Goal: Task Accomplishment & Management: Manage account settings

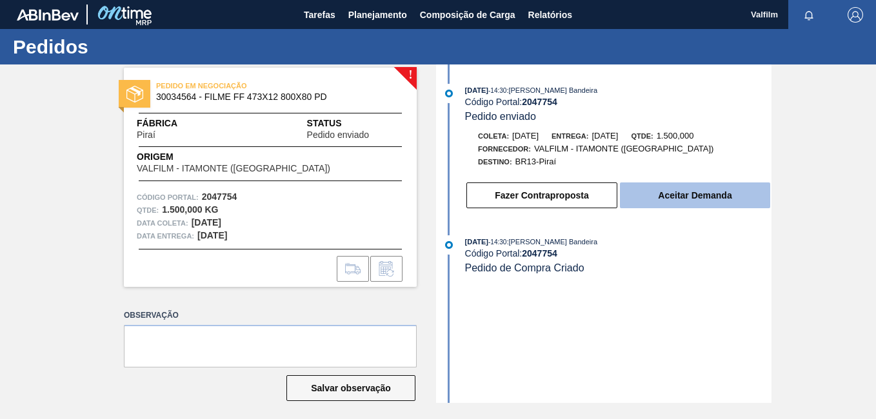
click at [679, 205] on button "Aceitar Demanda" at bounding box center [695, 196] width 150 height 26
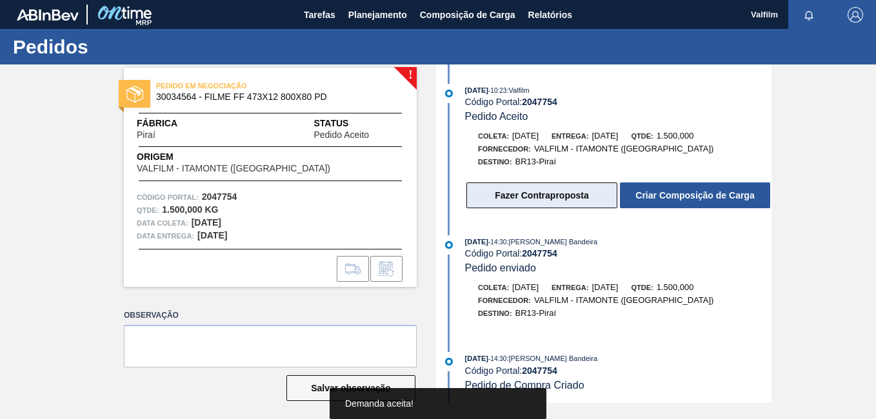
click at [527, 194] on button "Fazer Contraproposta" at bounding box center [542, 196] width 151 height 26
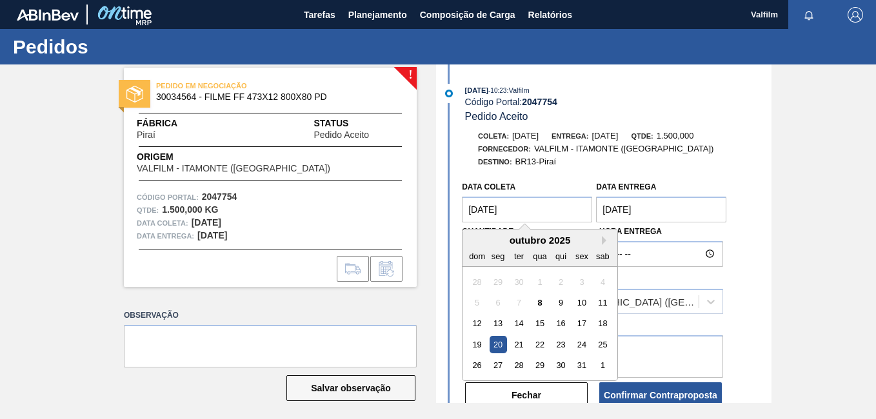
click at [499, 206] on coleta "20/10/2025" at bounding box center [527, 210] width 130 height 26
click at [607, 245] on button "Next Month" at bounding box center [606, 240] width 9 height 9
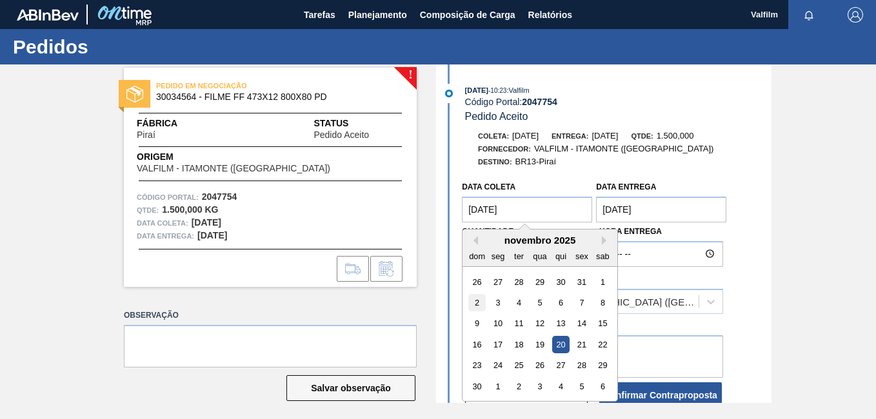
click at [479, 300] on div "2" at bounding box center [476, 302] width 17 height 17
type coleta "[DATE]"
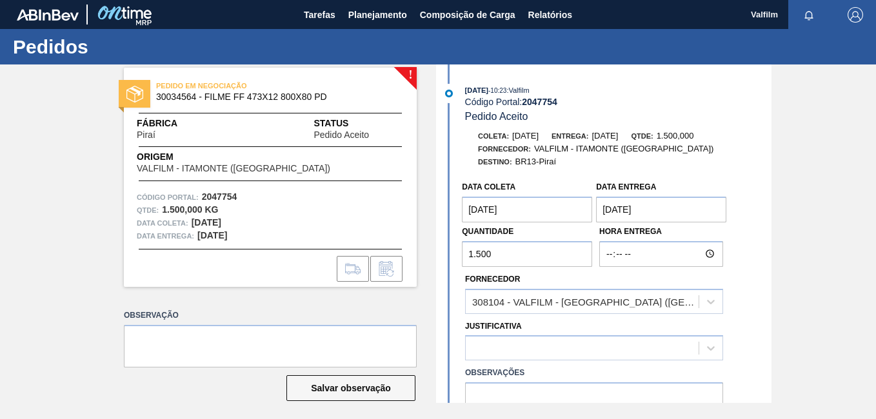
click at [647, 213] on Entrega "23/10/2025" at bounding box center [661, 210] width 130 height 26
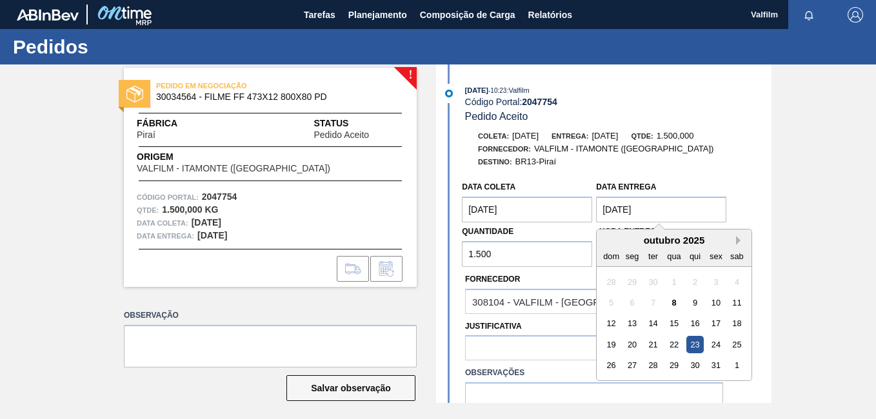
click at [738, 239] on button "Next Month" at bounding box center [740, 240] width 9 height 9
click at [630, 307] on div "3" at bounding box center [632, 302] width 17 height 17
type Entrega "03/11/2025"
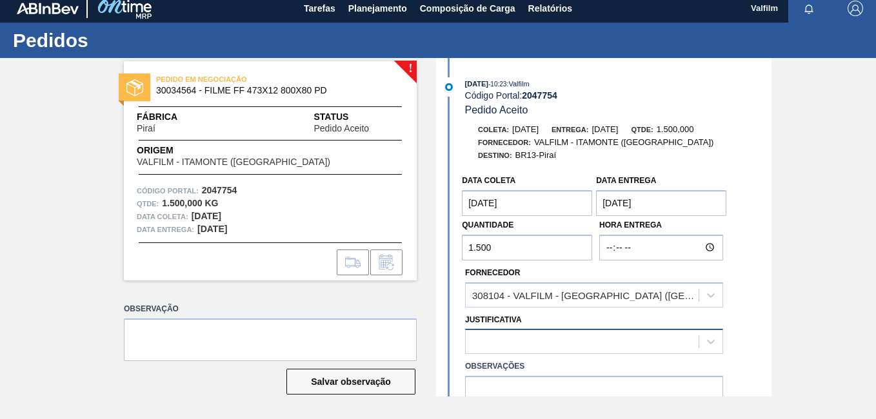
drag, startPoint x: 552, startPoint y: 343, endPoint x: 559, endPoint y: 350, distance: 10.0
click at [552, 343] on div at bounding box center [582, 342] width 233 height 19
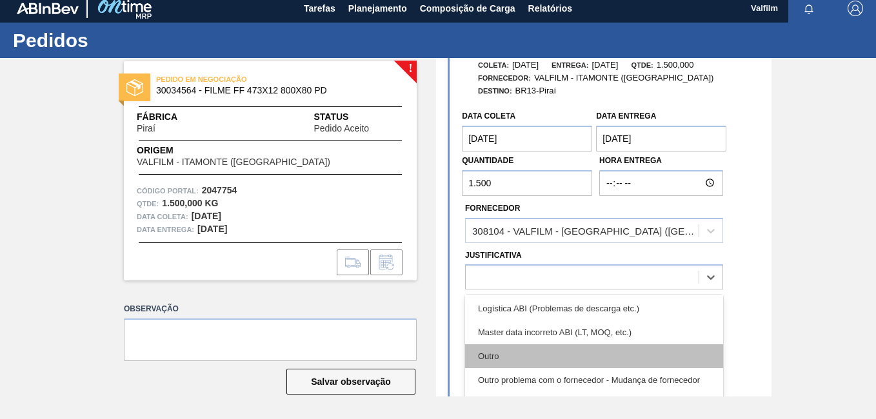
scroll to position [128, 0]
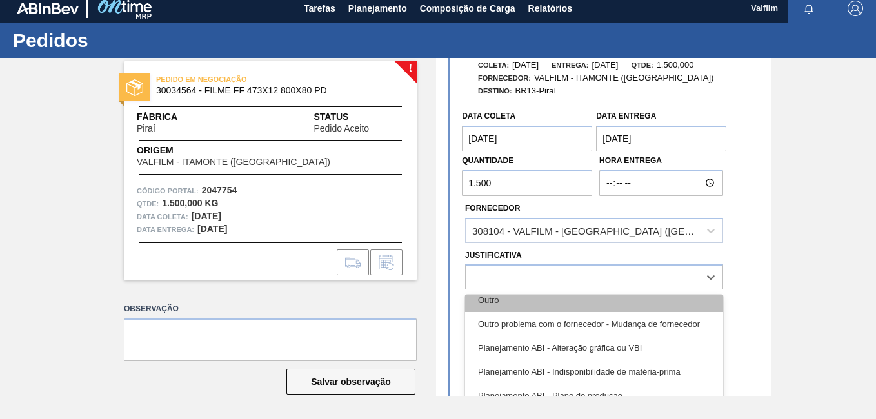
click at [532, 300] on div "Outro" at bounding box center [594, 300] width 258 height 24
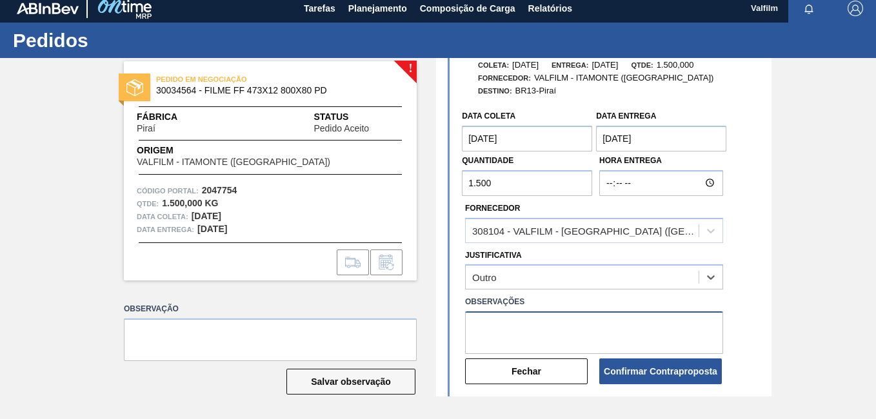
click at [524, 339] on textarea at bounding box center [594, 333] width 258 height 43
drag, startPoint x: 499, startPoint y: 339, endPoint x: 281, endPoint y: 260, distance: 232.1
click at [281, 260] on div "! PEDIDO EM NEGOCIAÇÃO 30034564 - FILME FF 473X12 800X80 PD Fábrica Piraí Statu…" at bounding box center [438, 227] width 876 height 339
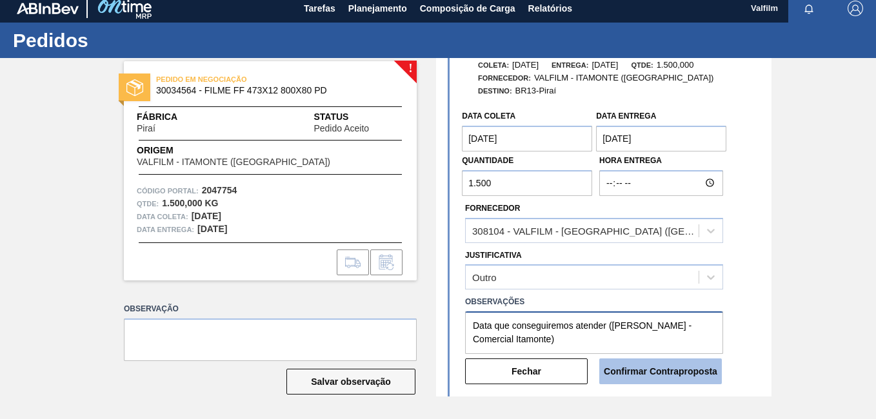
type textarea "Data que conseguiremos atender (Ana Carolina - Comercial Itamonte)"
click at [639, 374] on button "Confirmar Contraproposta" at bounding box center [660, 372] width 123 height 26
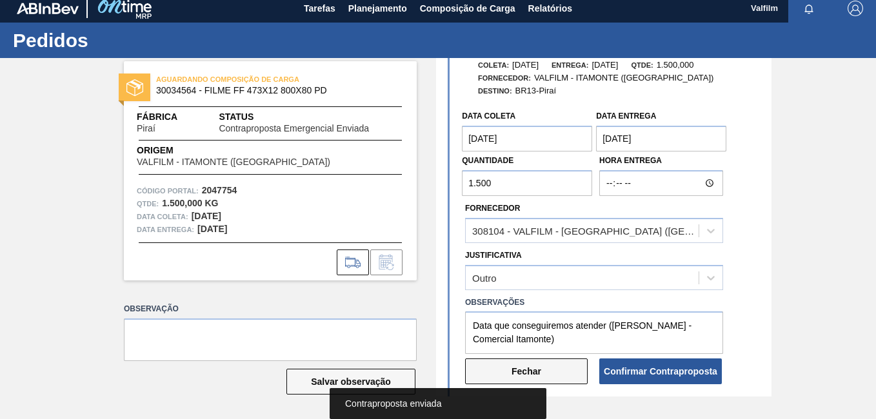
click at [534, 367] on button "Fechar" at bounding box center [526, 372] width 123 height 26
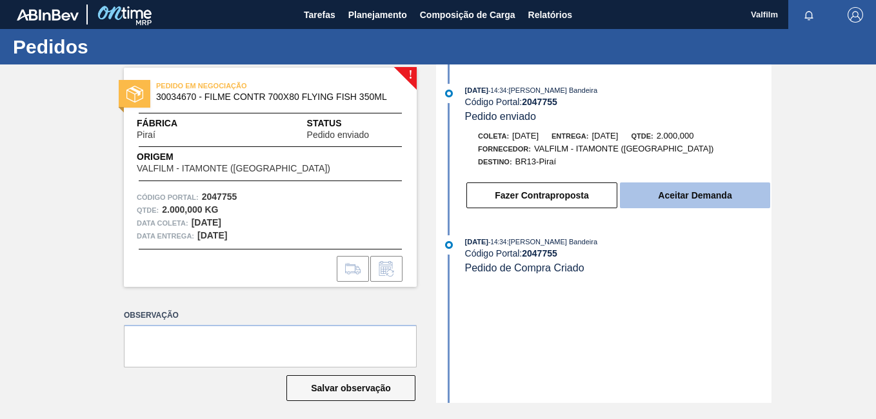
click at [731, 199] on button "Aceitar Demanda" at bounding box center [695, 196] width 150 height 26
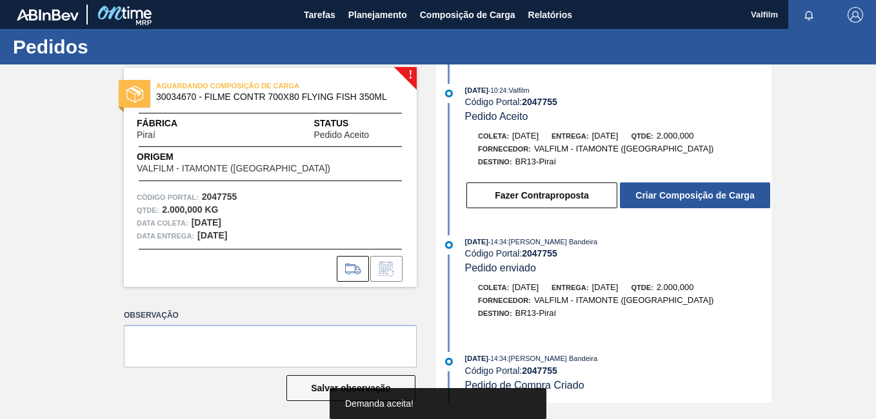
click at [511, 198] on button "Fazer Contraproposta" at bounding box center [542, 196] width 151 height 26
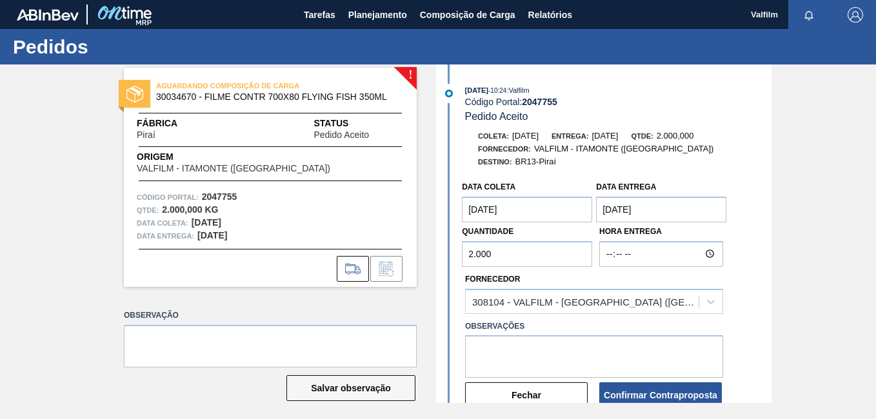
click at [508, 206] on coleta "[DATE]" at bounding box center [527, 210] width 130 height 26
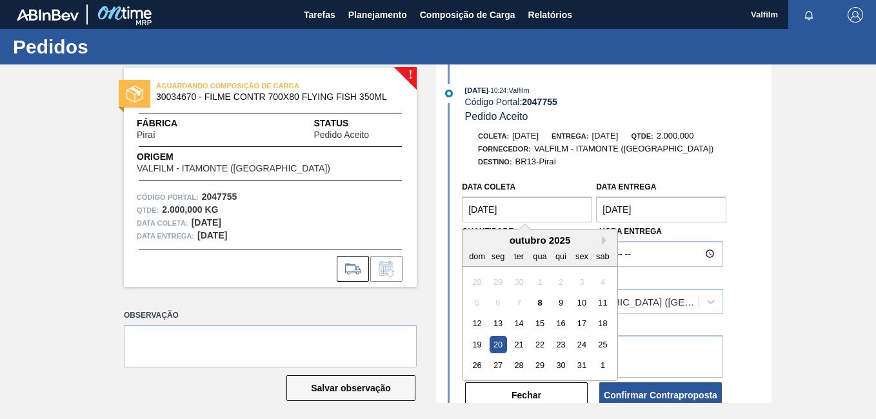
click at [600, 244] on div "outubro 2025" at bounding box center [540, 240] width 155 height 11
click at [602, 242] on button "Next Month" at bounding box center [606, 240] width 9 height 9
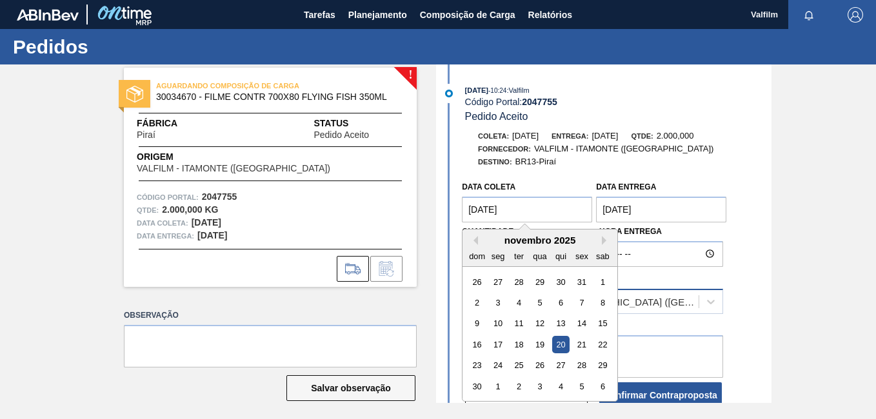
click at [478, 303] on div "2" at bounding box center [476, 302] width 17 height 17
type coleta "[DATE]"
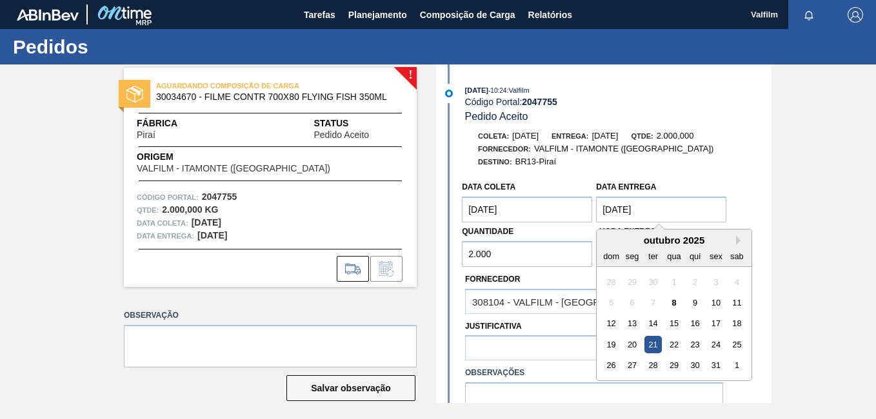
click at [654, 211] on Entrega "21/10/2025" at bounding box center [661, 210] width 130 height 26
click at [736, 237] on button "Next Month" at bounding box center [740, 240] width 9 height 9
click at [624, 300] on div "3" at bounding box center [632, 302] width 17 height 17
type Entrega "[DATE]"
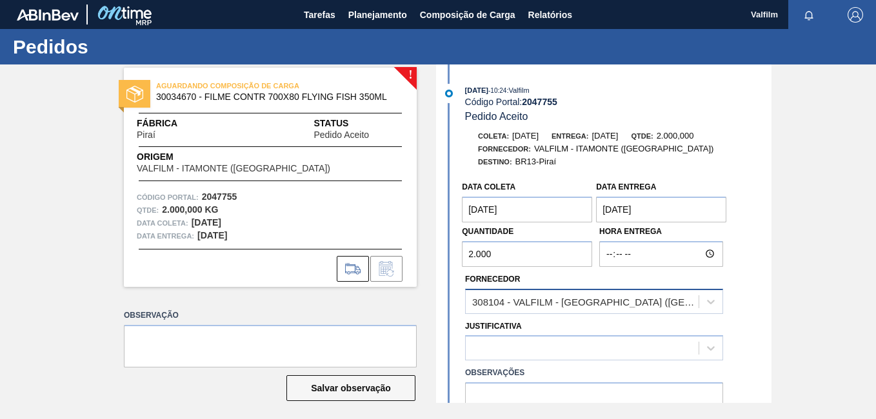
click at [539, 307] on div "308104 - VALFILM - ITAMONTE (MG)" at bounding box center [586, 301] width 228 height 11
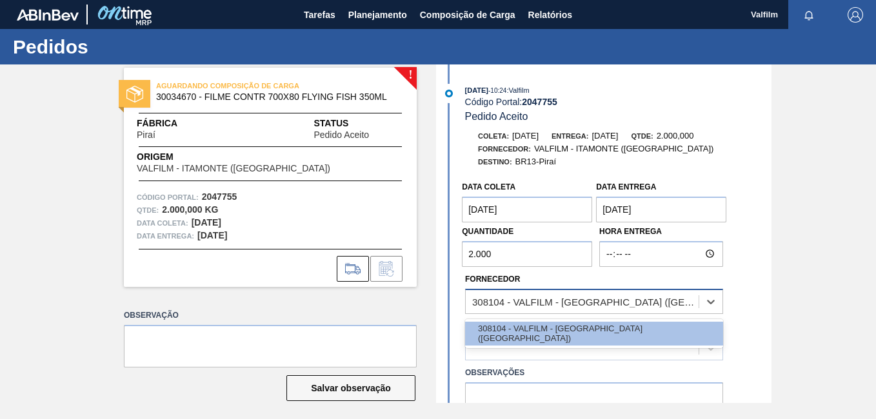
click at [536, 304] on div "308104 - VALFILM - ITAMONTE (MG)" at bounding box center [586, 301] width 228 height 11
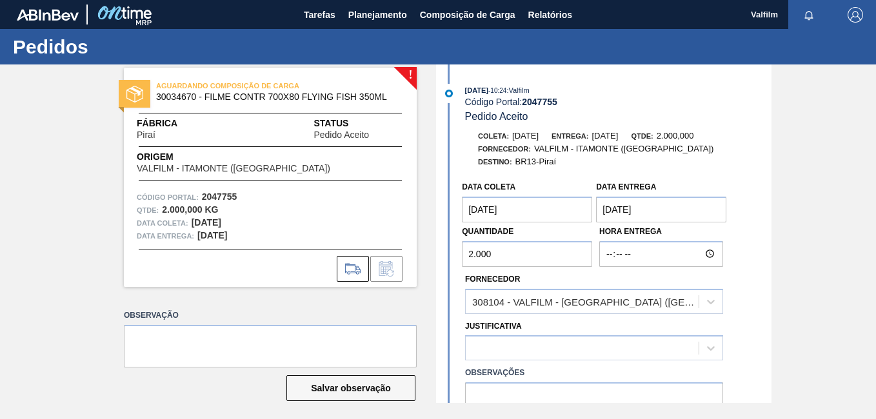
click at [525, 331] on div "Justificativa" at bounding box center [594, 339] width 258 height 44
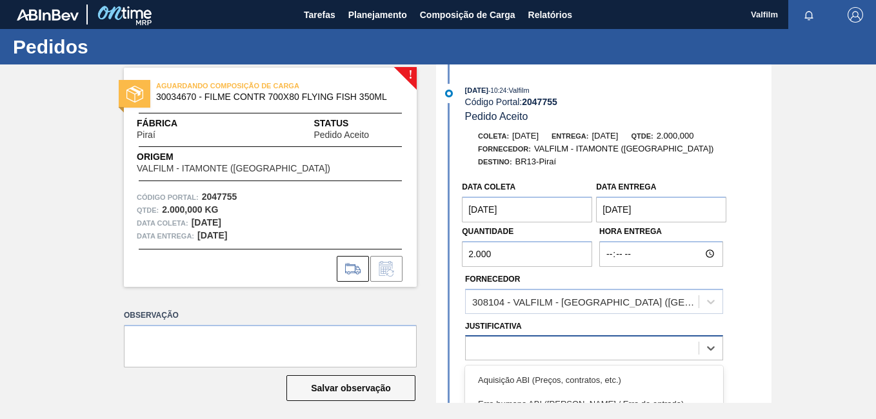
click at [534, 348] on div at bounding box center [582, 348] width 233 height 19
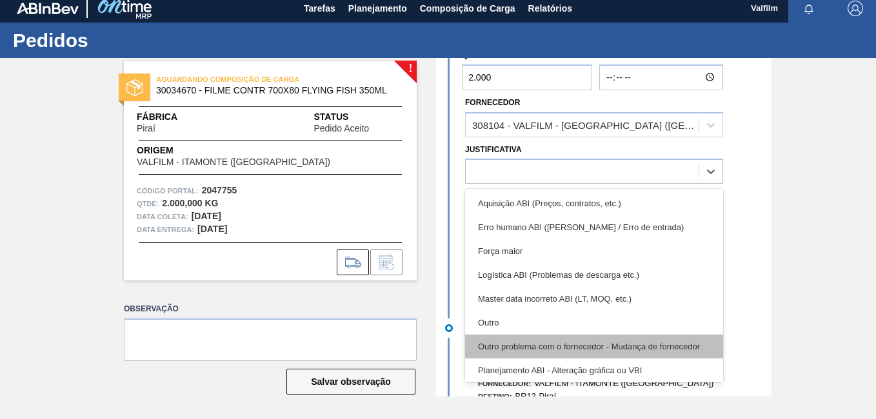
scroll to position [194, 0]
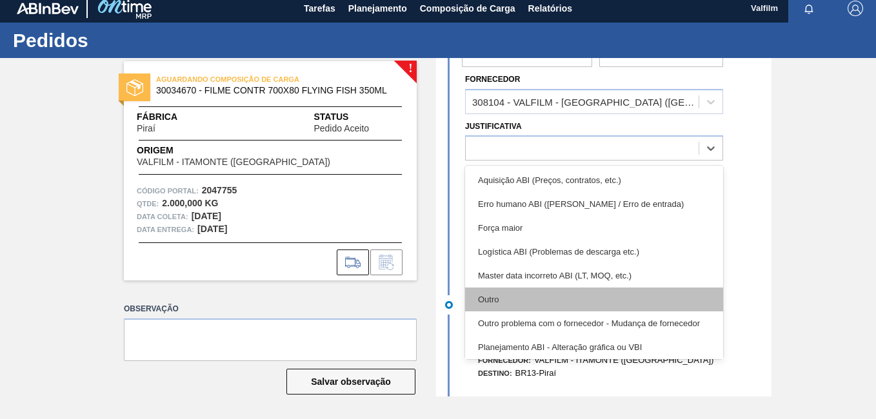
click at [518, 302] on div "Outro" at bounding box center [594, 300] width 258 height 24
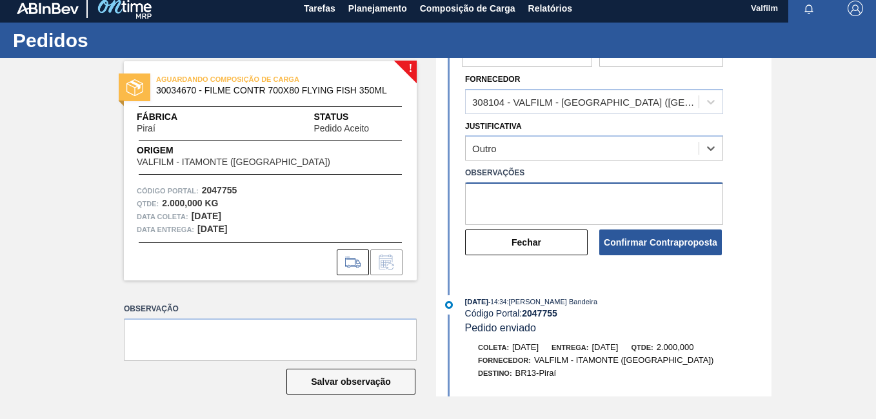
click at [528, 205] on textarea at bounding box center [594, 204] width 258 height 43
paste textarea "Data que conseguiremos atender ([PERSON_NAME] - Comercial Itamonte)"
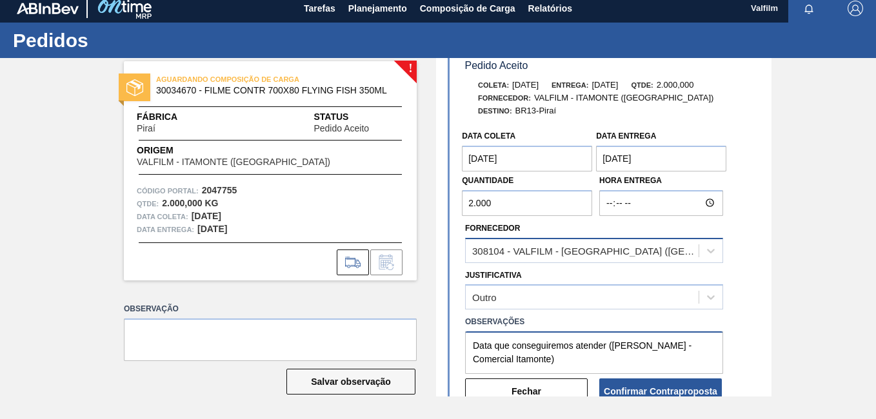
scroll to position [65, 0]
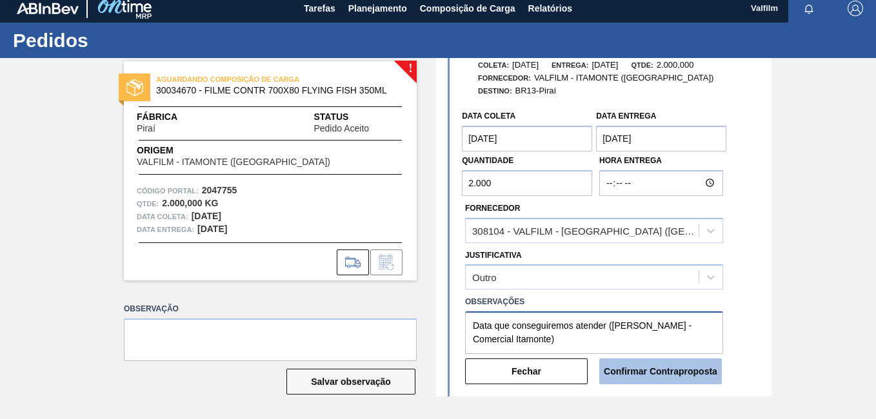
type textarea "Data que conseguiremos atender ([PERSON_NAME] - Comercial Itamonte)"
click at [637, 374] on button "Confirmar Contraproposta" at bounding box center [660, 372] width 123 height 26
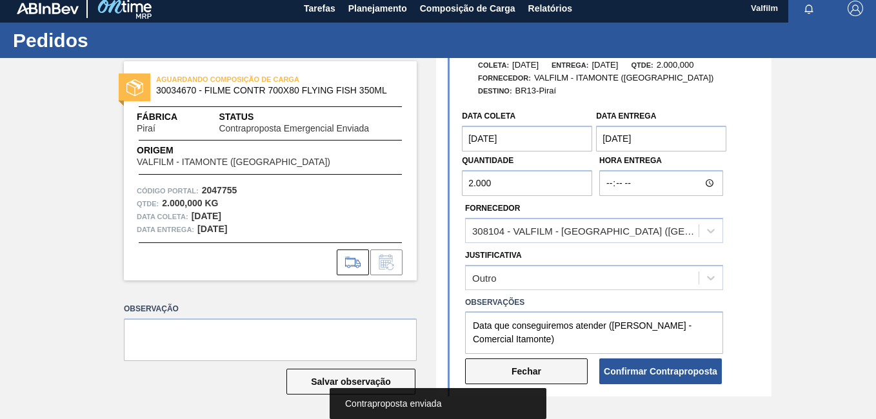
click at [544, 372] on button "Fechar" at bounding box center [526, 372] width 123 height 26
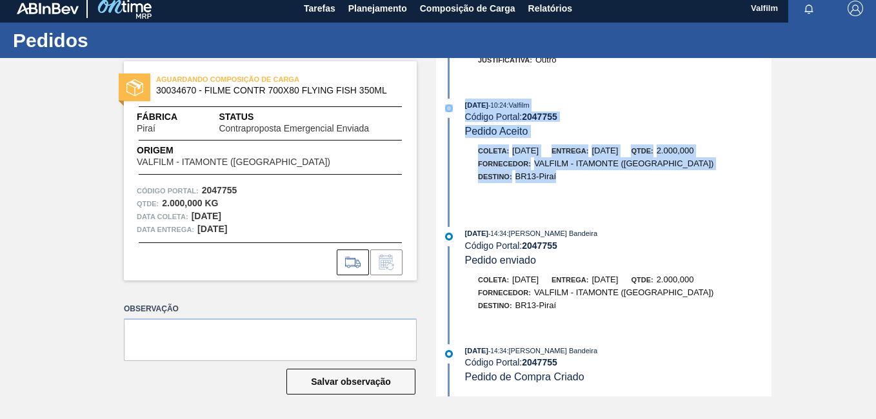
drag, startPoint x: 769, startPoint y: 203, endPoint x: 789, endPoint y: 61, distance: 144.1
click at [789, 61] on div "AGUARDANDO COMPOSIÇÃO DE CARGA 30034670 - FILME CONTR 700X80 FLYING FISH 350ML …" at bounding box center [438, 227] width 876 height 339
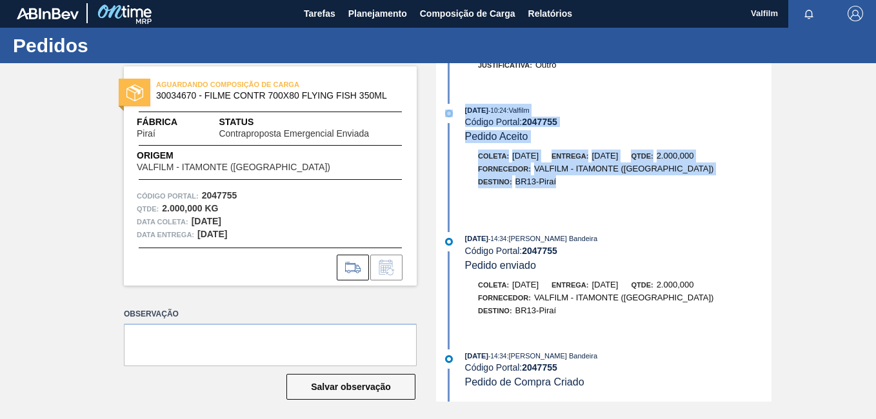
scroll to position [0, 0]
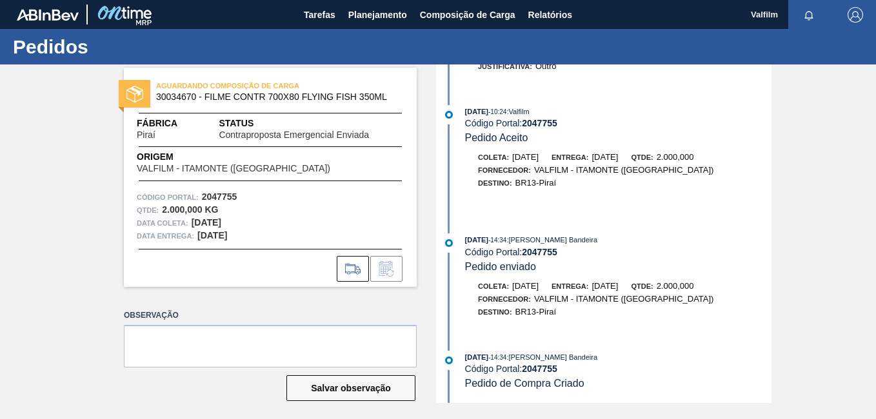
click at [798, 261] on div "AGUARDANDO COMPOSIÇÃO DE CARGA 30034670 - FILME CONTR 700X80 FLYING FISH 350ML …" at bounding box center [438, 234] width 876 height 339
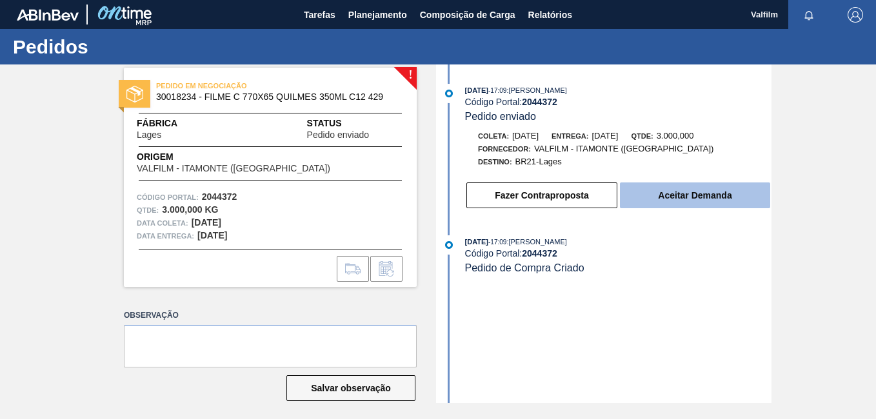
click at [744, 188] on button "Aceitar Demanda" at bounding box center [695, 196] width 150 height 26
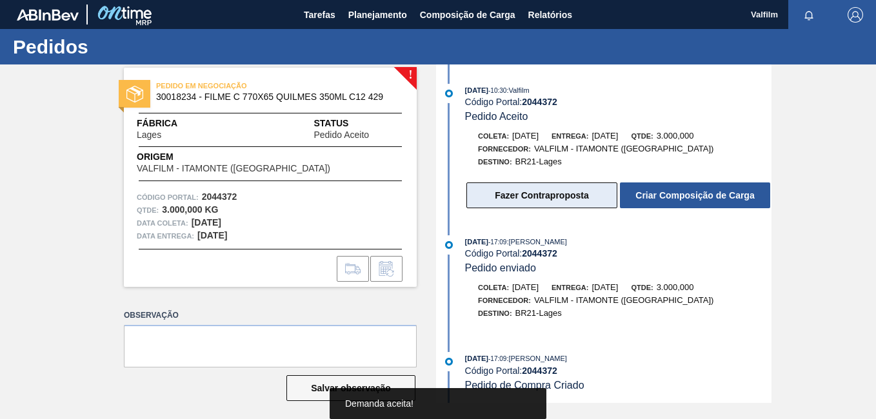
click at [570, 196] on button "Fazer Contraproposta" at bounding box center [542, 196] width 151 height 26
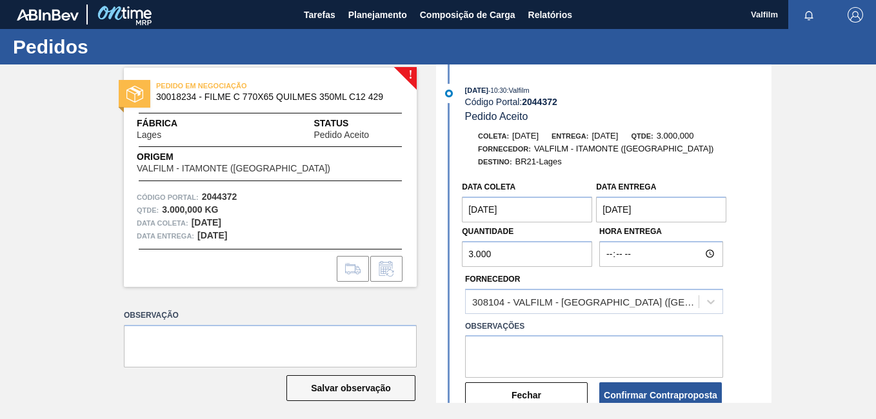
click at [487, 205] on coleta "01/11/2025" at bounding box center [527, 210] width 130 height 26
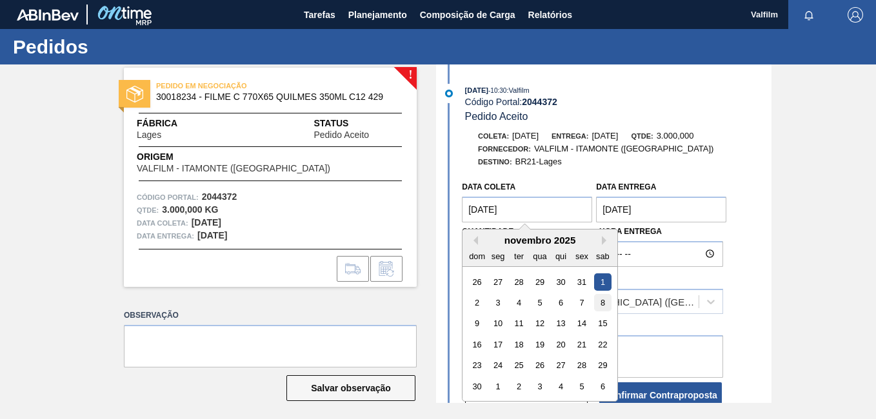
click at [601, 300] on div "8" at bounding box center [602, 302] width 17 height 17
type coleta "08/11/2025"
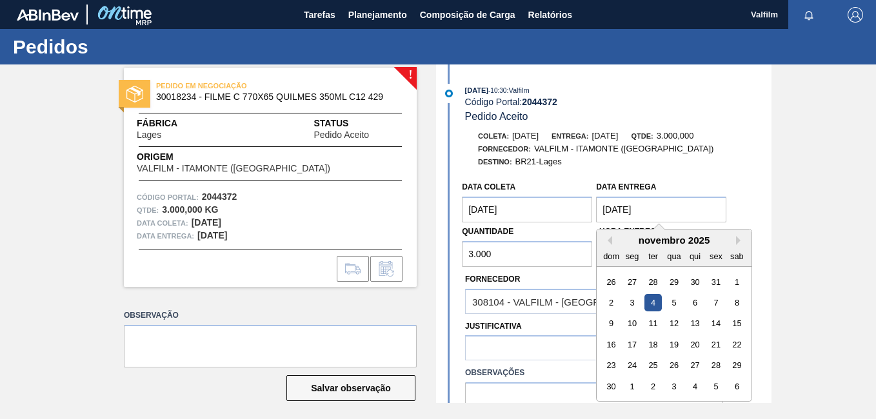
click at [637, 214] on Entrega "04/11/2025" at bounding box center [661, 210] width 130 height 26
click at [626, 326] on div "10" at bounding box center [632, 324] width 17 height 17
type Entrega "10/11/2025"
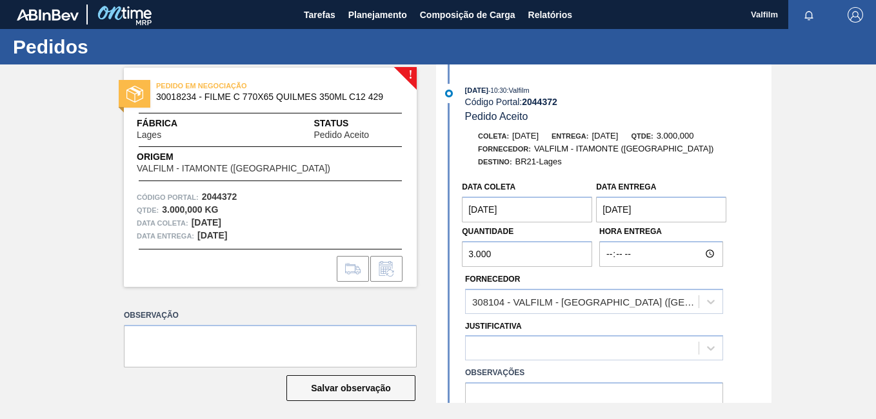
drag, startPoint x: 534, startPoint y: 241, endPoint x: 383, endPoint y: 243, distance: 150.4
click at [383, 243] on div "! PEDIDO EM NEGOCIAÇÃO 30018234 - FILME C 770X65 QUILMES 350ML C12 429 Fábrica …" at bounding box center [438, 234] width 876 height 339
type input "4.000"
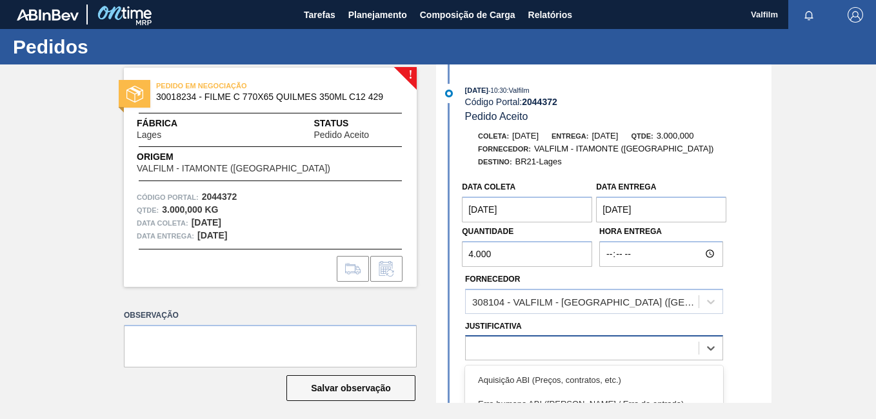
click at [551, 338] on div at bounding box center [594, 348] width 258 height 25
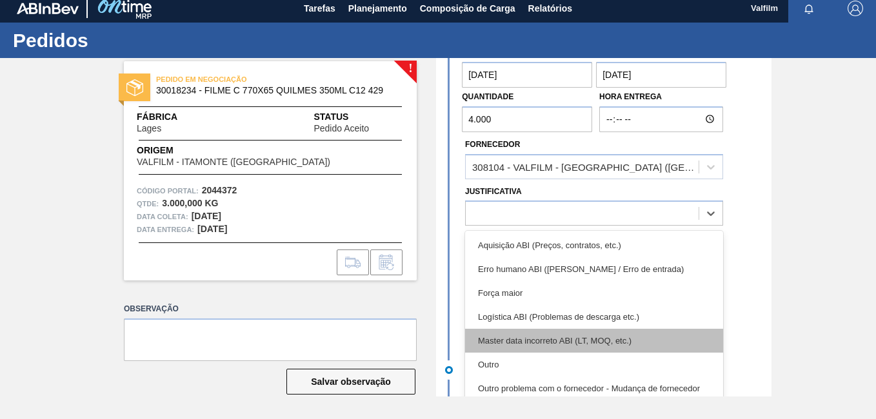
scroll to position [129, 0]
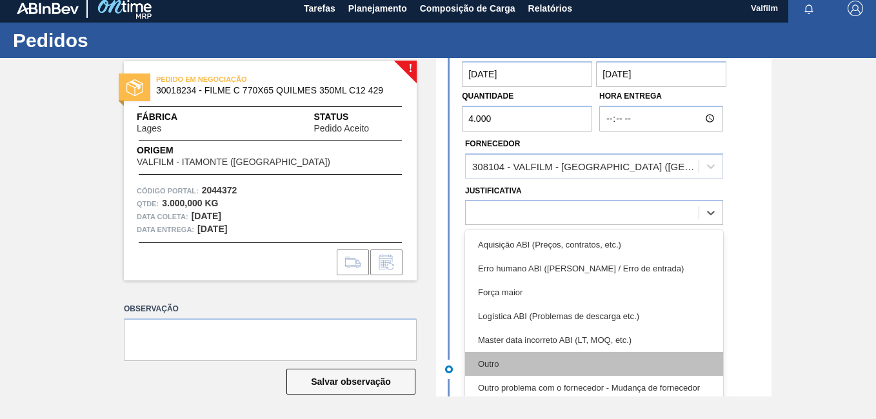
click at [521, 360] on div "Outro" at bounding box center [594, 364] width 258 height 24
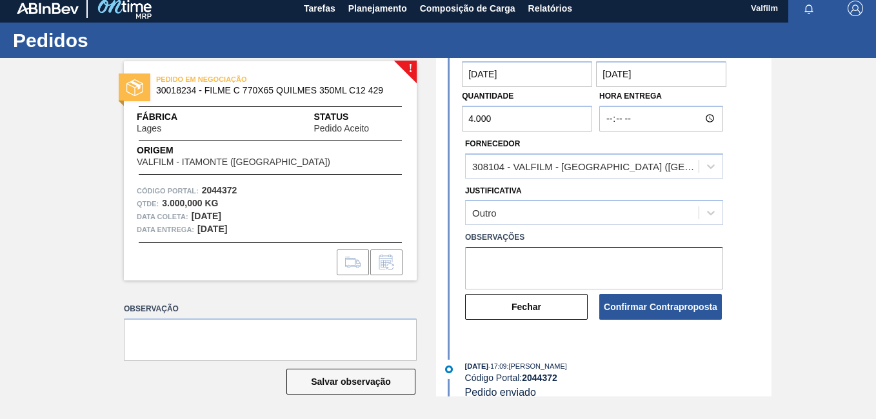
click at [519, 279] on textarea at bounding box center [594, 268] width 258 height 43
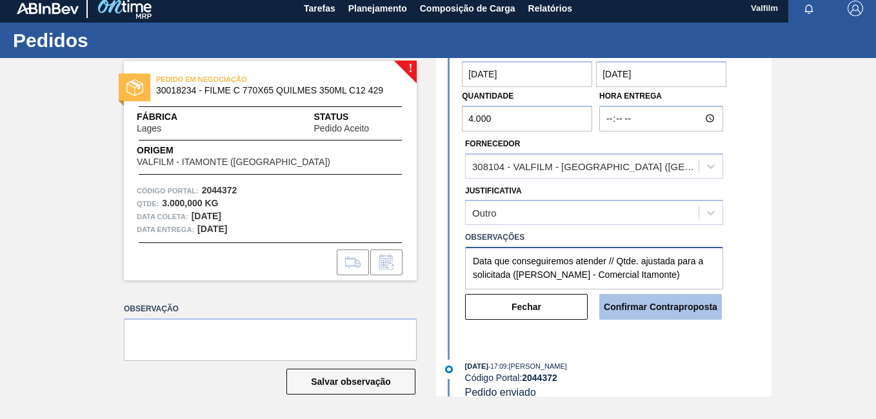
type textarea "Data que conseguiremos atender // Qtde. ajustada para a solicitada (Ana Carolin…"
click at [668, 308] on button "Confirmar Contraproposta" at bounding box center [660, 307] width 123 height 26
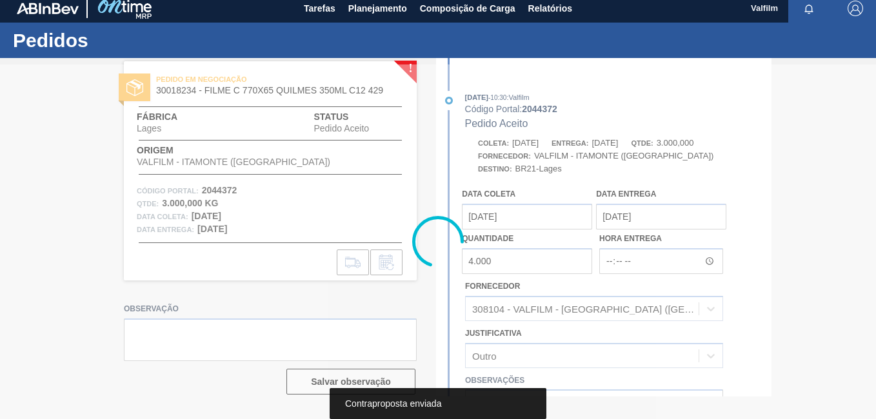
scroll to position [272, 0]
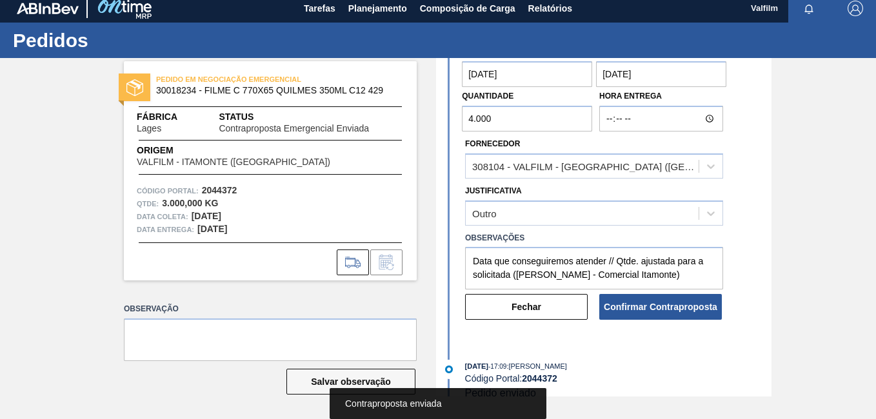
click at [535, 313] on button "Fechar" at bounding box center [526, 307] width 123 height 26
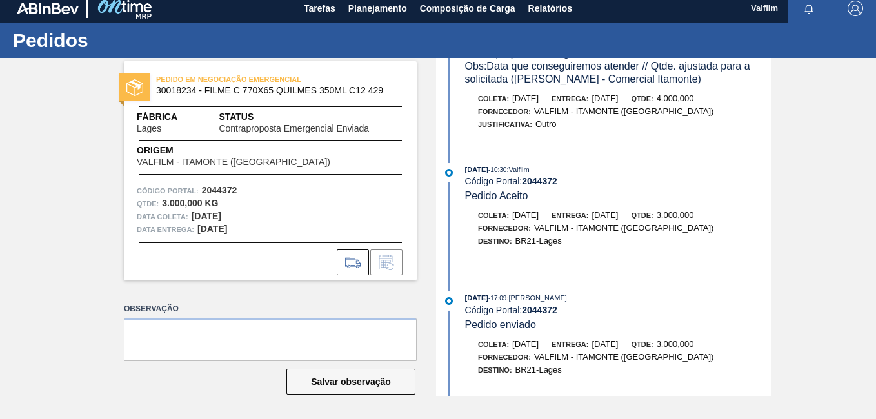
scroll to position [0, 0]
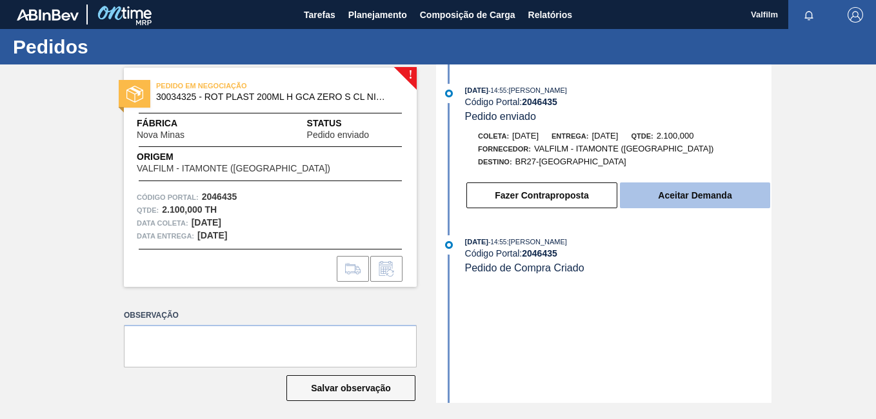
click at [710, 192] on button "Aceitar Demanda" at bounding box center [695, 196] width 150 height 26
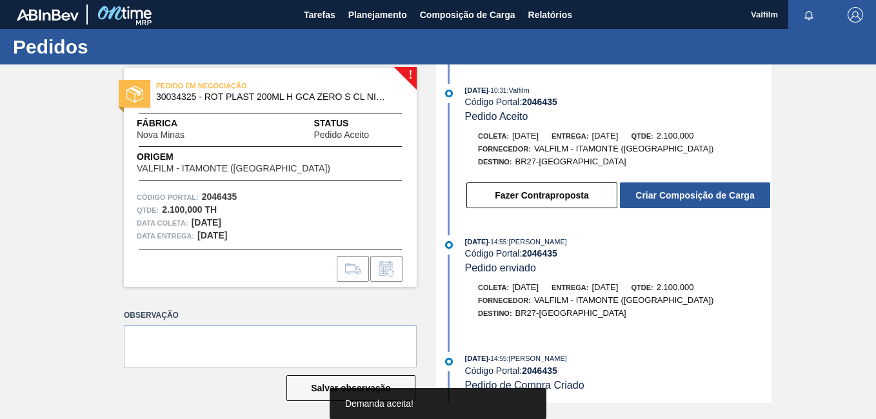
click at [710, 192] on button "Criar Composição de Carga" at bounding box center [695, 196] width 150 height 26
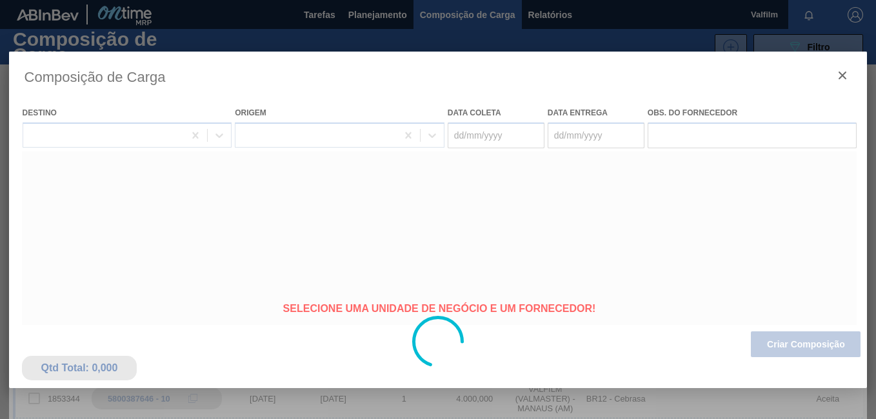
type coleta "04/11/2025"
type Entrega "[DATE]"
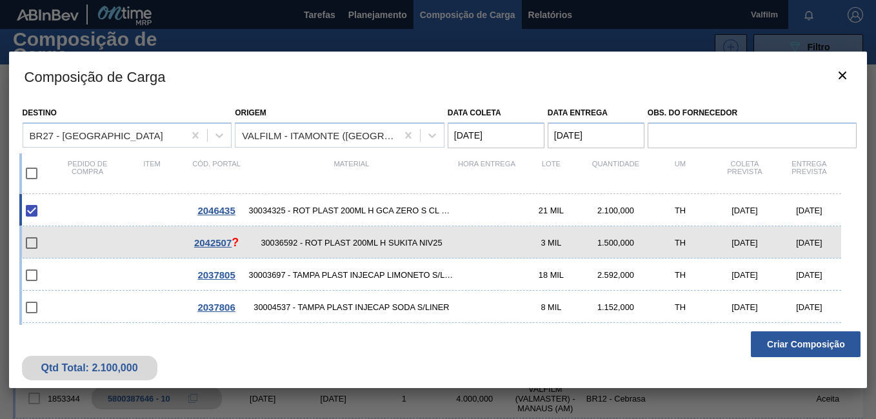
click at [798, 348] on button "Criar Composição" at bounding box center [806, 345] width 110 height 26
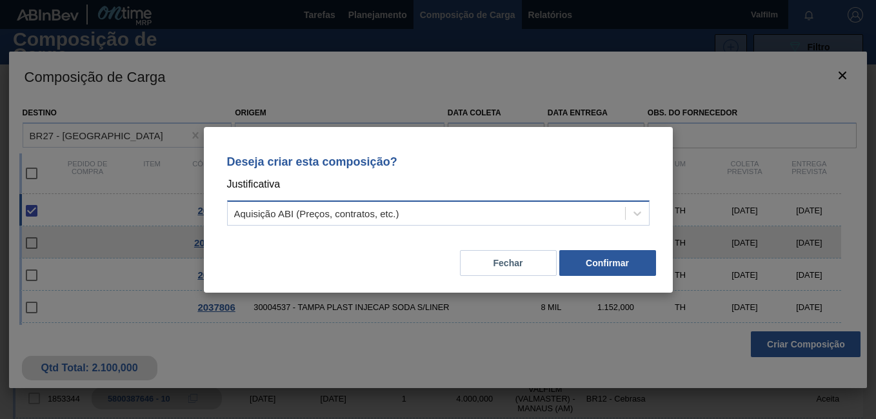
click at [416, 215] on div "Aquisição ABI (Preços, contratos, etc.)" at bounding box center [426, 213] width 397 height 19
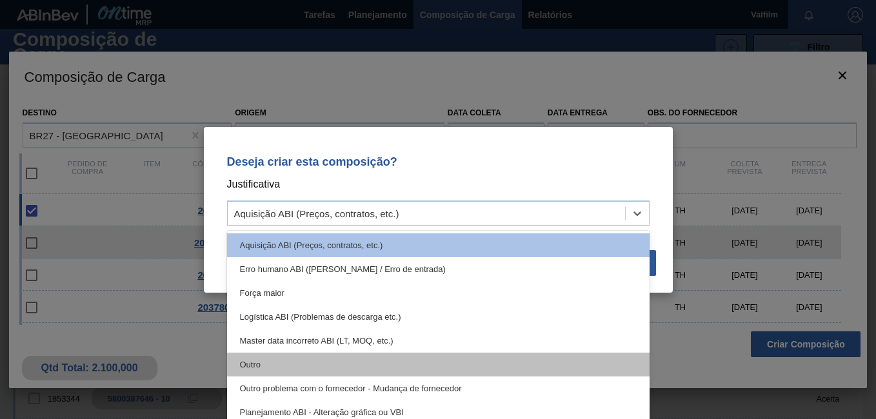
click at [334, 364] on div "Outro" at bounding box center [438, 365] width 423 height 24
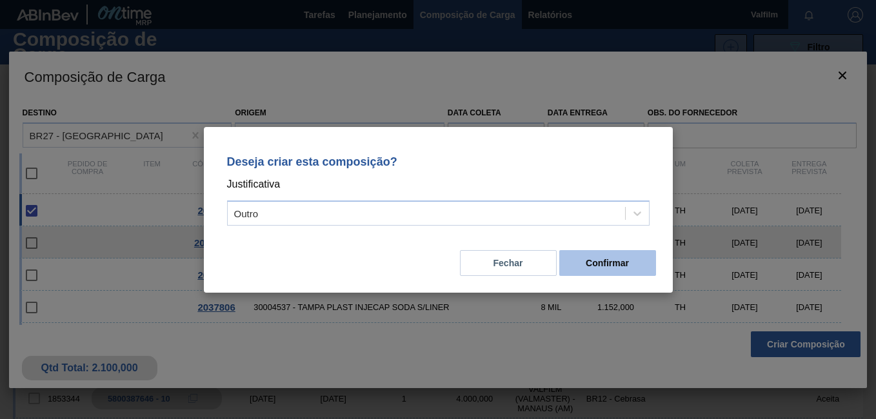
click at [608, 258] on button "Confirmar" at bounding box center [607, 263] width 97 height 26
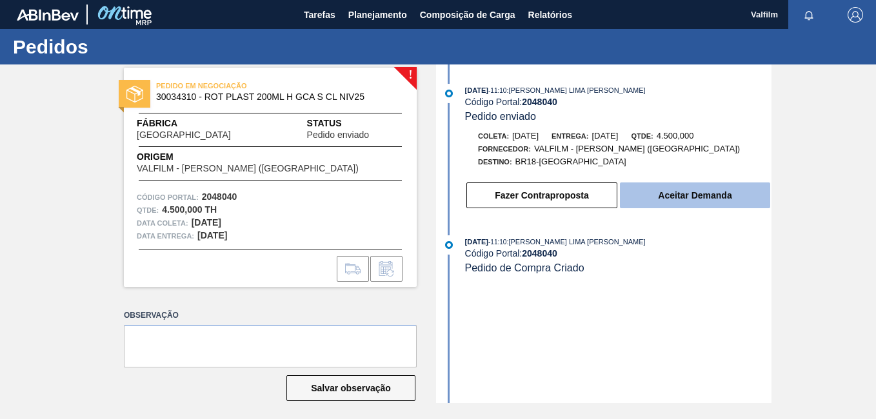
click at [707, 192] on button "Aceitar Demanda" at bounding box center [695, 196] width 150 height 26
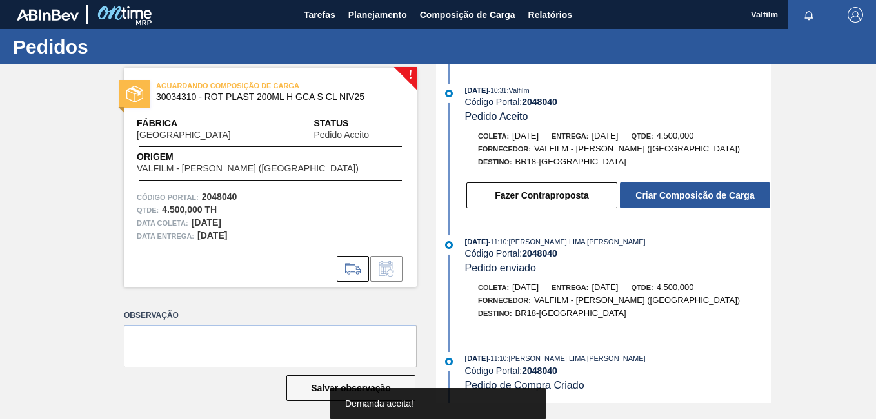
click at [707, 192] on button "Criar Composição de Carga" at bounding box center [695, 196] width 150 height 26
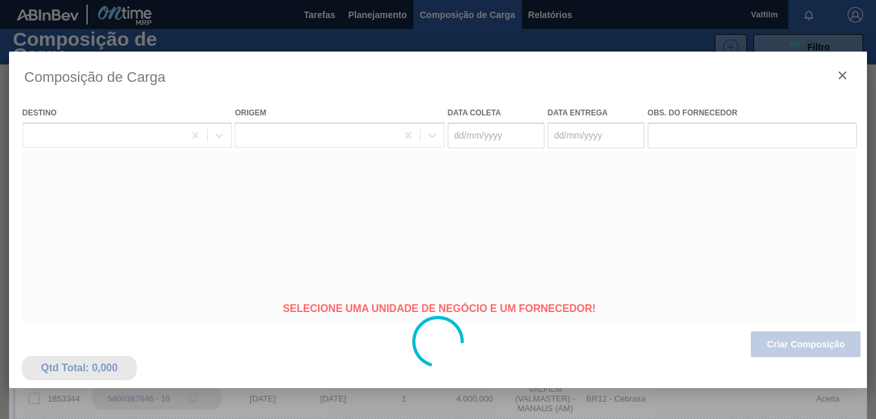
type coleta "[DATE]"
type Entrega "[DATE]"
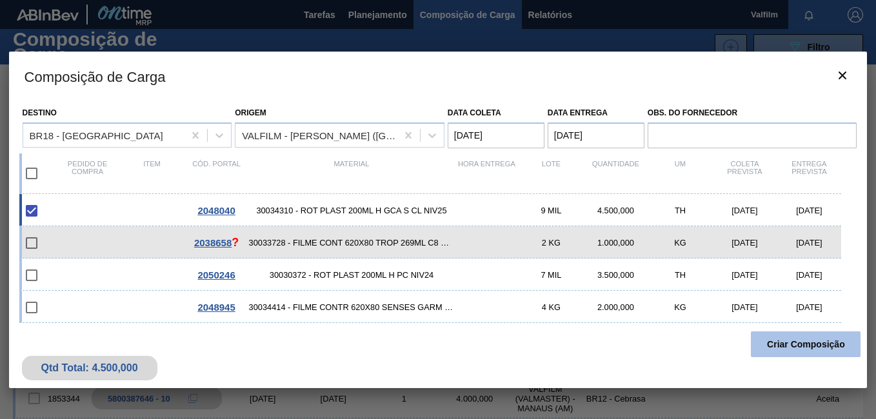
click at [820, 354] on button "Criar Composição" at bounding box center [806, 345] width 110 height 26
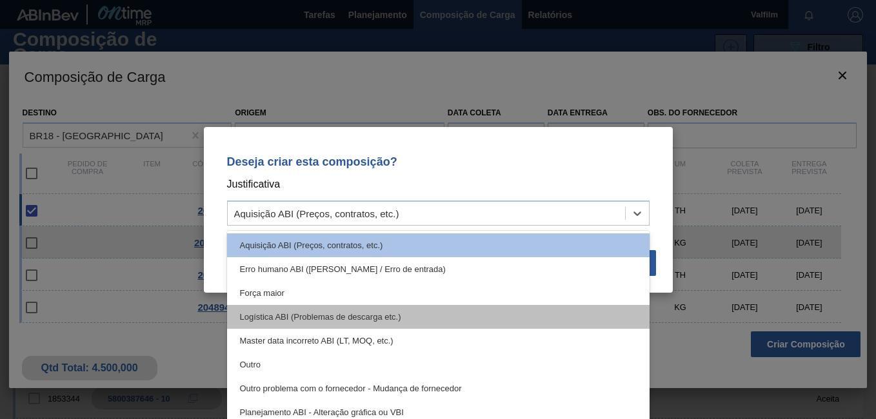
drag, startPoint x: 399, startPoint y: 213, endPoint x: 274, endPoint y: 309, distance: 158.4
click at [399, 213] on div "Aquisição ABI (Preços, contratos, etc.)" at bounding box center [426, 213] width 397 height 19
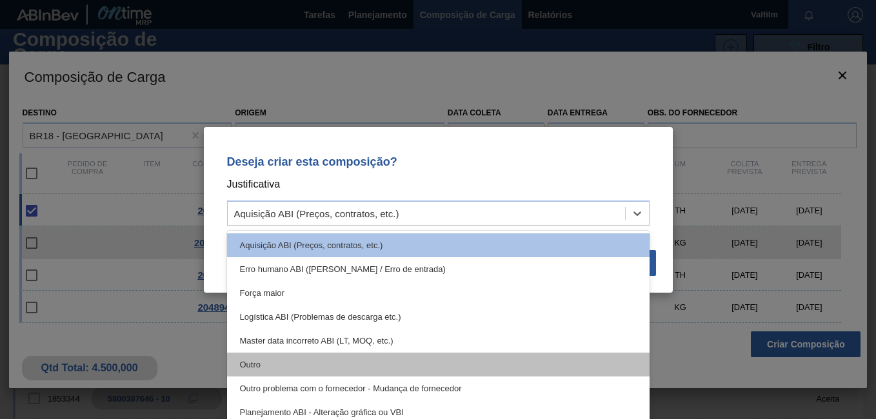
click at [274, 362] on div "Outro" at bounding box center [438, 365] width 423 height 24
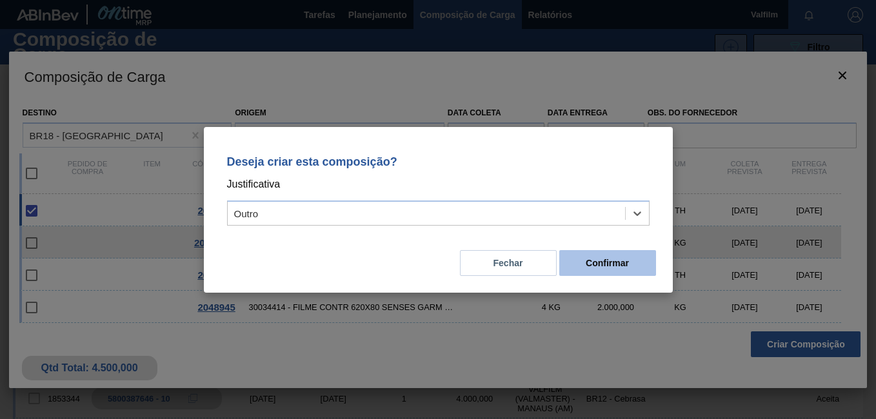
click at [619, 269] on button "Confirmar" at bounding box center [607, 263] width 97 height 26
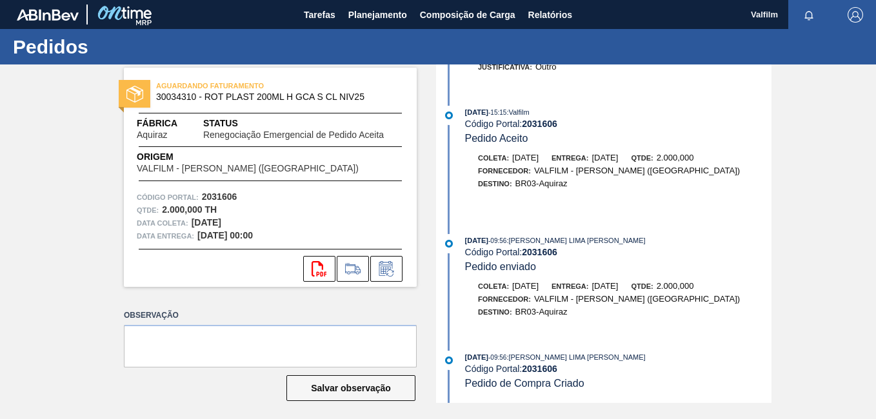
scroll to position [6, 0]
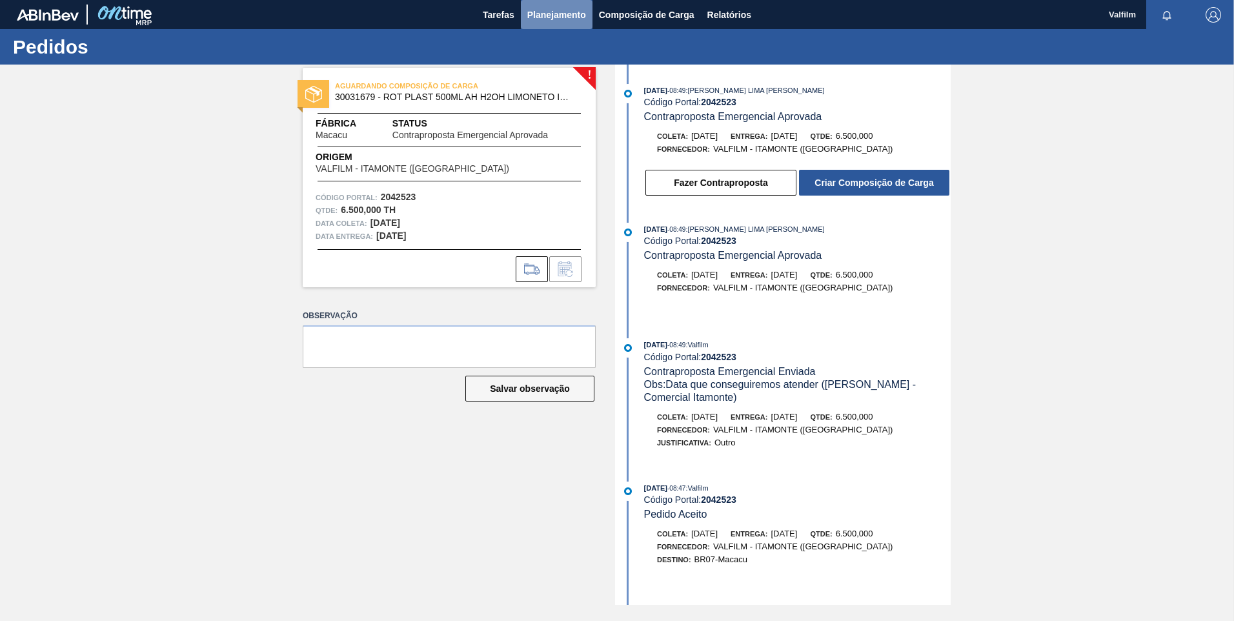
click at [551, 20] on span "Planejamento" at bounding box center [556, 14] width 59 height 15
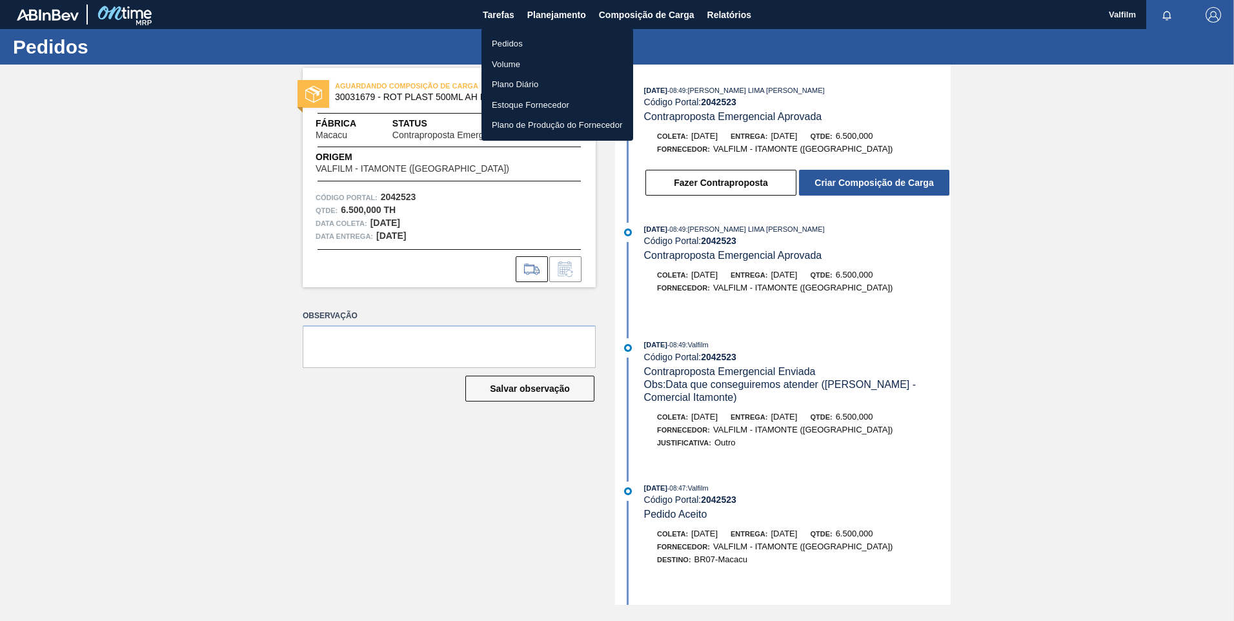
click at [548, 37] on li "Pedidos" at bounding box center [557, 44] width 152 height 21
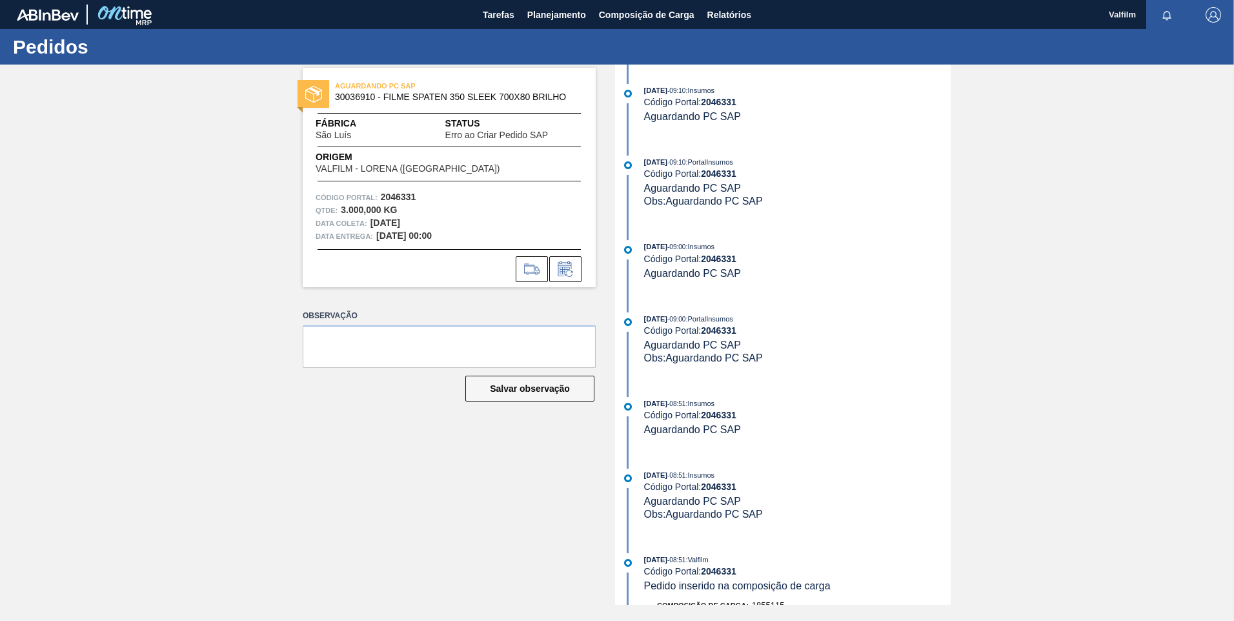
click at [110, 337] on div "AGUARDANDO PC SAP 30036910 - FILME SPATEN 350 SLEEK 700X80 BRILHO Fábrica [GEOG…" at bounding box center [617, 335] width 1234 height 540
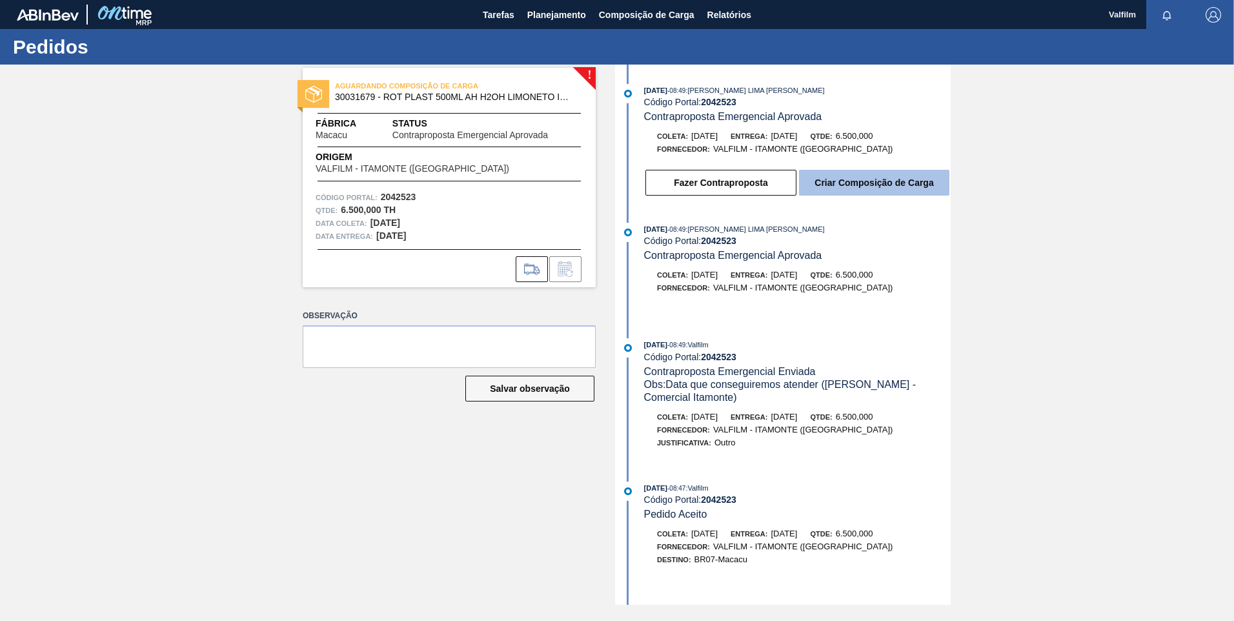
click at [829, 185] on button "Criar Composição de Carga" at bounding box center [874, 183] width 150 height 26
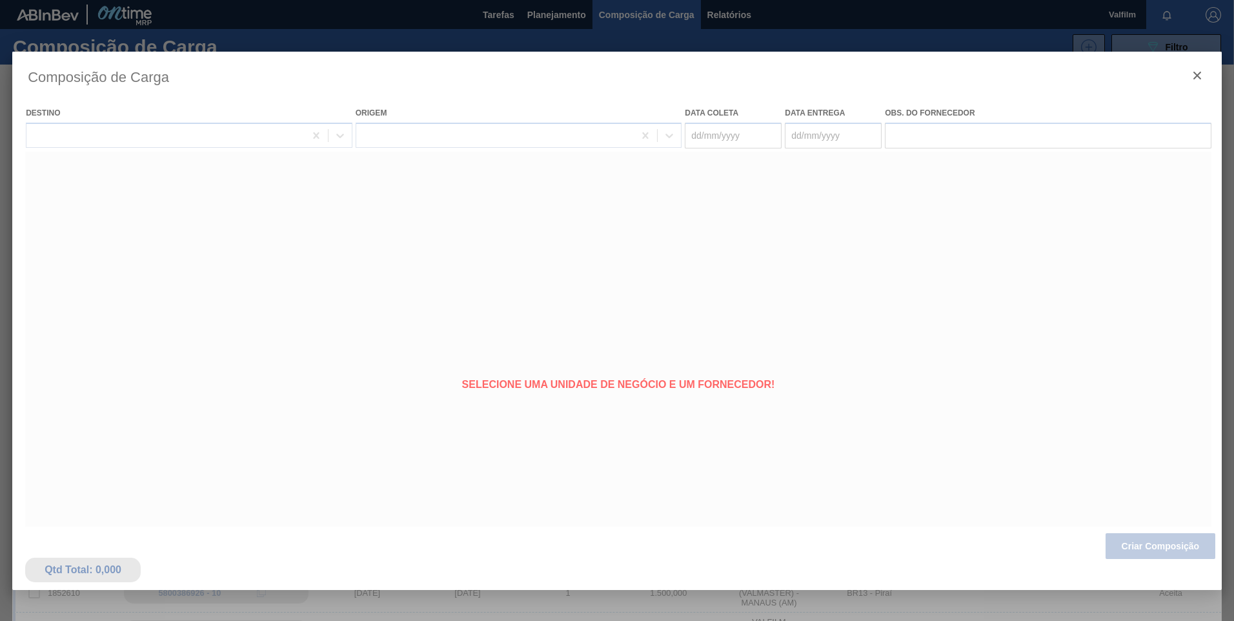
type coleta "[DATE]"
type Entrega "[DATE]"
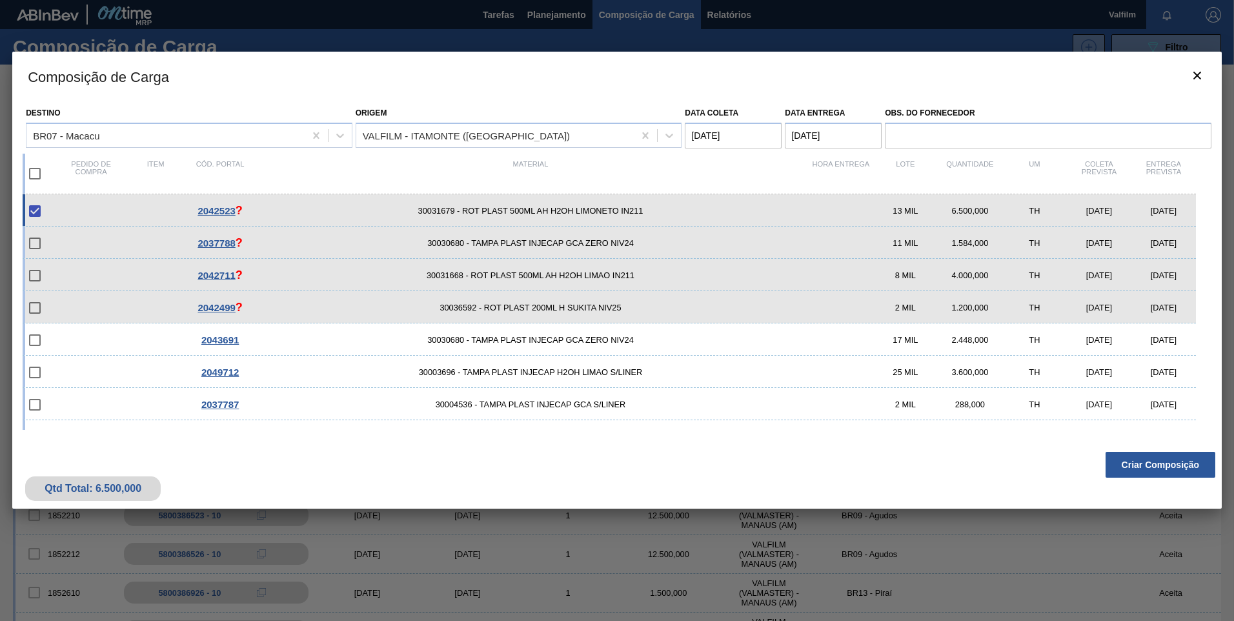
drag, startPoint x: 1162, startPoint y: 548, endPoint x: 595, endPoint y: 75, distance: 738.5
click at [595, 75] on h3 "Composição de Carga" at bounding box center [616, 76] width 1209 height 49
click at [1156, 469] on button "Criar Composição" at bounding box center [1160, 465] width 110 height 26
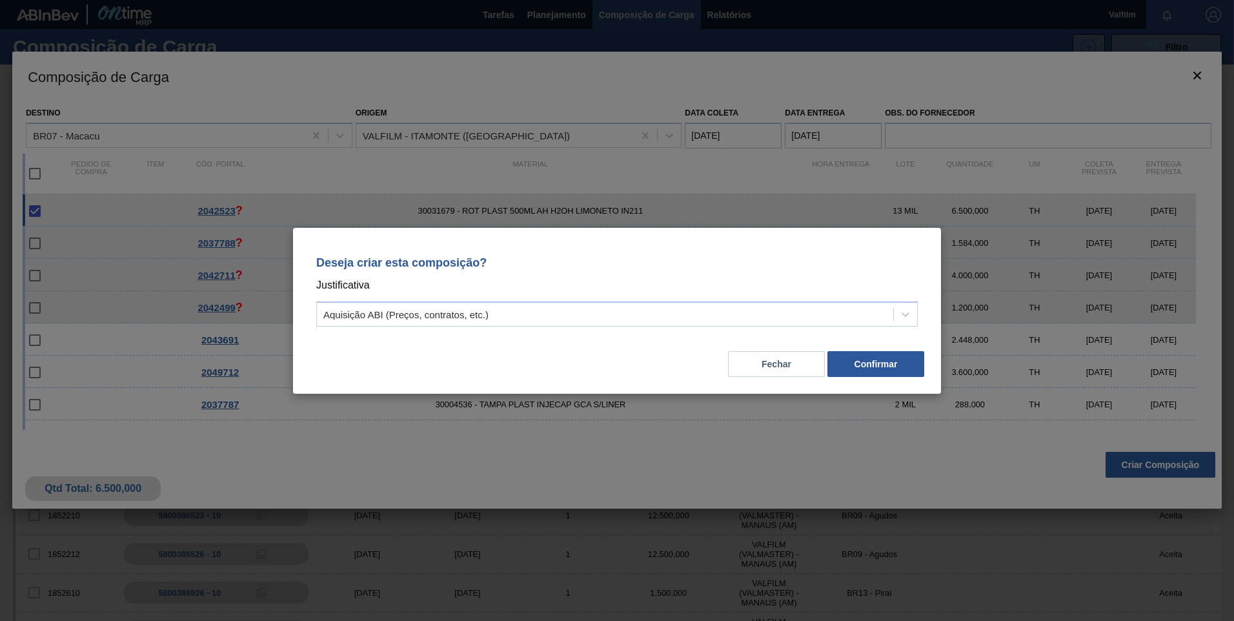
drag, startPoint x: 451, startPoint y: 328, endPoint x: 390, endPoint y: 423, distance: 112.6
click at [450, 329] on div "Deseja criar esta composição? Justificativa Aquisição ABI (Preços, contratos, e…" at bounding box center [616, 288] width 617 height 91
click at [384, 313] on div "Aquisição ABI (Preços, contratos, etc.)" at bounding box center [405, 313] width 165 height 11
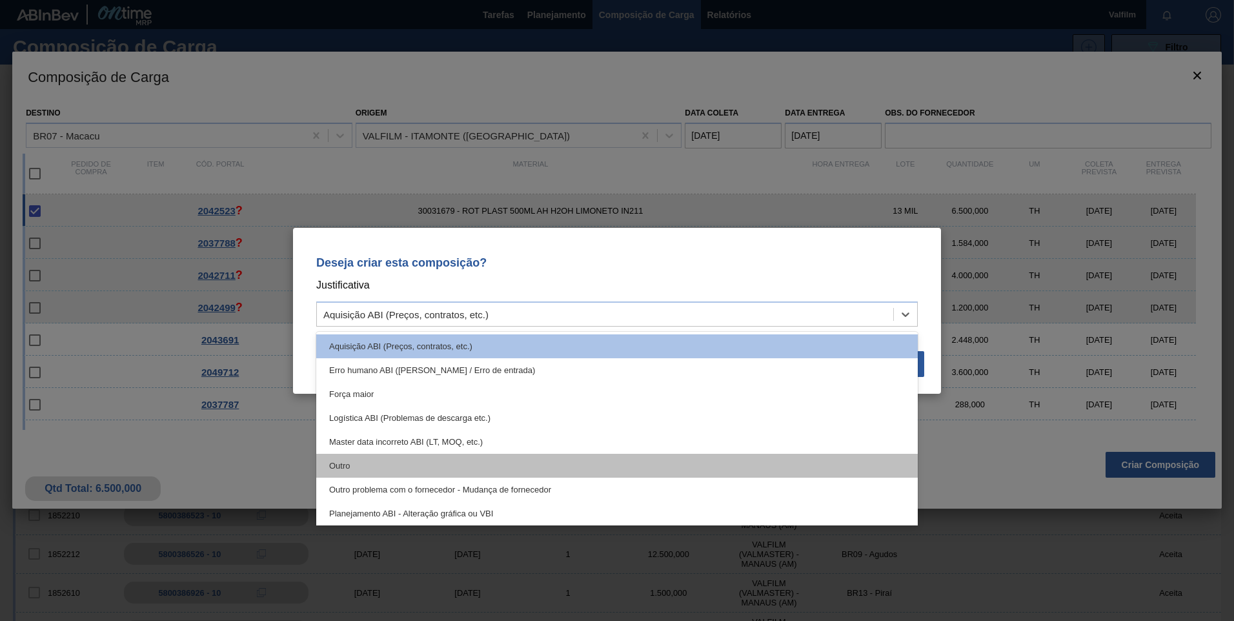
click at [381, 467] on div "Outro" at bounding box center [616, 466] width 601 height 24
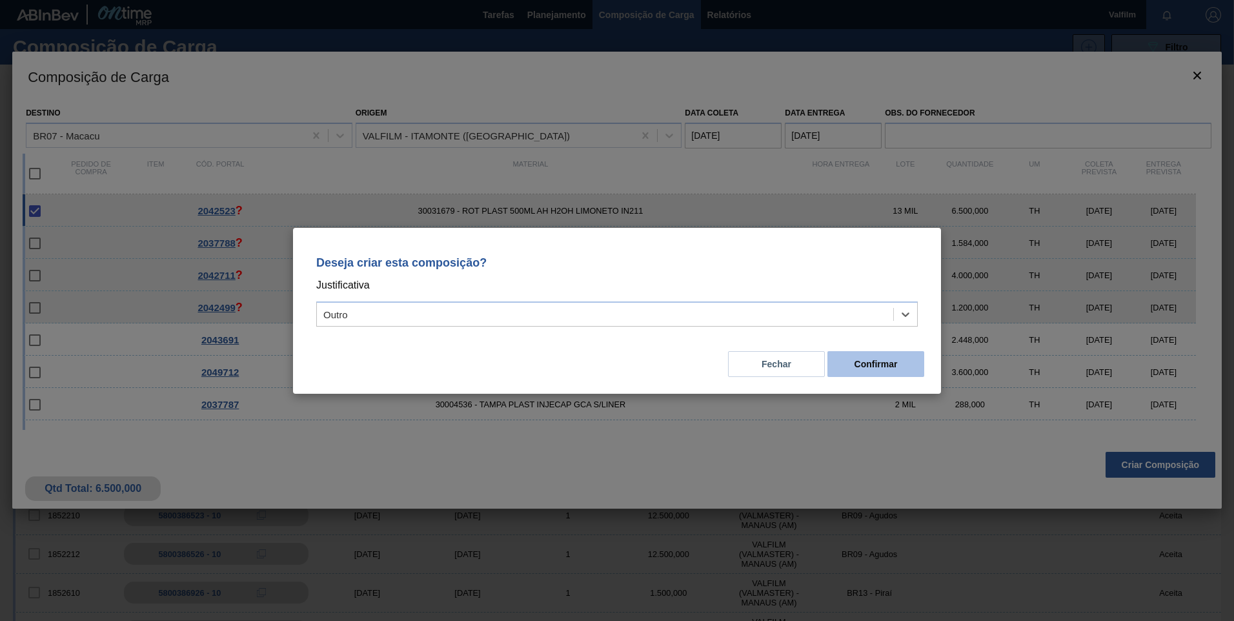
click at [885, 358] on button "Confirmar" at bounding box center [875, 364] width 97 height 26
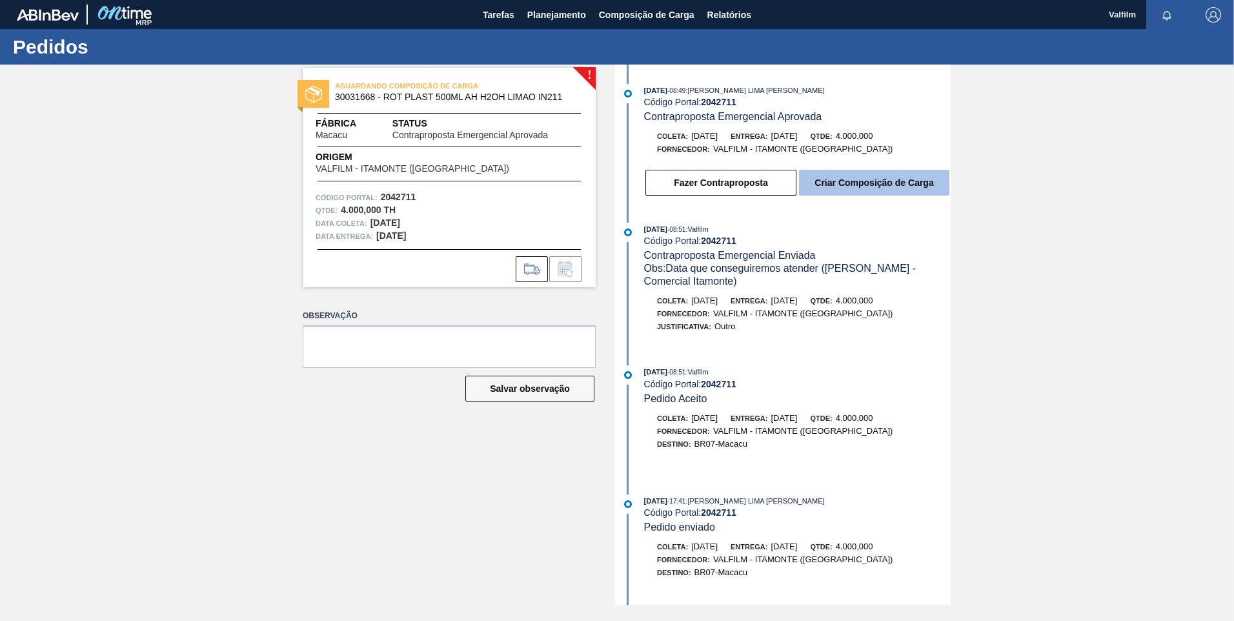
click at [862, 183] on button "Criar Composição de Carga" at bounding box center [874, 183] width 150 height 26
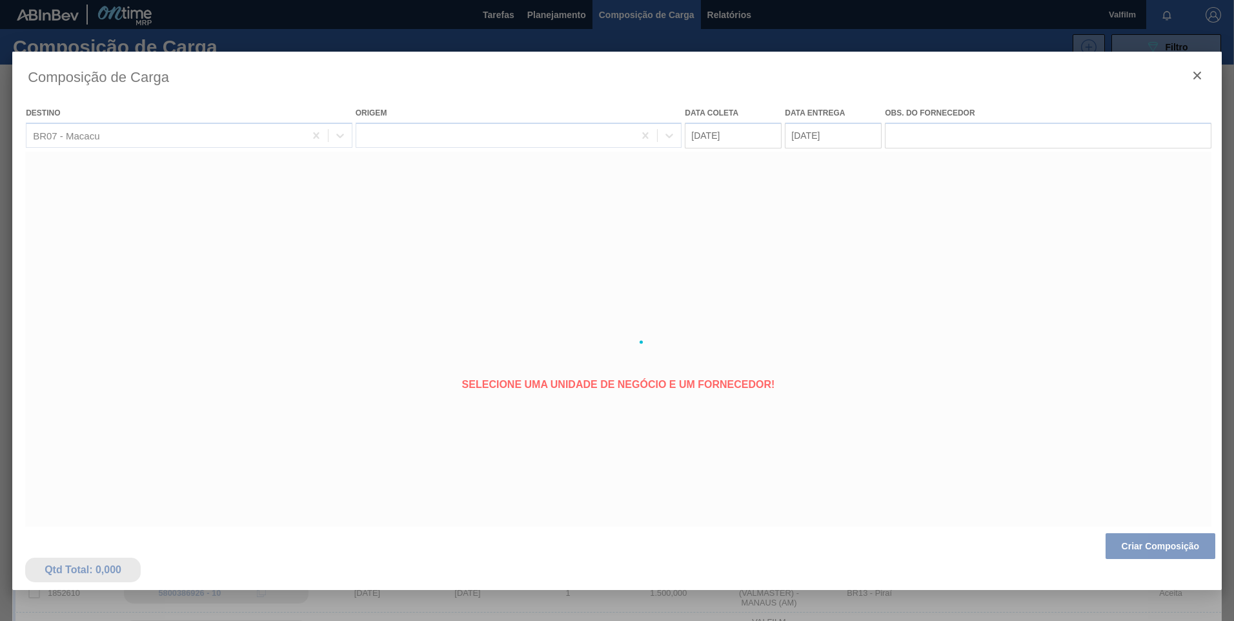
type coleta "[DATE]"
type Entrega "[DATE]"
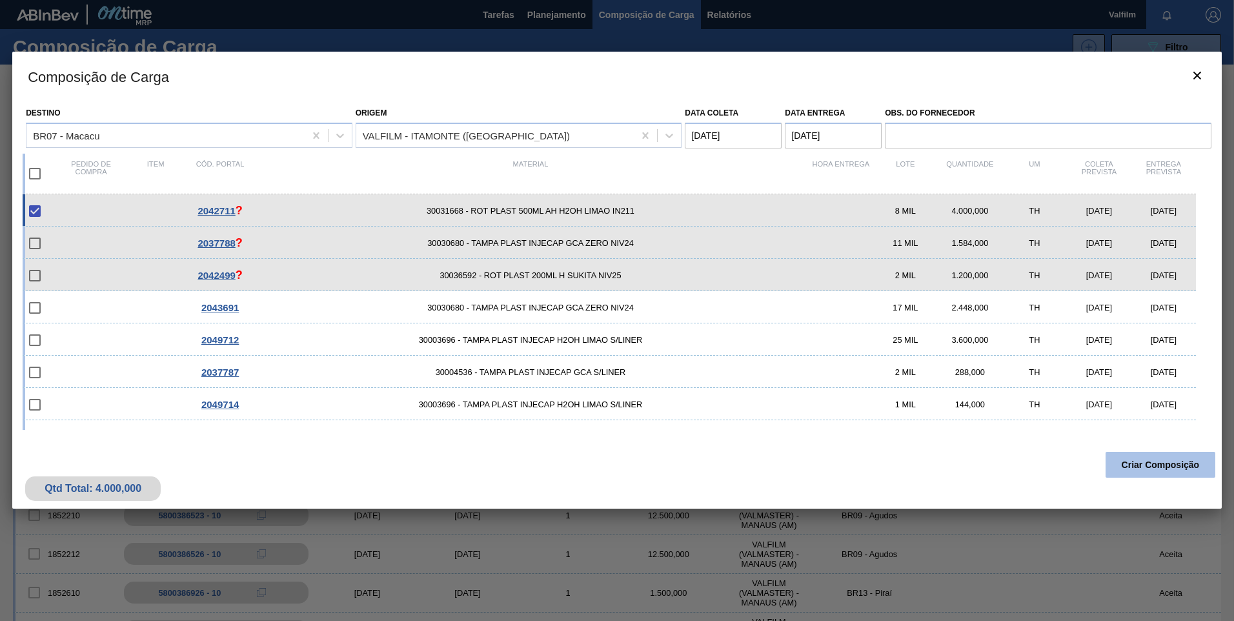
click at [1167, 463] on button "Criar Composição" at bounding box center [1160, 465] width 110 height 26
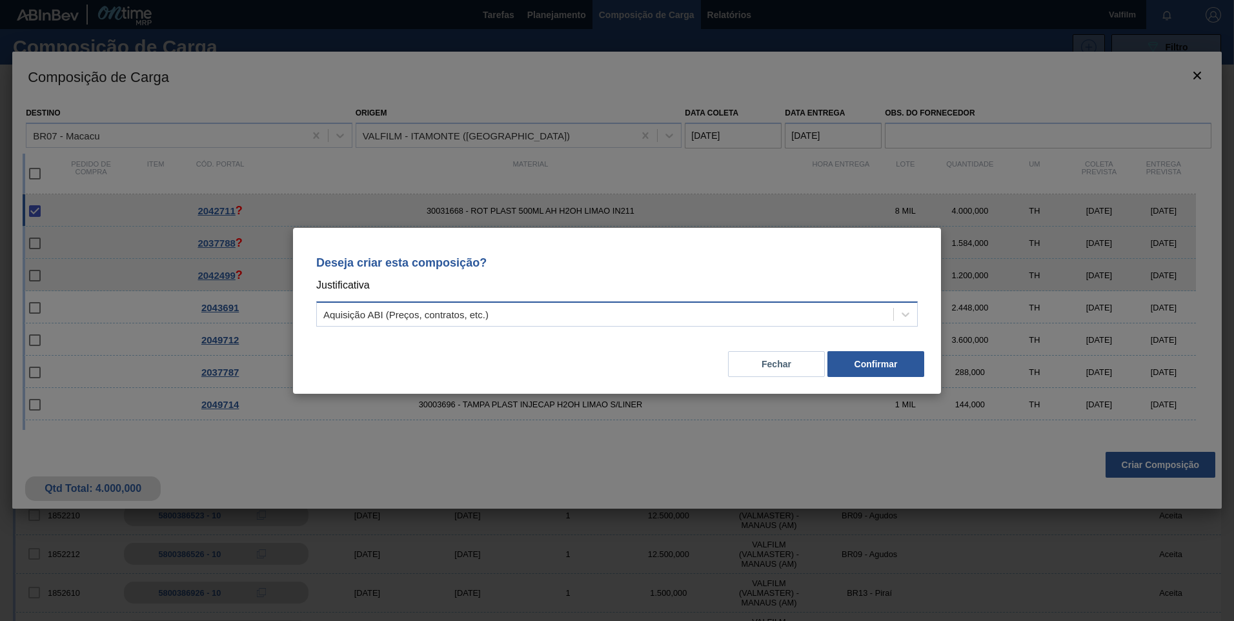
click at [479, 321] on div "Aquisição ABI (Preços, contratos, etc.)" at bounding box center [605, 314] width 576 height 19
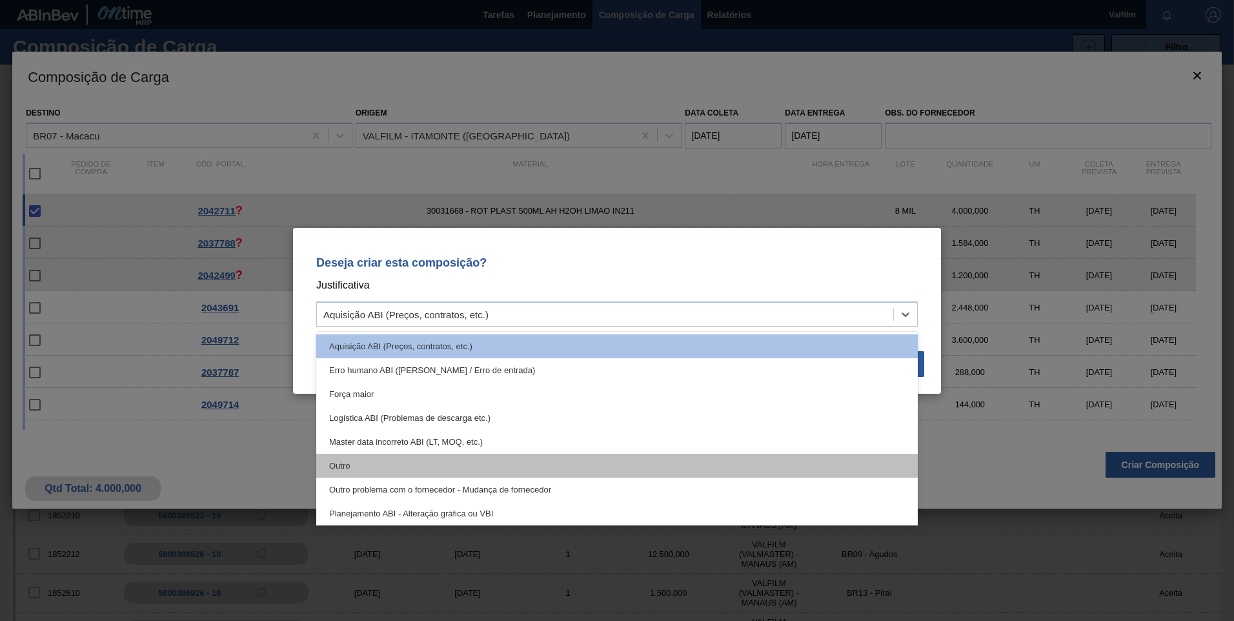
click at [392, 464] on div "Outro" at bounding box center [616, 466] width 601 height 24
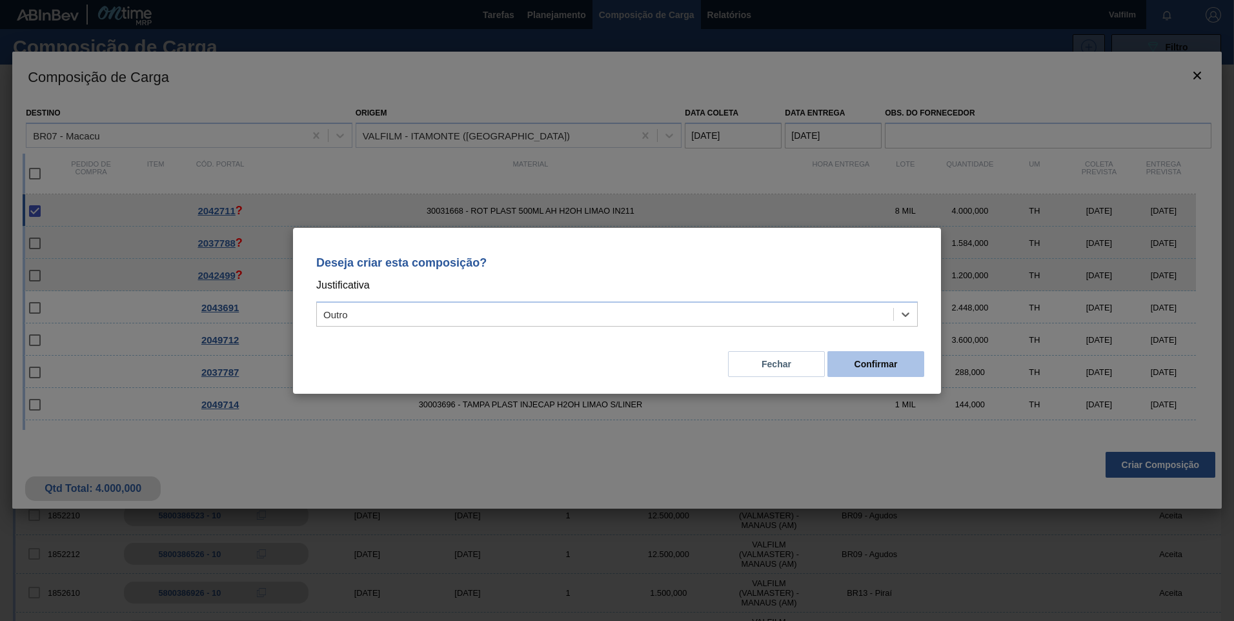
click at [878, 352] on button "Confirmar" at bounding box center [875, 364] width 97 height 26
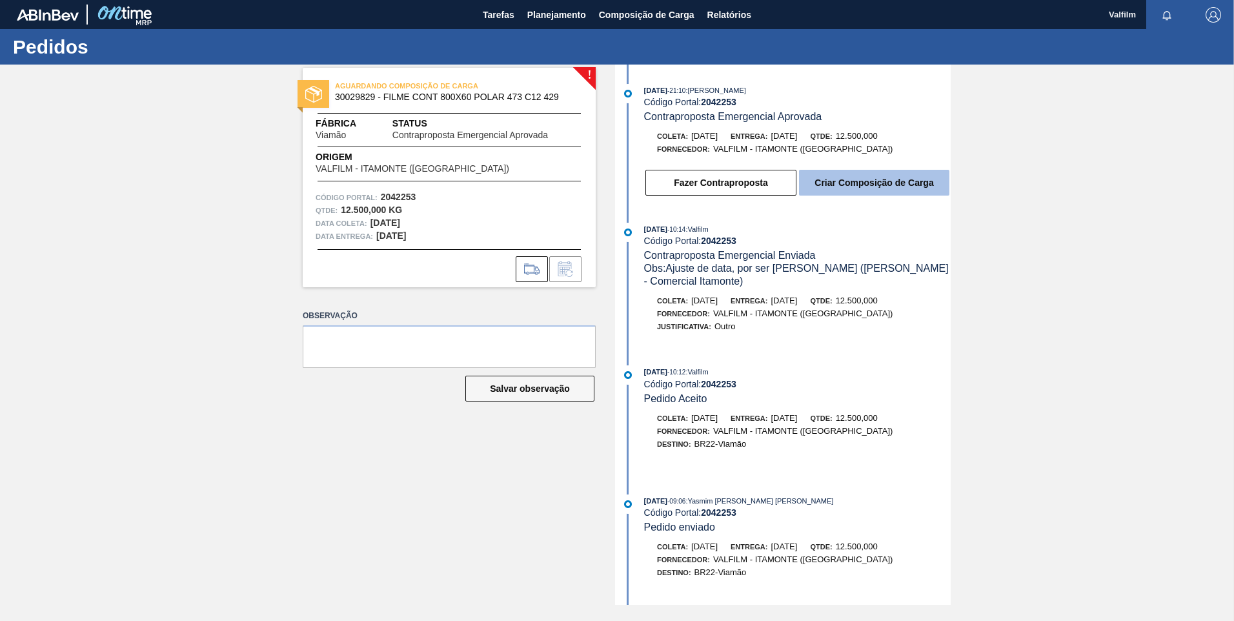
click at [852, 179] on button "Criar Composição de Carga" at bounding box center [874, 183] width 150 height 26
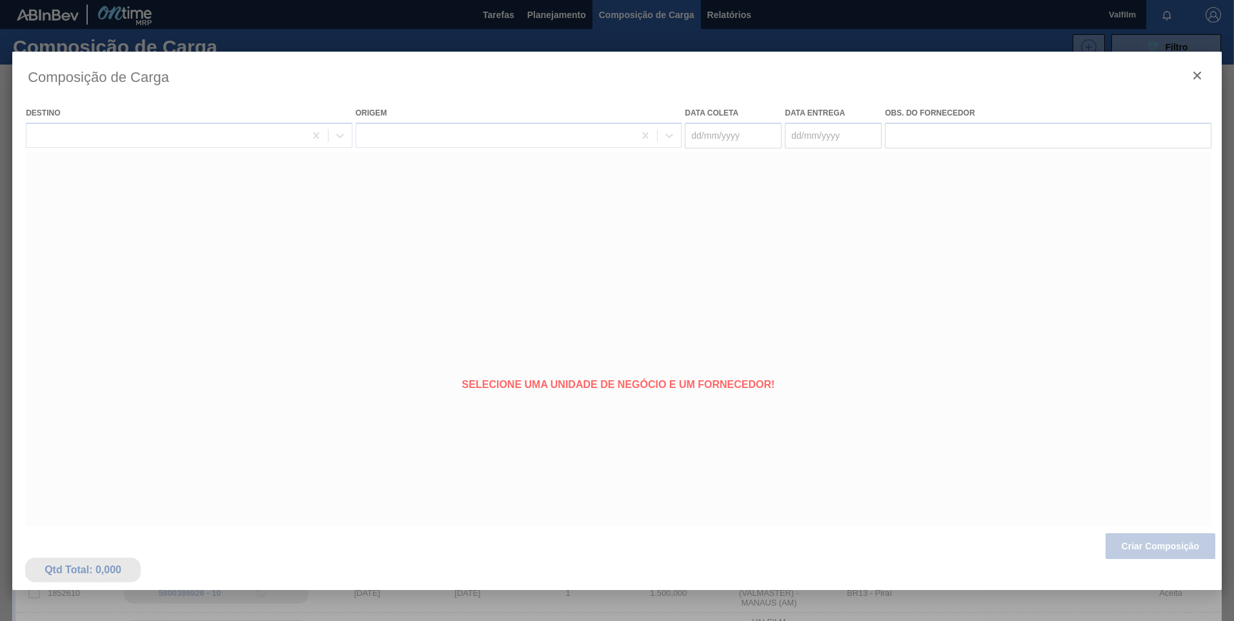
type coleta "01/11/2025"
type Entrega "[DATE]"
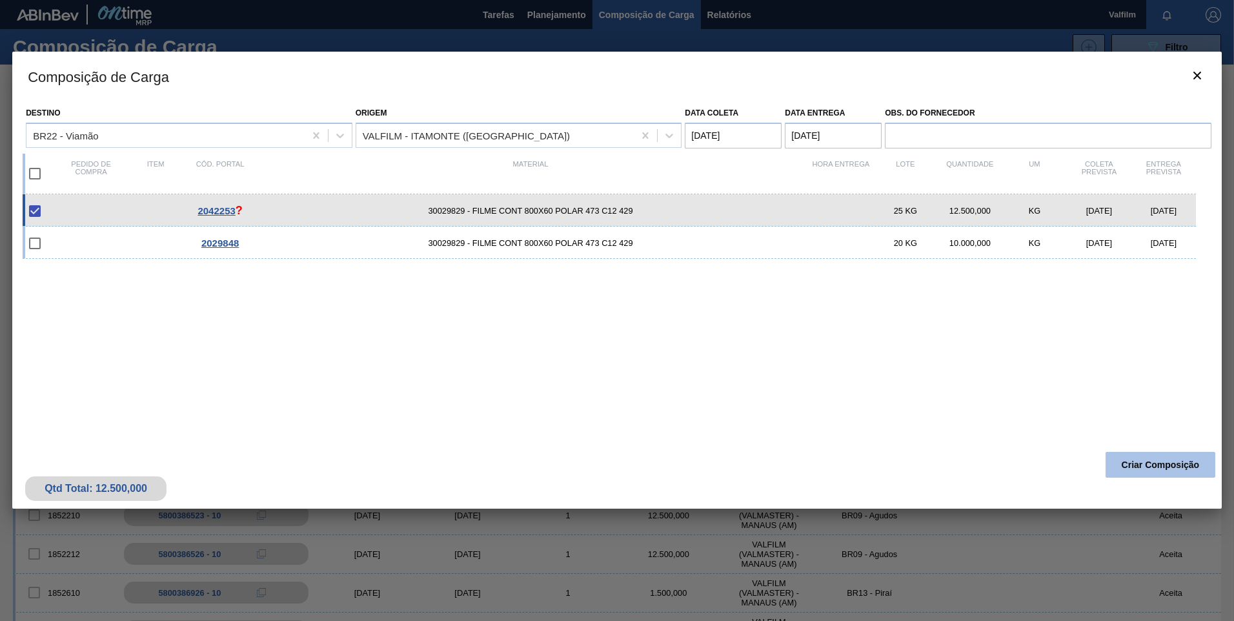
click at [1153, 465] on button "Criar Composição" at bounding box center [1160, 465] width 110 height 26
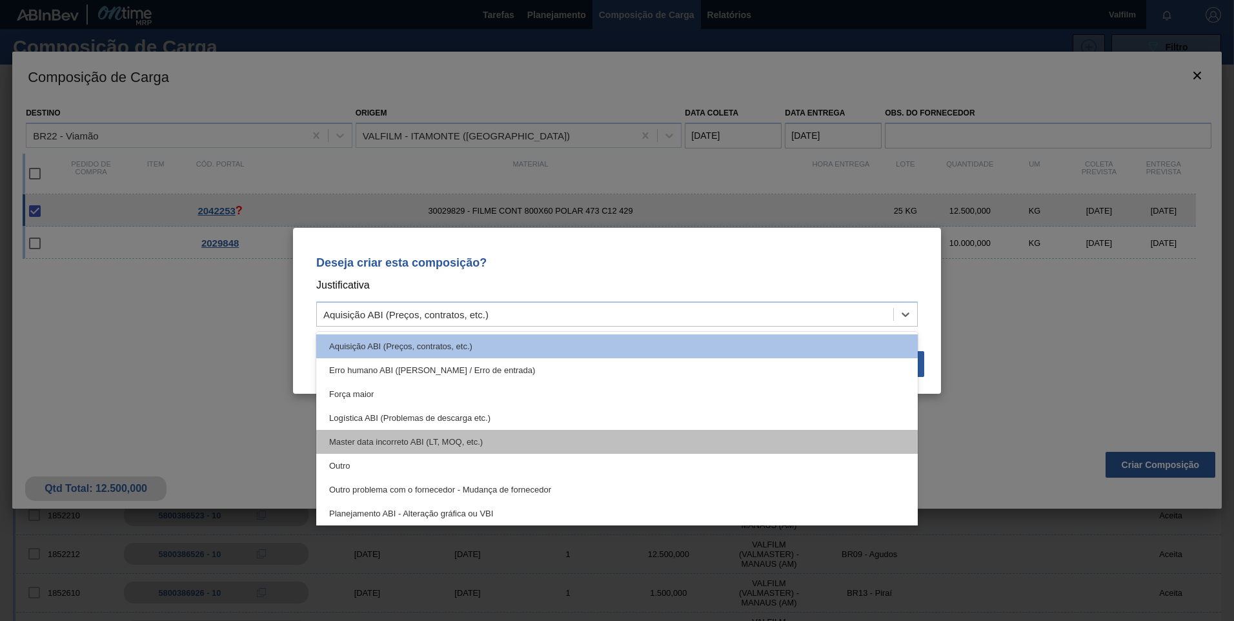
drag, startPoint x: 471, startPoint y: 318, endPoint x: 339, endPoint y: 434, distance: 176.0
click at [470, 317] on div "Aquisição ABI (Preços, contratos, etc.)" at bounding box center [405, 313] width 165 height 11
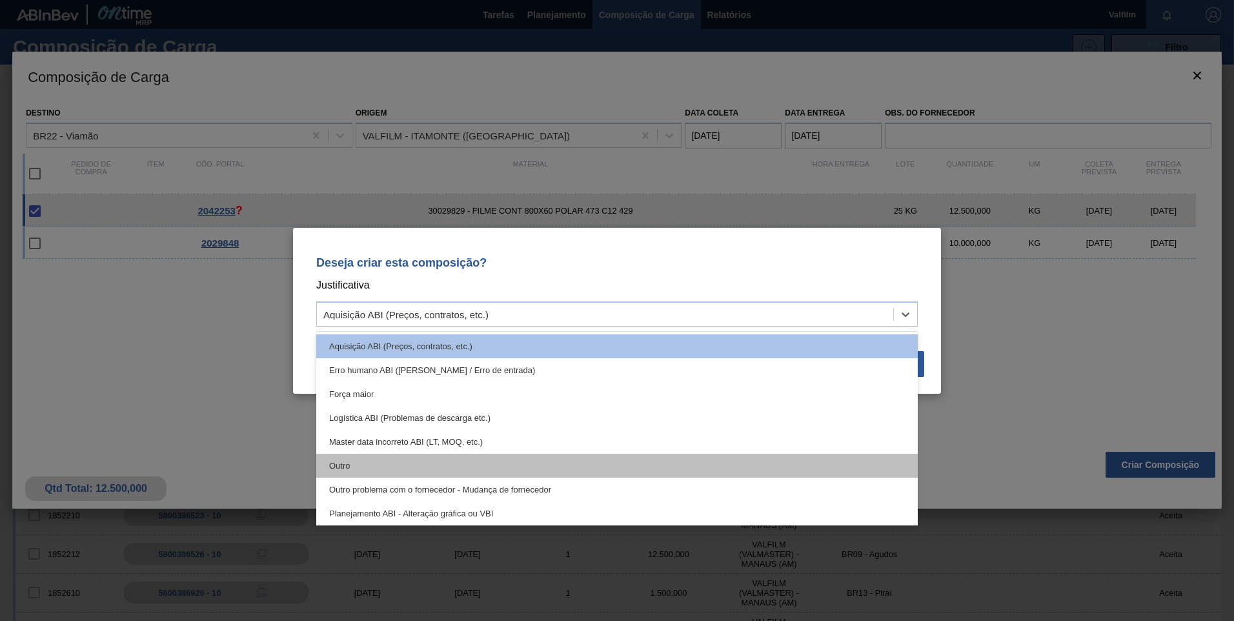
drag, startPoint x: 354, startPoint y: 452, endPoint x: 366, endPoint y: 465, distance: 17.8
click at [366, 465] on div "Aquisição ABI (Preços, contratos, etc.) Erro humano ABI (Cálculo / Erro de entr…" at bounding box center [616, 429] width 601 height 194
click at [366, 465] on div "Outro" at bounding box center [616, 466] width 601 height 24
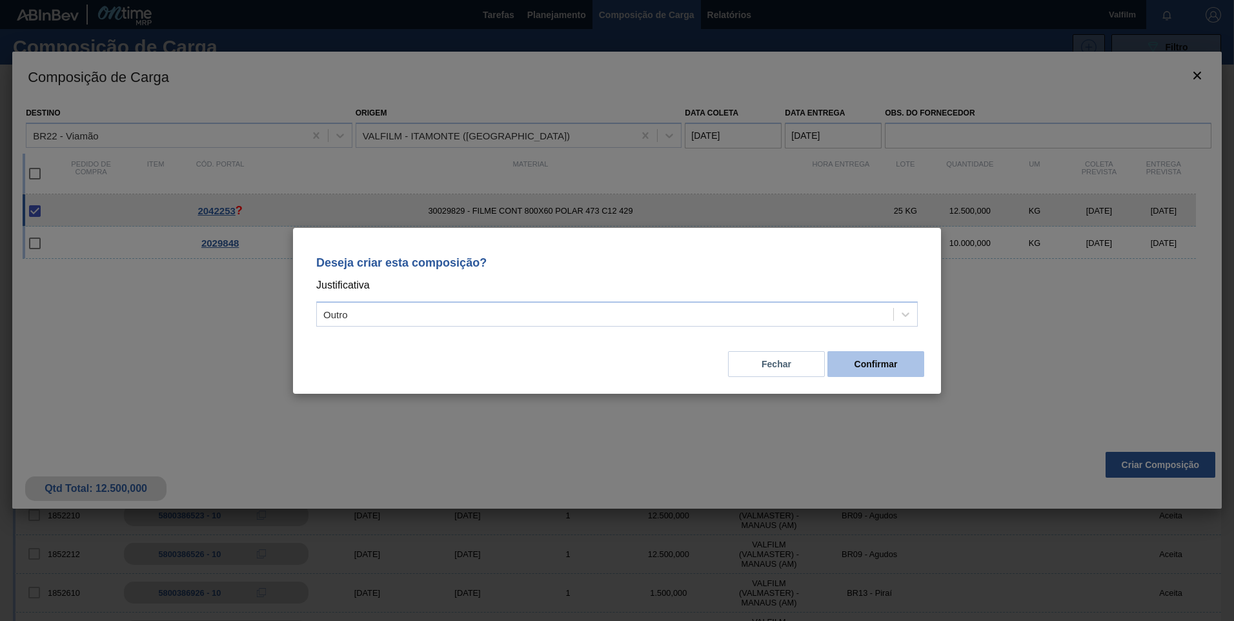
click at [868, 366] on button "Confirmar" at bounding box center [875, 364] width 97 height 26
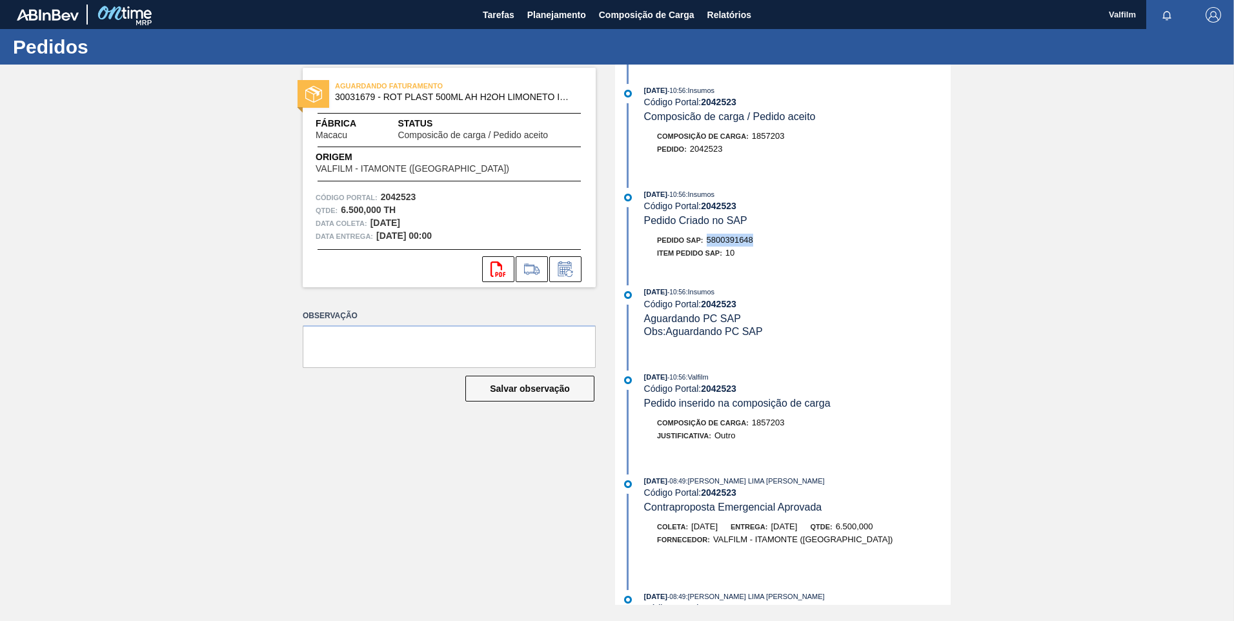
drag, startPoint x: 767, startPoint y: 234, endPoint x: 707, endPoint y: 243, distance: 60.6
click at [707, 243] on div "Pedido SAP: 5800391648" at bounding box center [797, 240] width 307 height 13
copy span "5800391648"
drag, startPoint x: 760, startPoint y: 240, endPoint x: 709, endPoint y: 243, distance: 51.0
click at [709, 243] on div "Pedido SAP: 5800391649" at bounding box center [797, 240] width 307 height 13
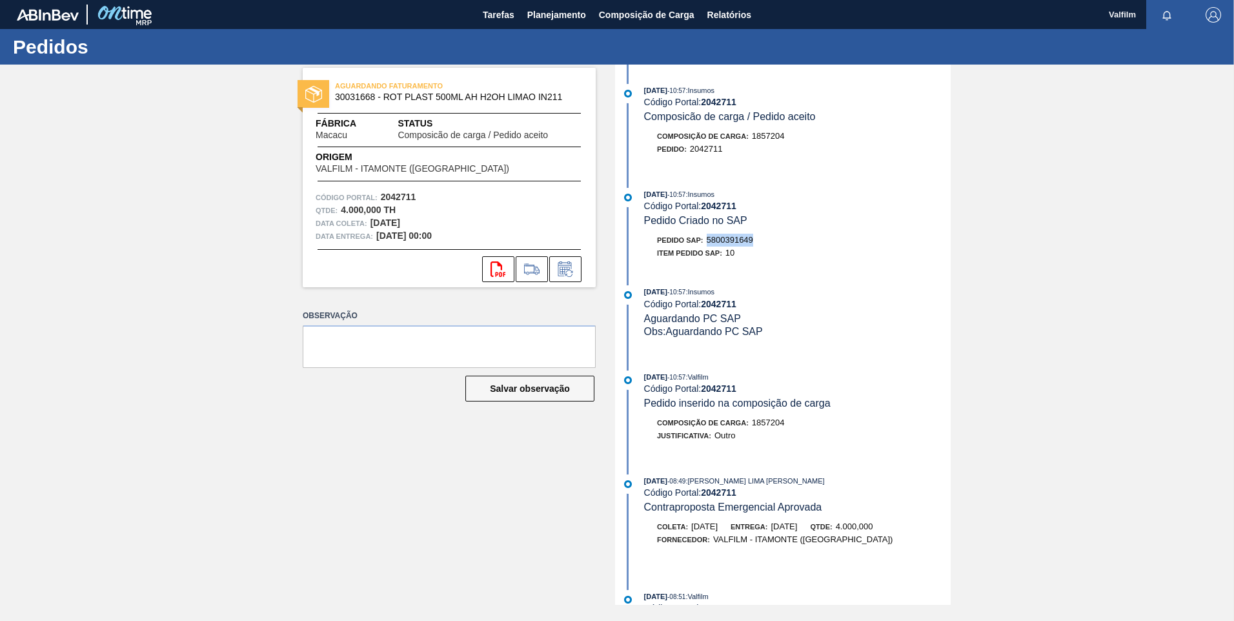
drag, startPoint x: 709, startPoint y: 243, endPoint x: 720, endPoint y: 243, distance: 11.6
click at [747, 242] on span "5800389730" at bounding box center [730, 240] width 46 height 10
click at [752, 242] on span "5800389730" at bounding box center [730, 240] width 46 height 10
drag, startPoint x: 753, startPoint y: 241, endPoint x: 721, endPoint y: 234, distance: 33.0
click at [721, 234] on div "Pedido SAP: 5800389730" at bounding box center [705, 240] width 96 height 13
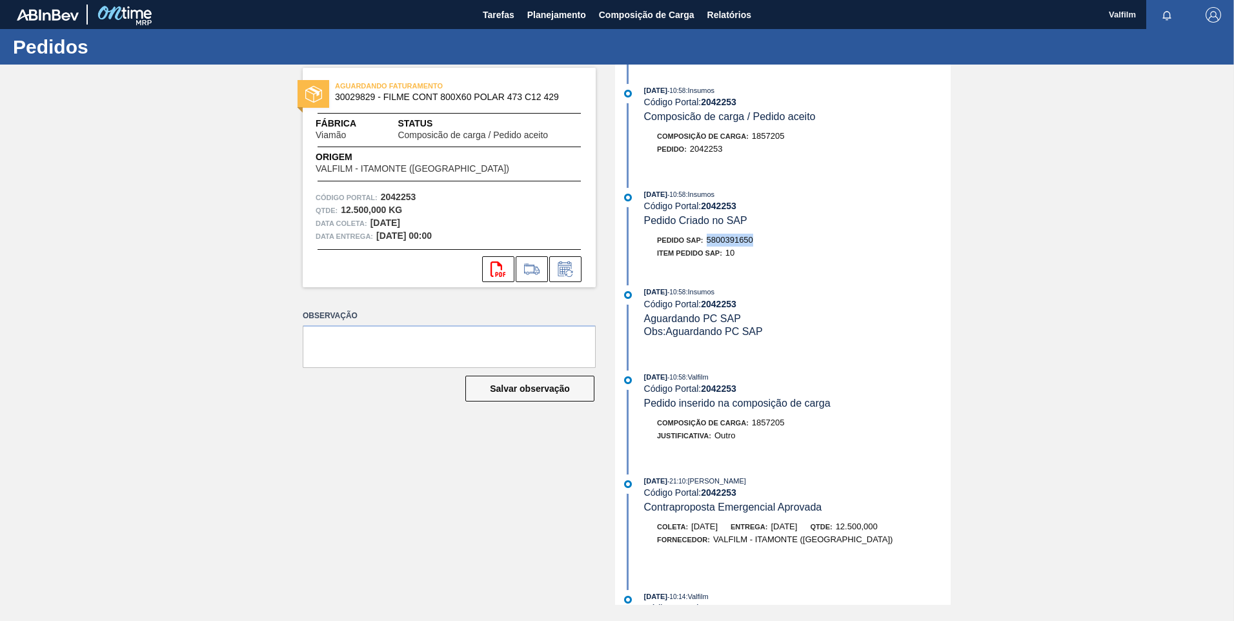
drag, startPoint x: 759, startPoint y: 239, endPoint x: 710, endPoint y: 239, distance: 49.0
click at [710, 239] on div "Pedido SAP: 5800391650" at bounding box center [797, 240] width 307 height 13
drag, startPoint x: 712, startPoint y: 239, endPoint x: 723, endPoint y: 245, distance: 13.0
copy span "5800391650"
drag, startPoint x: 555, startPoint y: 17, endPoint x: 549, endPoint y: 39, distance: 22.7
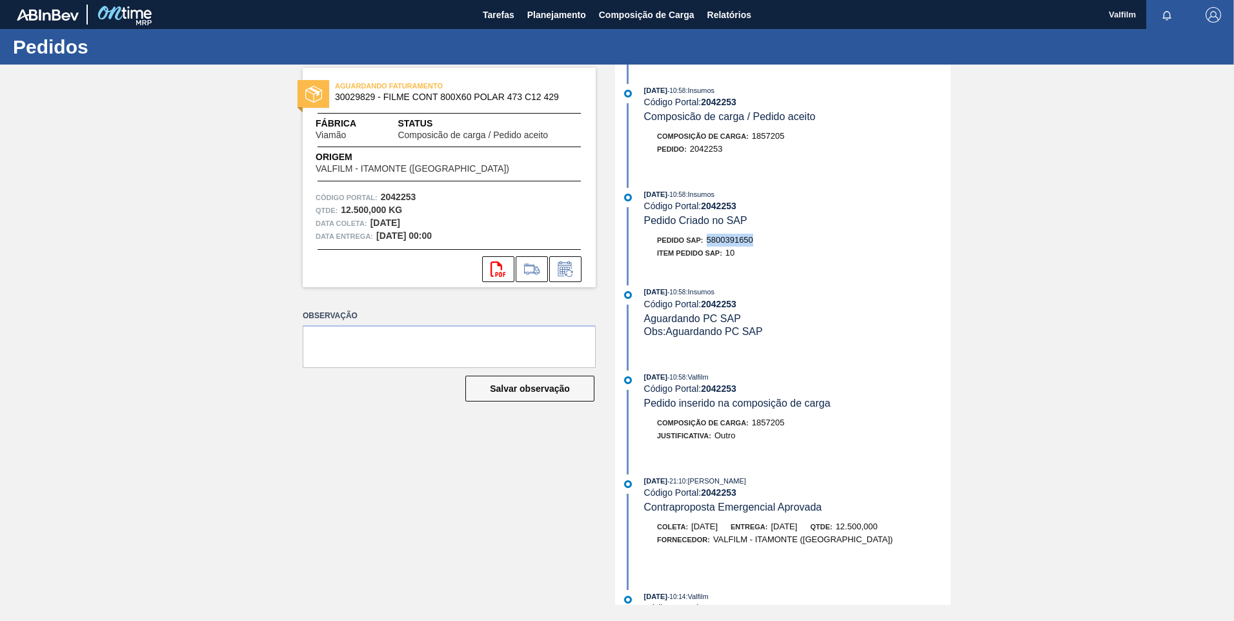
click at [555, 17] on span "Planejamento" at bounding box center [556, 14] width 59 height 15
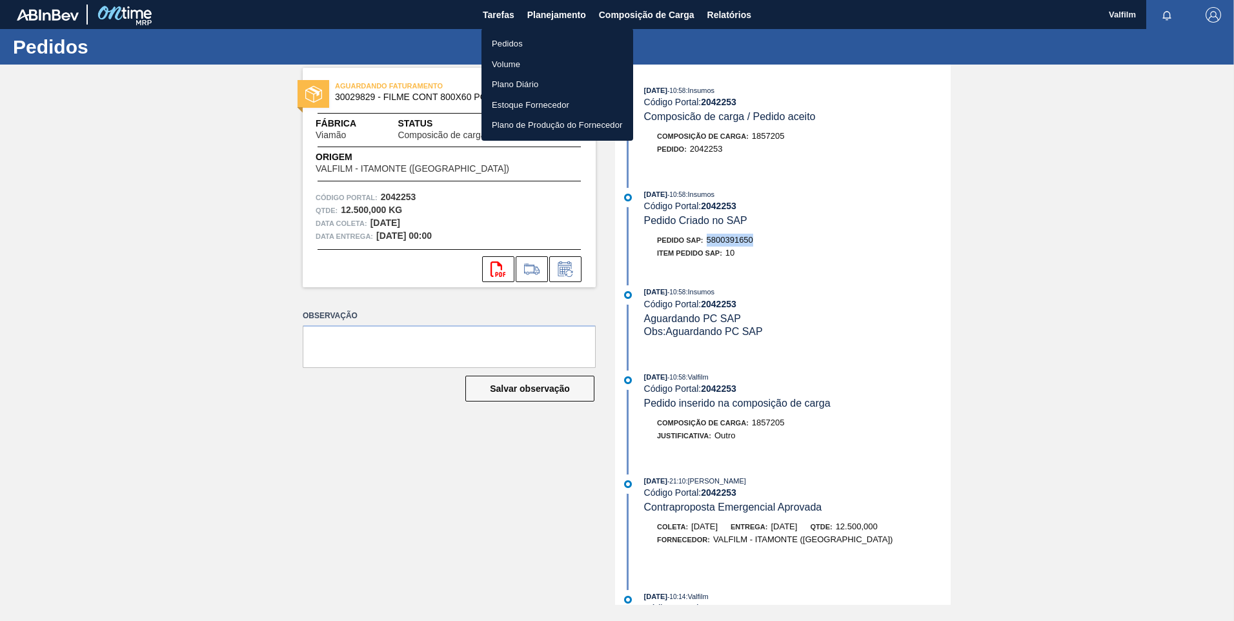
click at [543, 36] on li "Pedidos" at bounding box center [557, 44] width 152 height 21
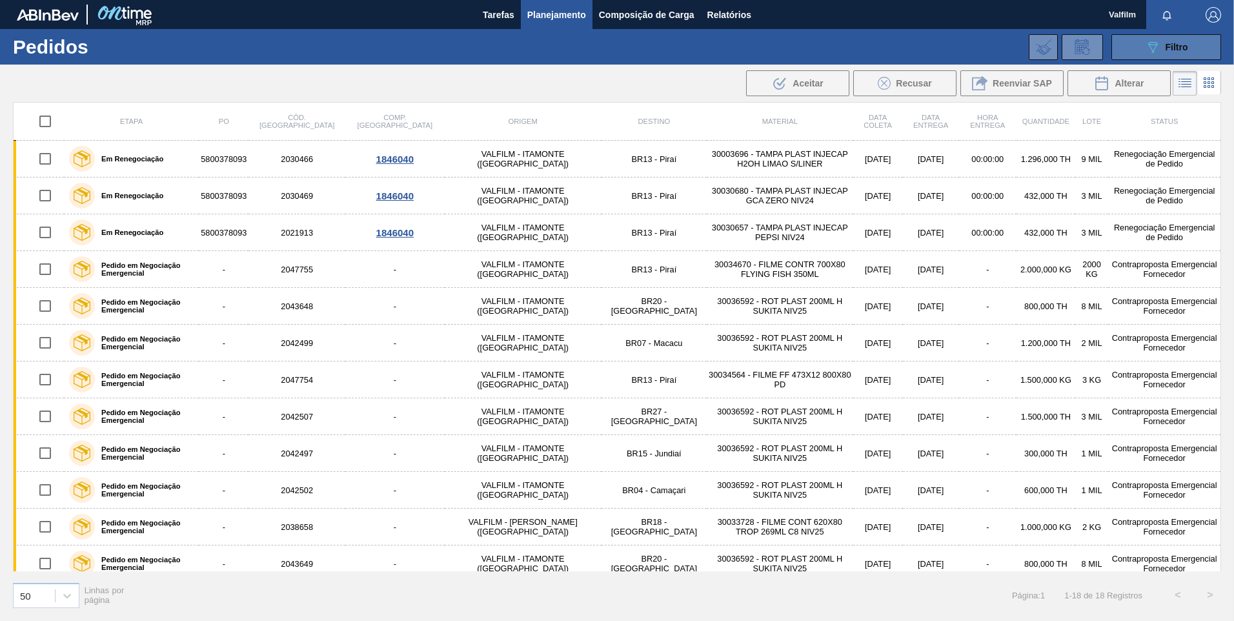
click at [1180, 56] on button "089F7B8B-B2A5-4AFE-B5C0-19BA573D28AC Filtro" at bounding box center [1166, 47] width 110 height 26
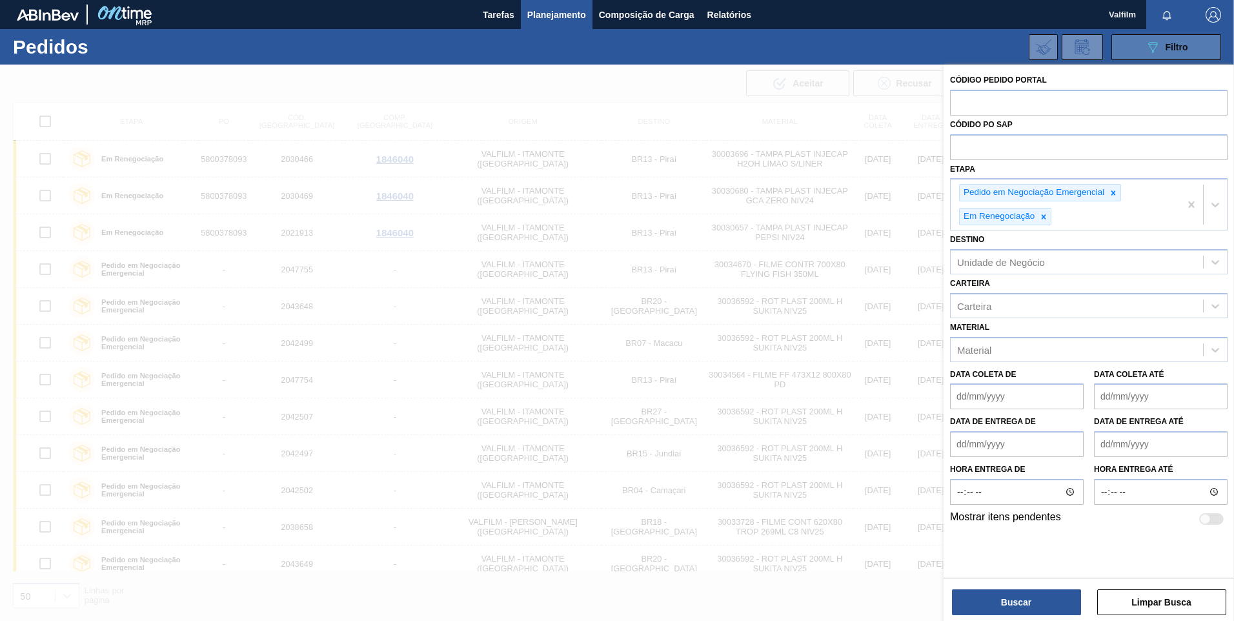
click at [1180, 55] on button "089F7B8B-B2A5-4AFE-B5C0-19BA573D28AC Filtro" at bounding box center [1166, 47] width 110 height 26
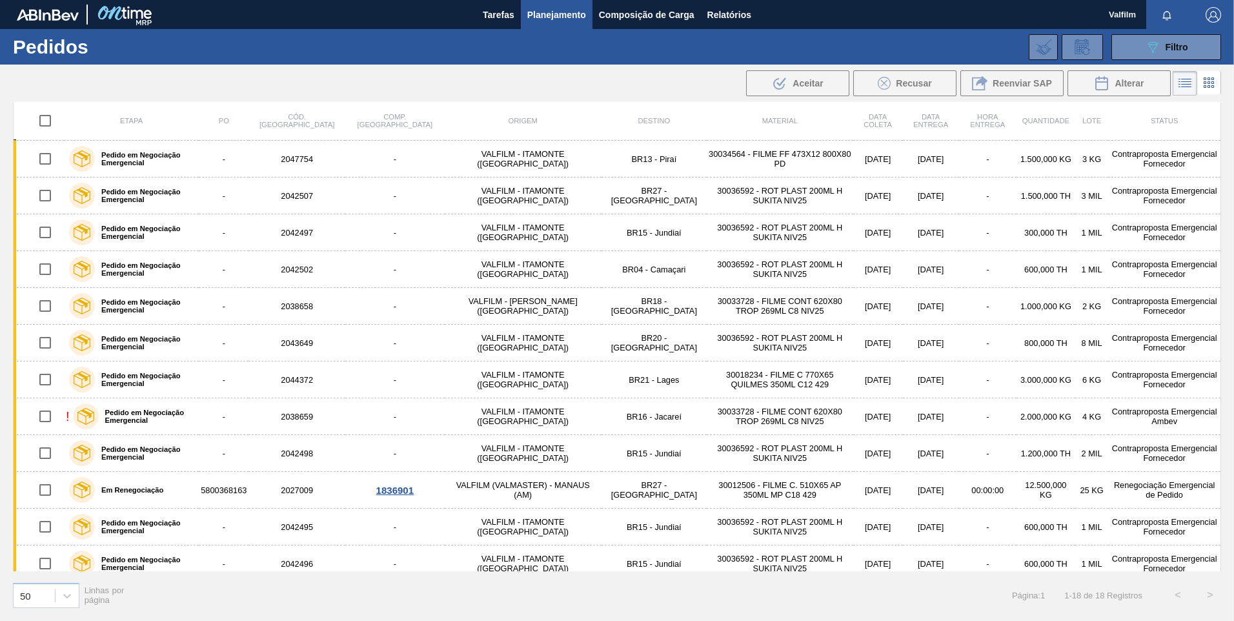
scroll to position [232, 0]
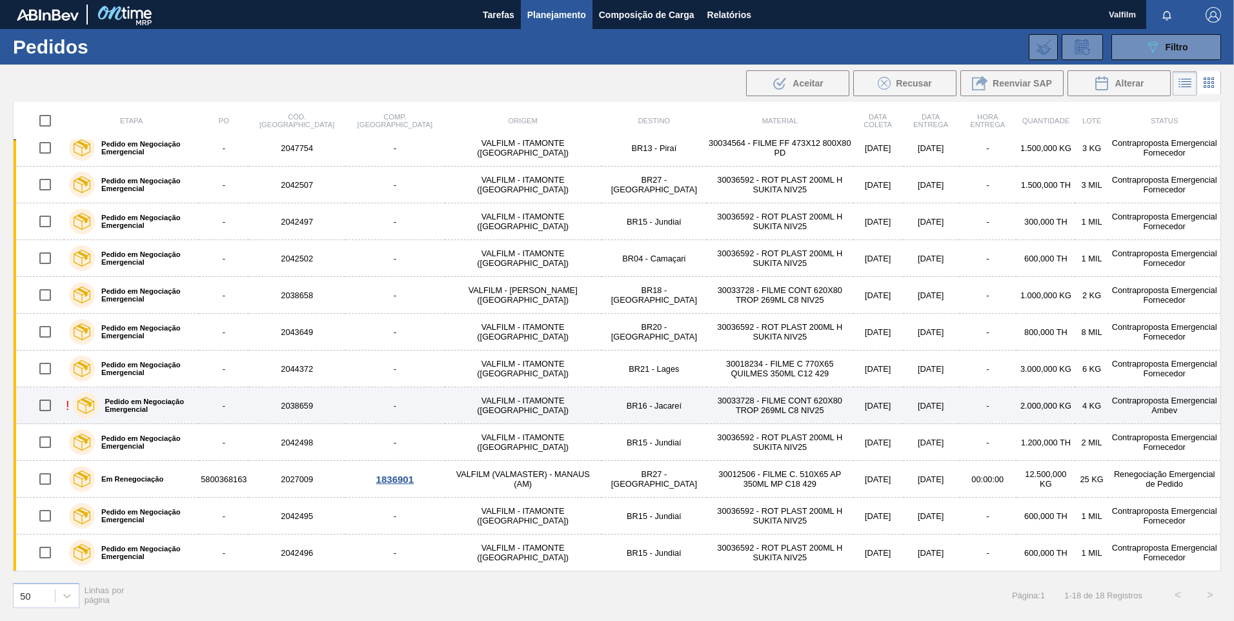
click at [707, 414] on td "30033728 - FILME CONT 620X80 TROP 269ML C8 NIV25" at bounding box center [780, 405] width 146 height 37
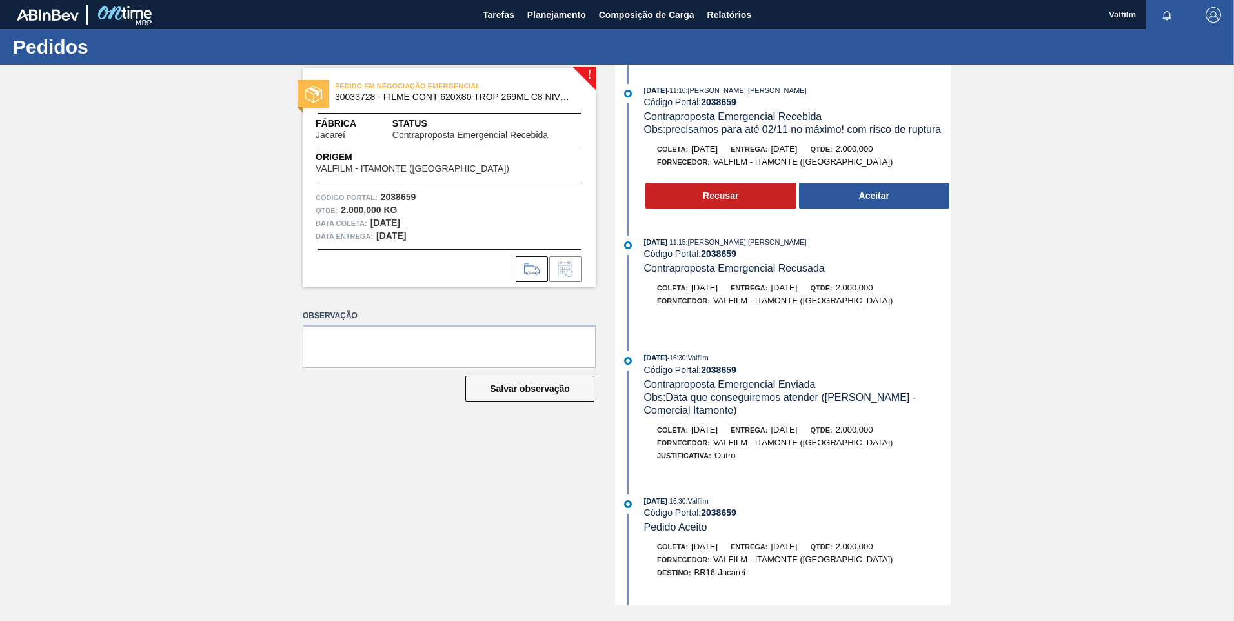
drag, startPoint x: 1073, startPoint y: 259, endPoint x: 1114, endPoint y: 17, distance: 244.7
click at [1075, 254] on div "! PEDIDO EM NEGOCIAÇÃO EMERGENCIAL 30033728 - FILME CONT 620X80 TROP 269ML C8 N…" at bounding box center [617, 335] width 1234 height 540
click at [548, 21] on span "Planejamento" at bounding box center [556, 14] width 59 height 15
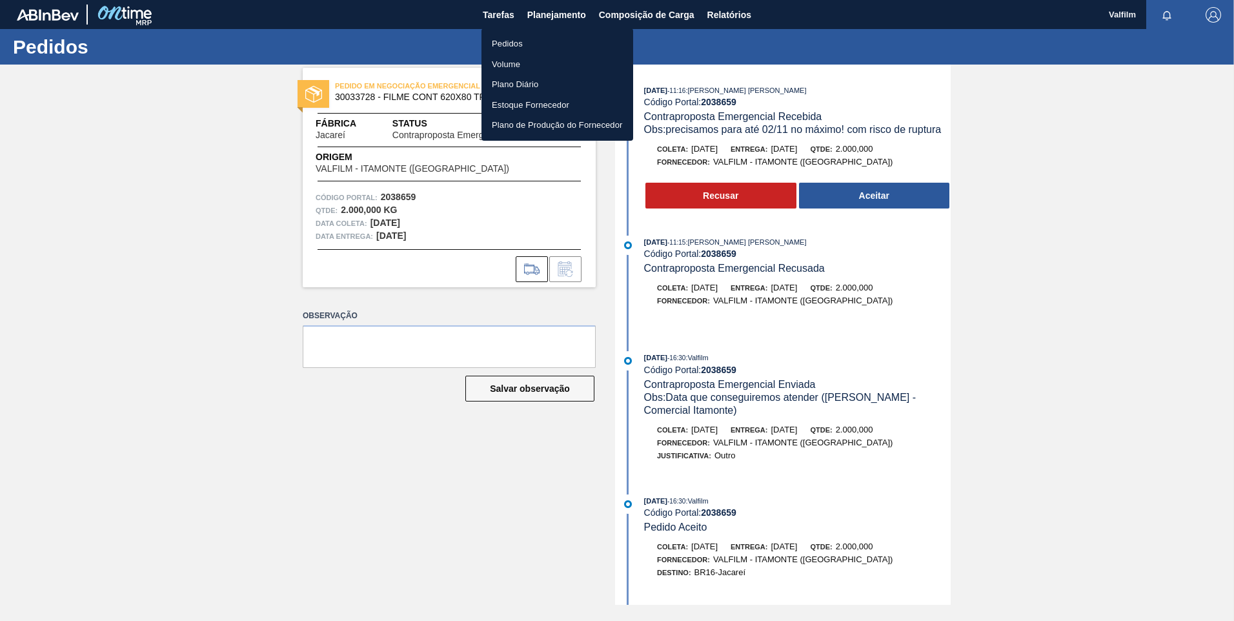
click at [537, 43] on li "Pedidos" at bounding box center [557, 44] width 152 height 21
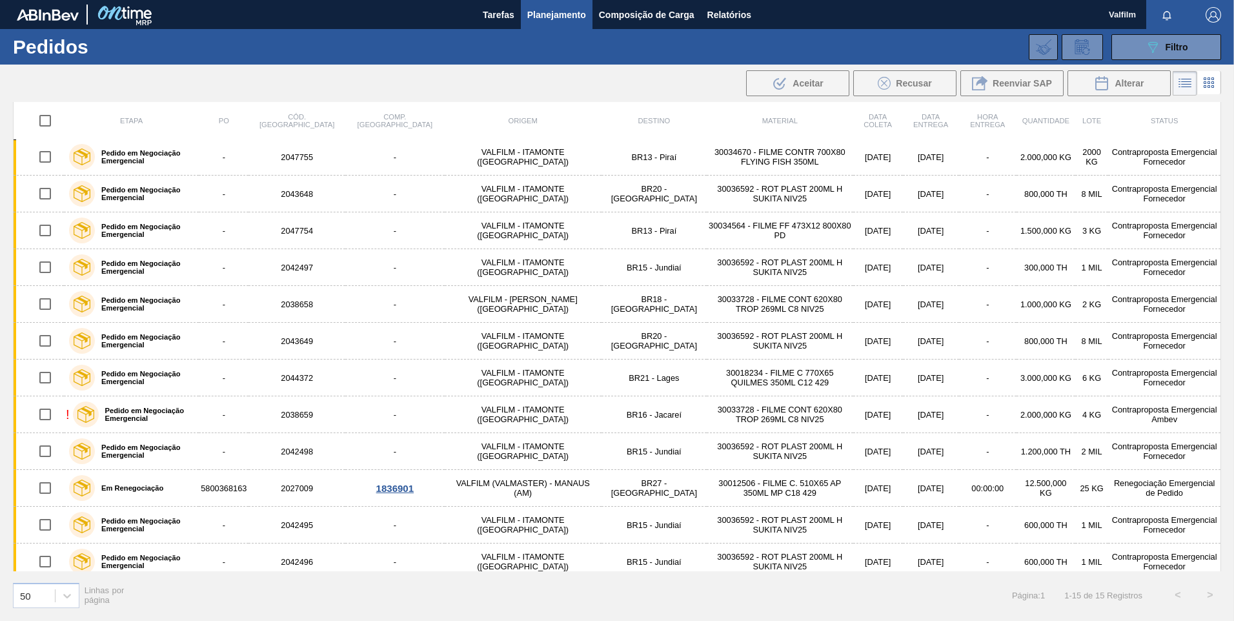
scroll to position [65, 0]
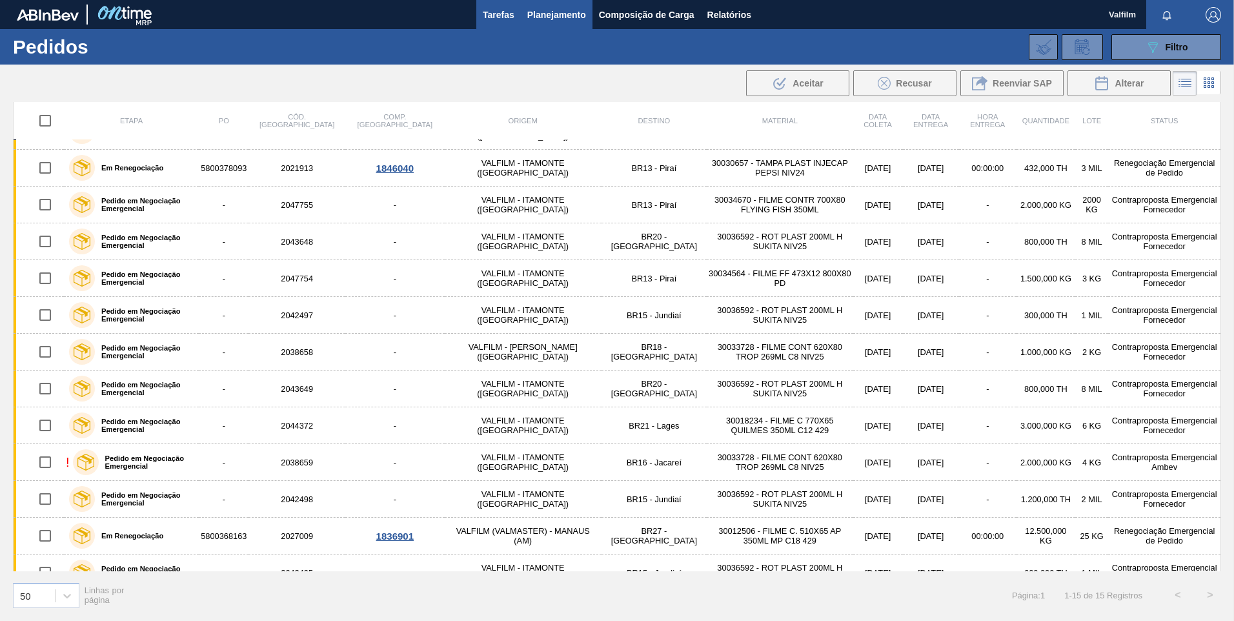
click at [494, 23] on button "Tarefas" at bounding box center [498, 14] width 45 height 29
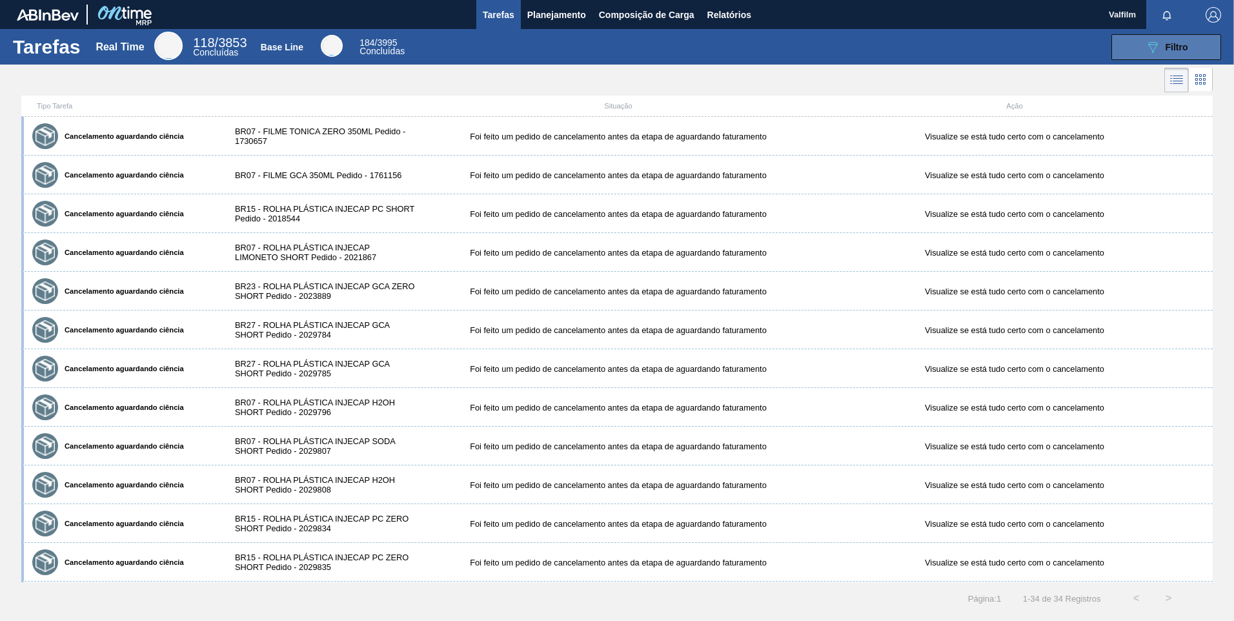
click at [1188, 52] on button "089F7B8B-B2A5-4AFE-B5C0-19BA573D28AC Filtro" at bounding box center [1166, 47] width 110 height 26
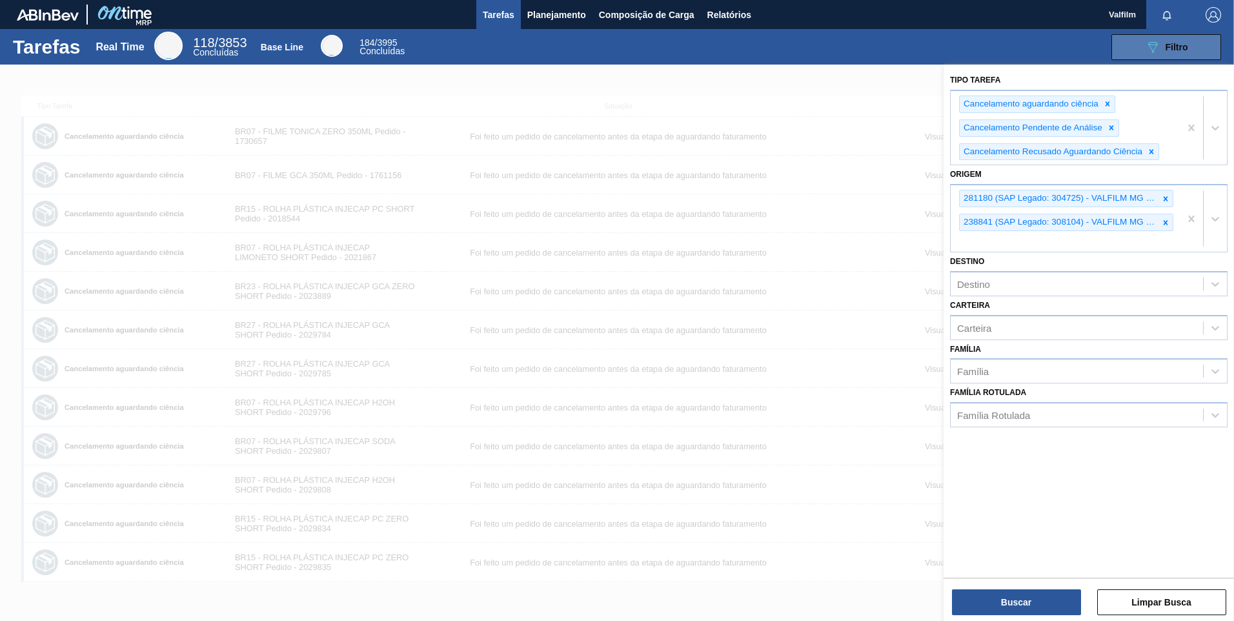
click at [1188, 52] on button "089F7B8B-B2A5-4AFE-B5C0-19BA573D28AC Filtro" at bounding box center [1166, 47] width 110 height 26
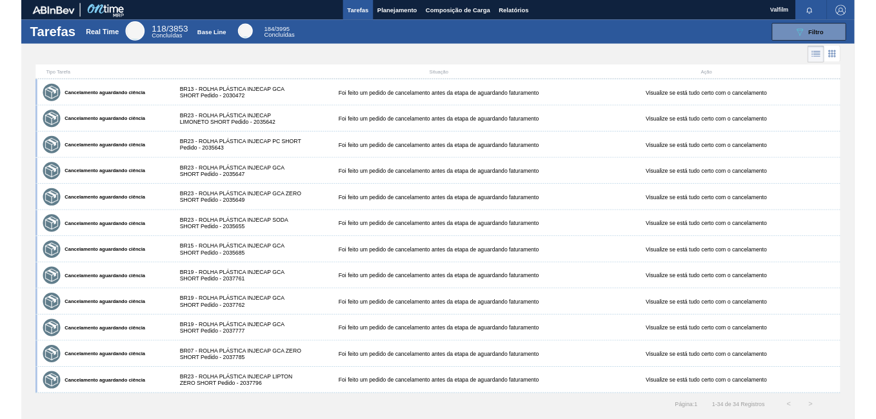
scroll to position [787, 0]
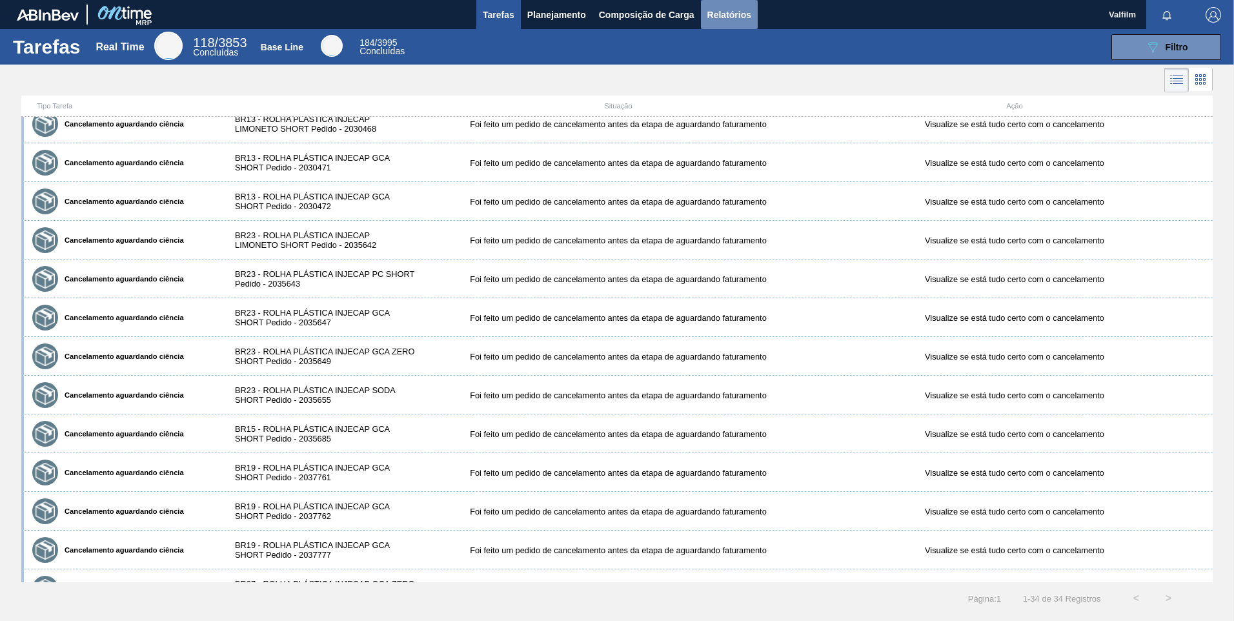
click at [717, 14] on span "Relatórios" at bounding box center [729, 14] width 44 height 15
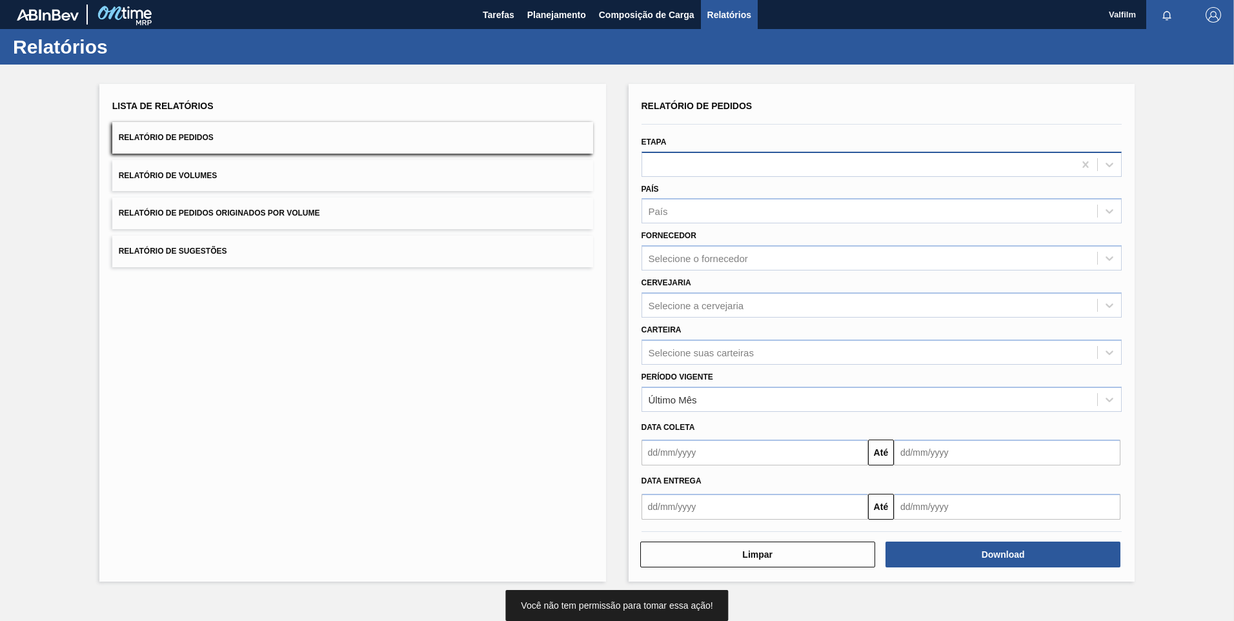
click at [752, 154] on div at bounding box center [881, 164] width 481 height 25
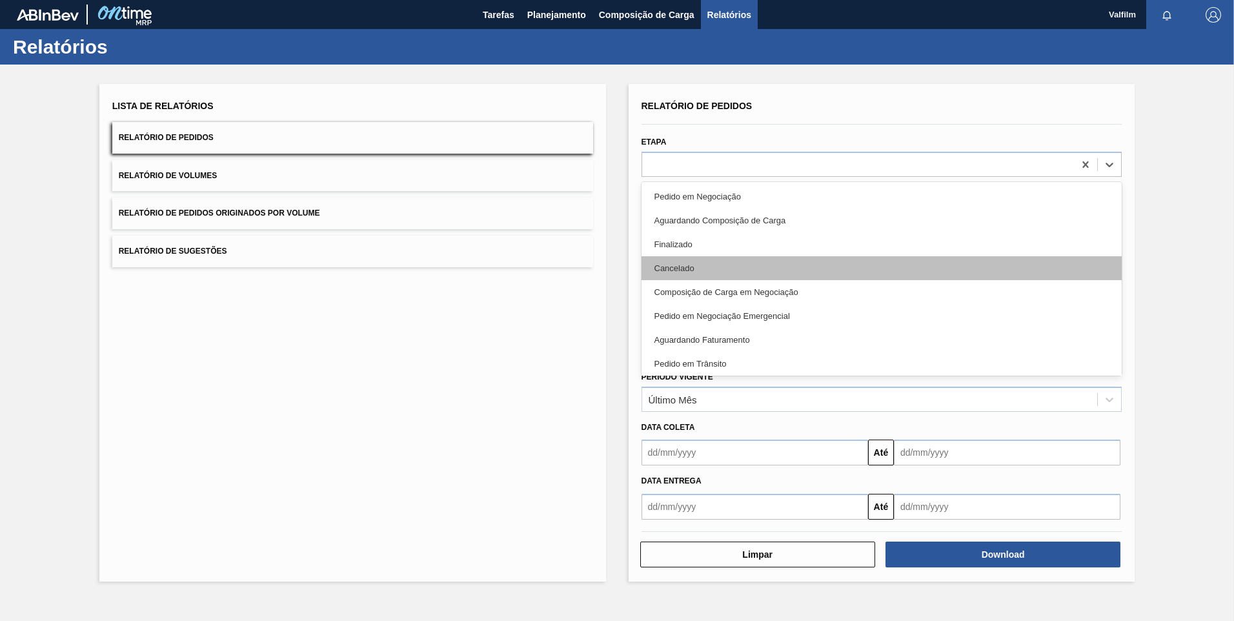
click at [748, 259] on div "Cancelado" at bounding box center [881, 268] width 481 height 24
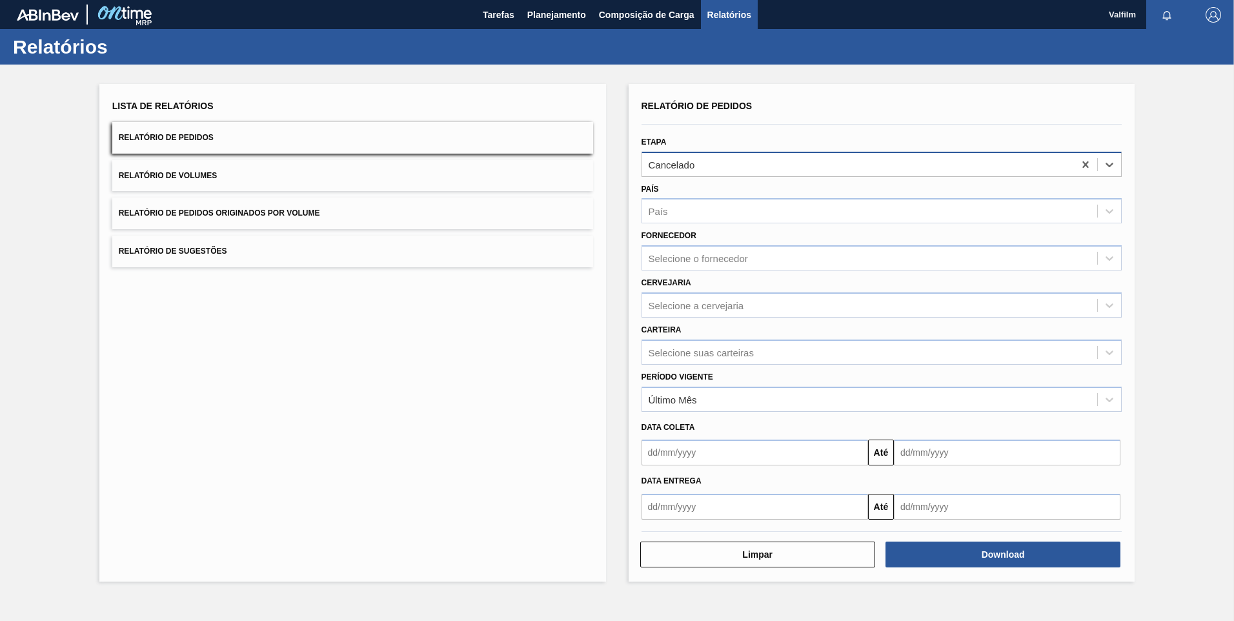
click at [727, 162] on div "Cancelado" at bounding box center [858, 164] width 432 height 19
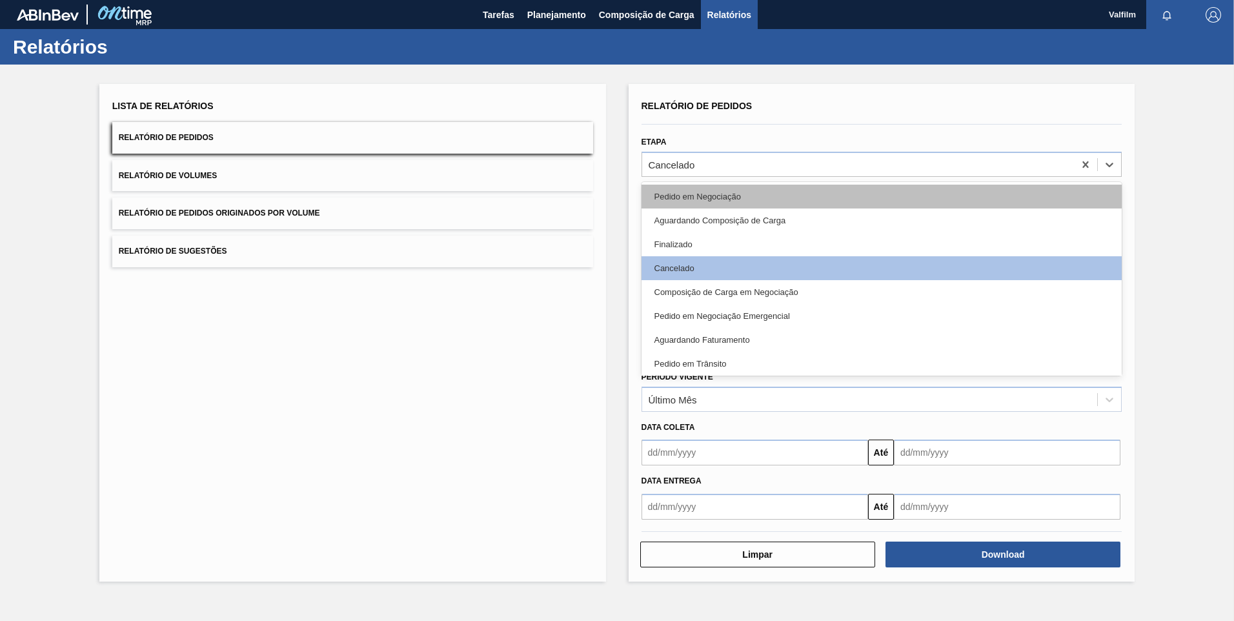
click at [736, 200] on div "Pedido em Negociação" at bounding box center [881, 197] width 481 height 24
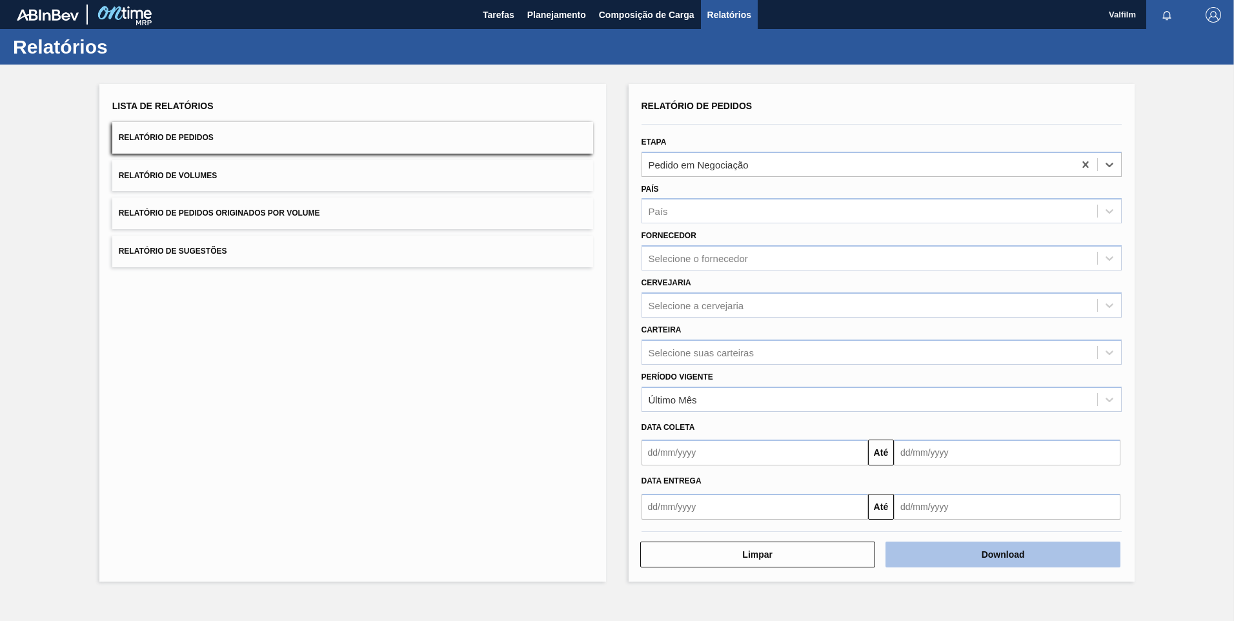
click at [1008, 554] on button "Download" at bounding box center [1002, 554] width 235 height 26
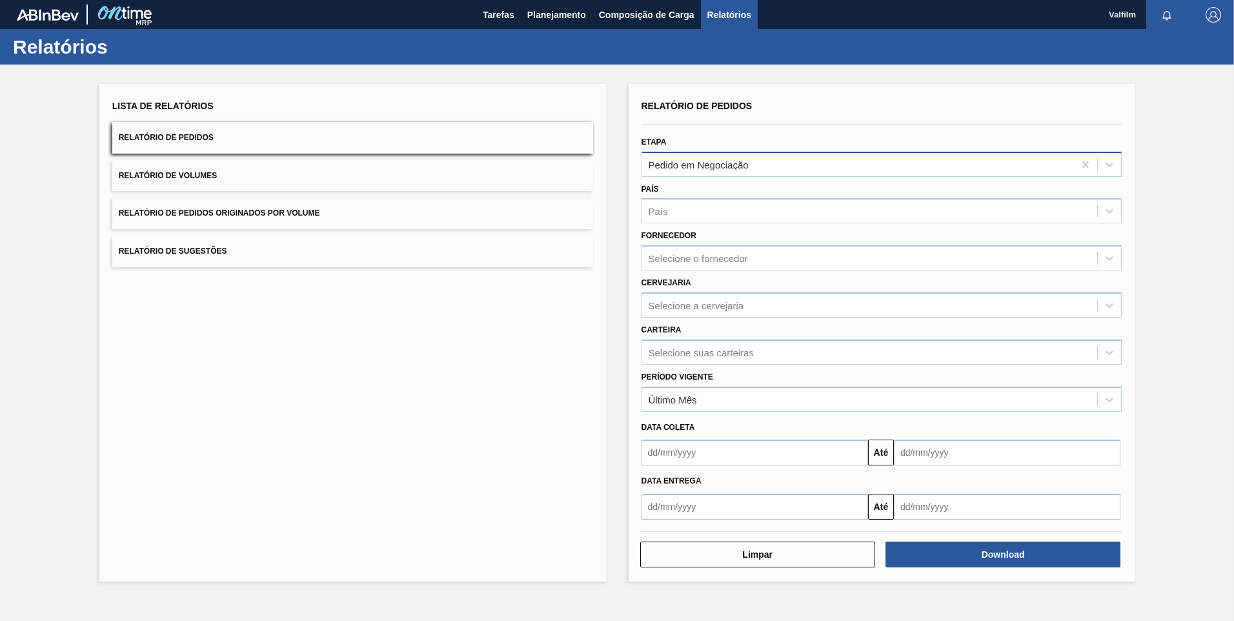
click at [751, 160] on div "Pedido em Negociação" at bounding box center [858, 164] width 432 height 19
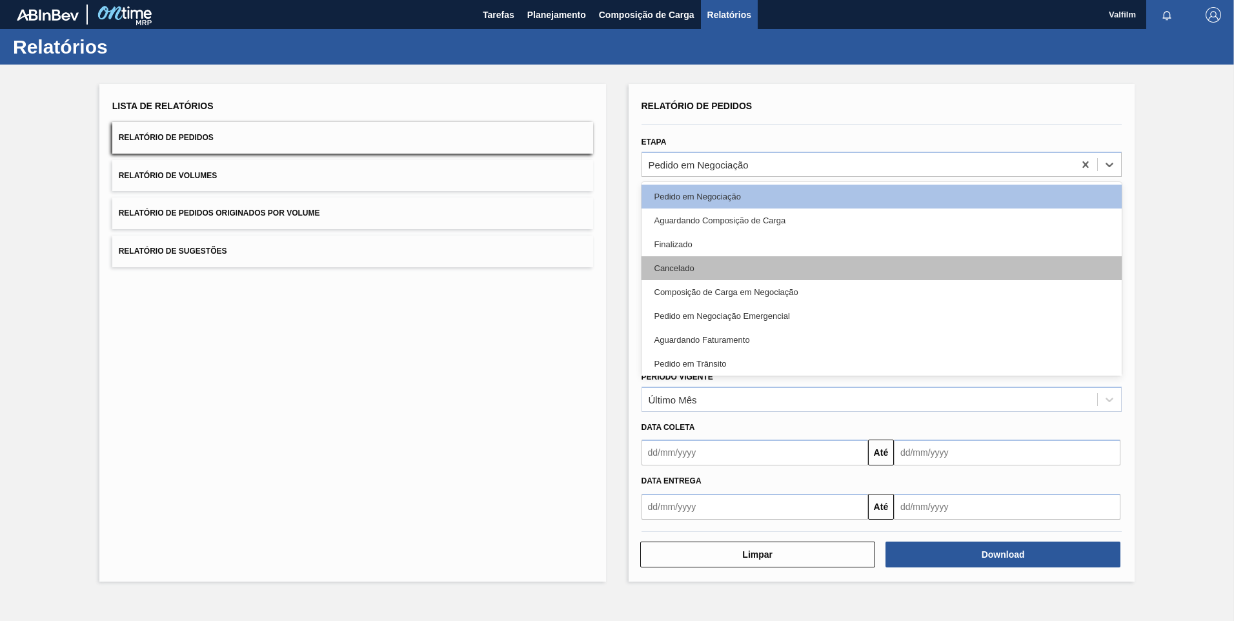
click at [745, 267] on div "Cancelado" at bounding box center [881, 268] width 481 height 24
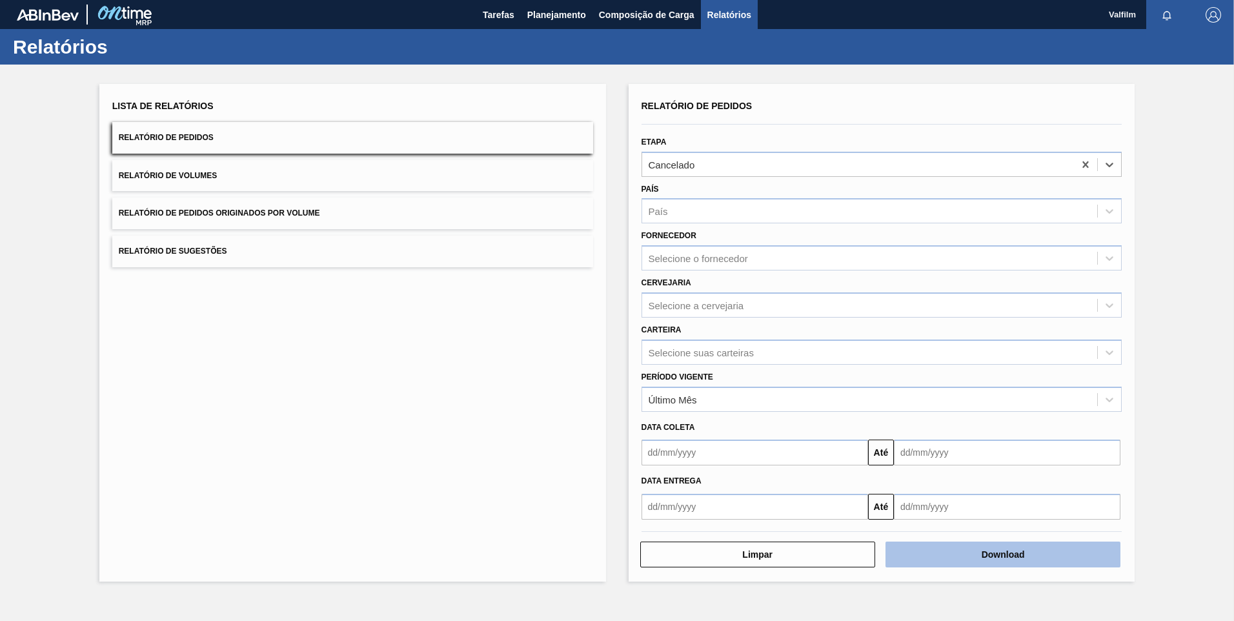
click at [1012, 563] on button "Download" at bounding box center [1002, 554] width 235 height 26
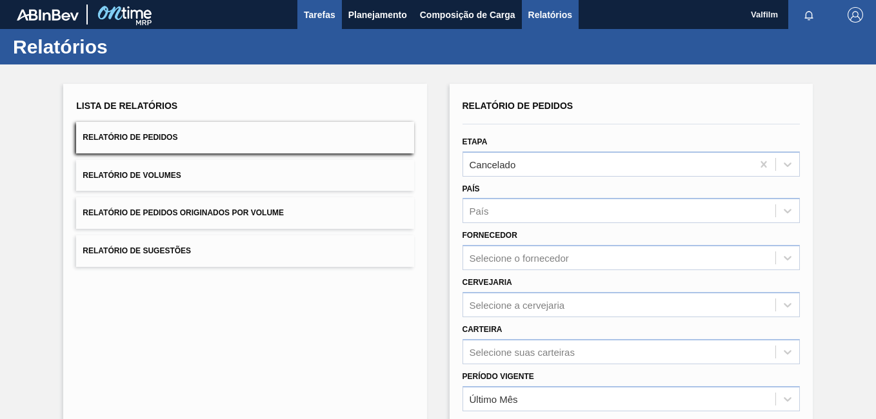
click at [321, 22] on span "Tarefas" at bounding box center [320, 14] width 32 height 15
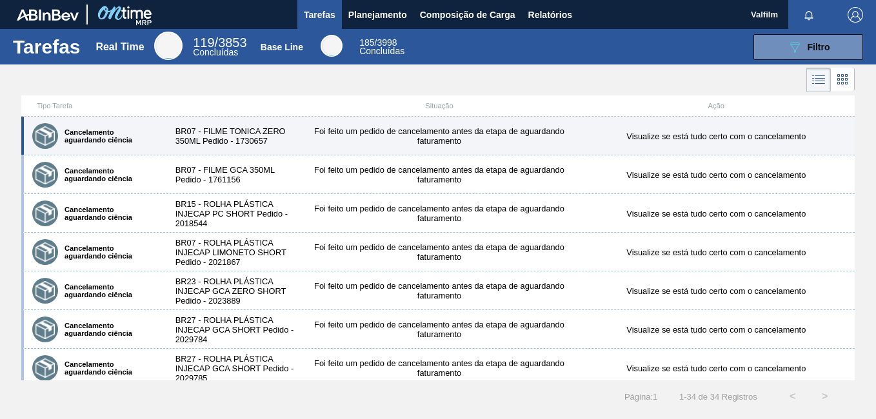
click at [295, 134] on div "BR07 - FILME TONICA ZERO 350ML Pedido - 1730657" at bounding box center [232, 135] width 139 height 19
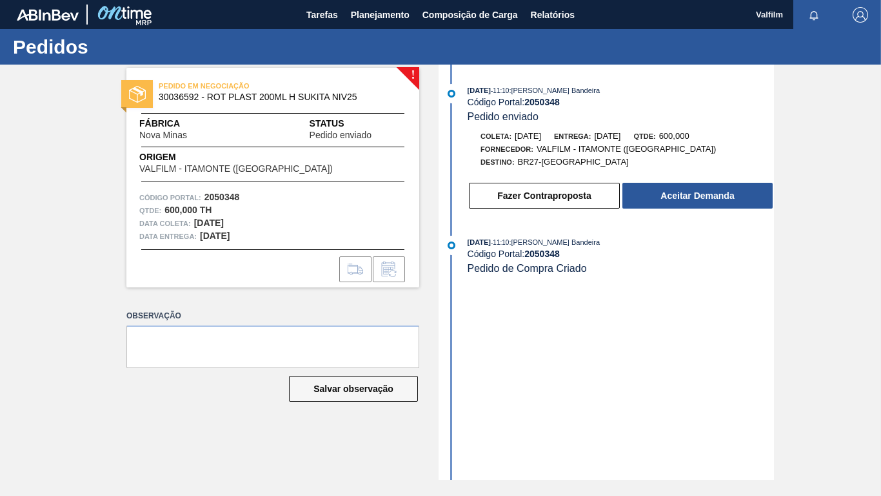
click at [630, 389] on div "[DATE] 11:10 : [PERSON_NAME] Bandeira Código Portal: 2050348 Pedido enviado Col…" at bounding box center [608, 272] width 332 height 415
click at [853, 211] on div "! PEDIDO EM NEGOCIAÇÃO 30036592 - ROT PLAST 200ML H SUKITA NIV25 Fábrica Nova M…" at bounding box center [440, 272] width 881 height 415
drag, startPoint x: 853, startPoint y: 211, endPoint x: 659, endPoint y: 0, distance: 286.4
click at [840, 196] on div "! PEDIDO EM NEGOCIAÇÃO 30036592 - ROT PLAST 200ML H SUKITA NIV25 Fábrica Nova M…" at bounding box center [440, 272] width 881 height 415
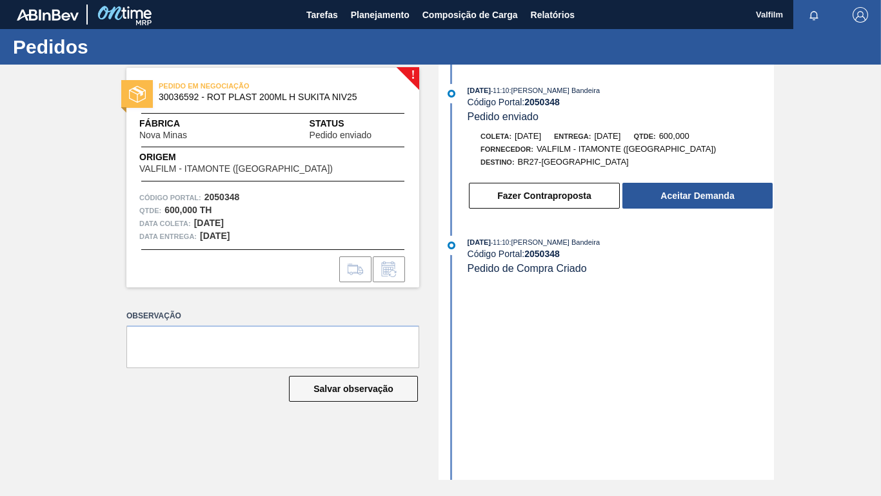
click at [653, 0] on div "Tarefas Planejamento Composição de Carga Relatórios" at bounding box center [440, 14] width 881 height 29
click at [678, 0] on div "Tarefas Planejamento Composição de Carga Relatórios" at bounding box center [440, 14] width 881 height 29
click at [840, 123] on div "! PEDIDO EM NEGOCIAÇÃO 30036592 - ROT PLAST 200ML H SUKITA NIV25 Fábrica Nova M…" at bounding box center [440, 272] width 881 height 415
click at [397, 419] on div "Pedidos ! PEDIDO EM NEGOCIAÇÃO 30036592 - ROT PLAST 200ML H SUKITA NIV25 Fábric…" at bounding box center [440, 262] width 881 height 467
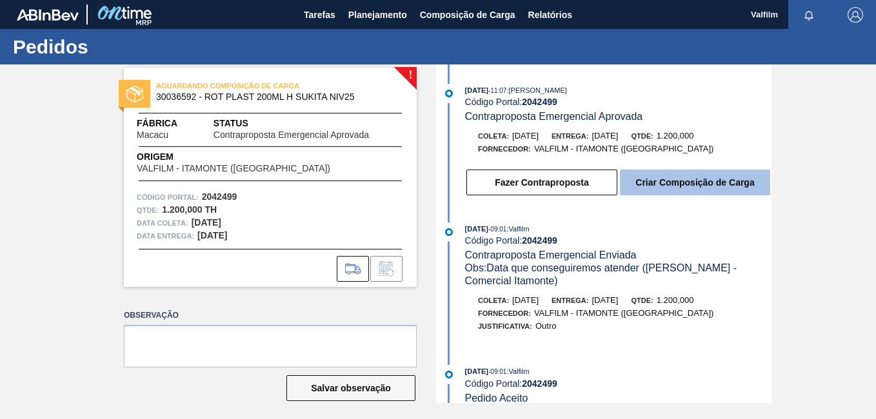
click at [678, 186] on button "Criar Composição de Carga" at bounding box center [695, 183] width 150 height 26
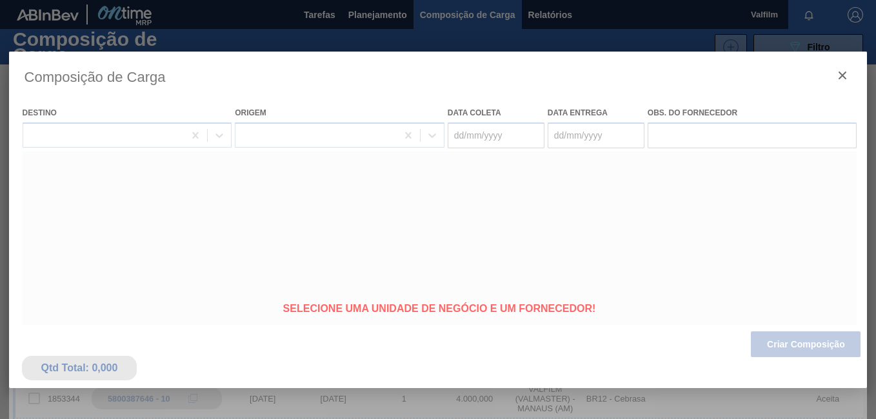
type coleta "[DATE]"
type Entrega "[DATE]"
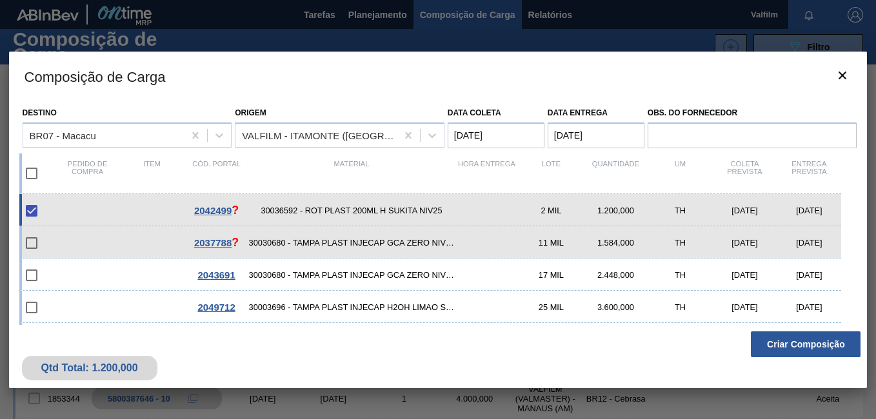
click at [791, 342] on button "Criar Composição" at bounding box center [806, 345] width 110 height 26
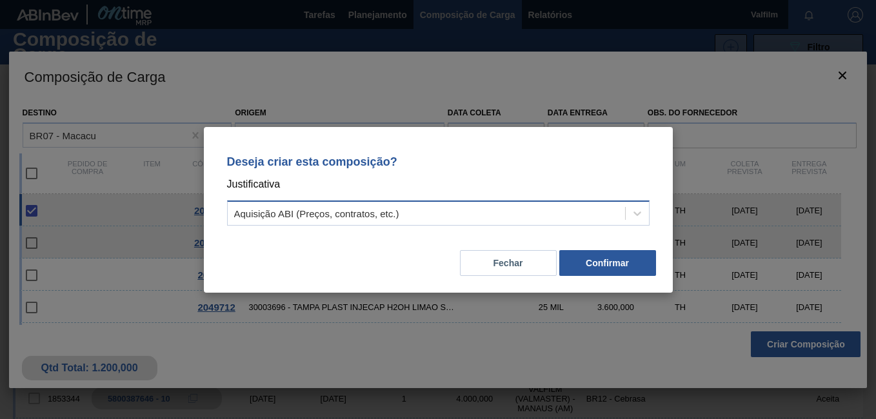
drag, startPoint x: 260, startPoint y: 197, endPoint x: 288, endPoint y: 220, distance: 35.8
click at [260, 198] on div "Deseja criar esta composição? Justificativa Aquisição ABI (Preços, contratos, e…" at bounding box center [438, 188] width 438 height 91
click at [290, 222] on div "Aquisição ABI (Preços, contratos, etc.)" at bounding box center [426, 213] width 397 height 19
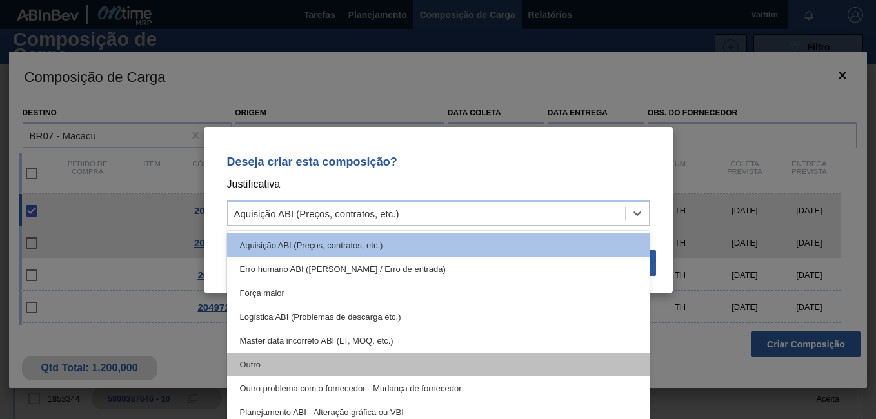
click at [288, 372] on div "Outro" at bounding box center [438, 365] width 423 height 24
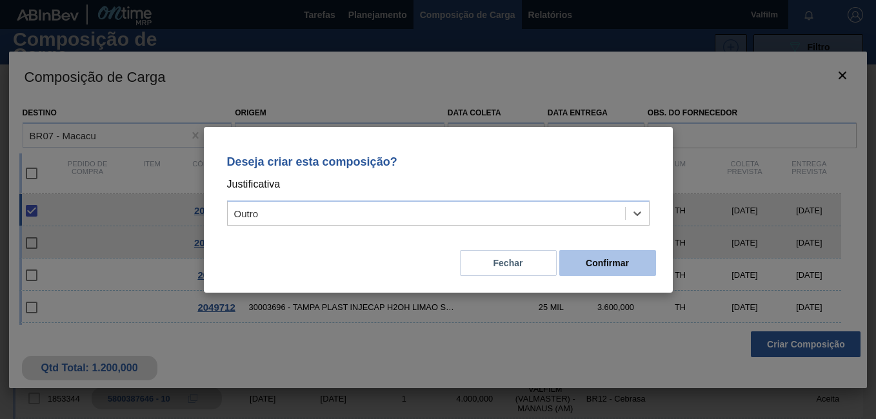
click at [622, 259] on button "Confirmar" at bounding box center [607, 263] width 97 height 26
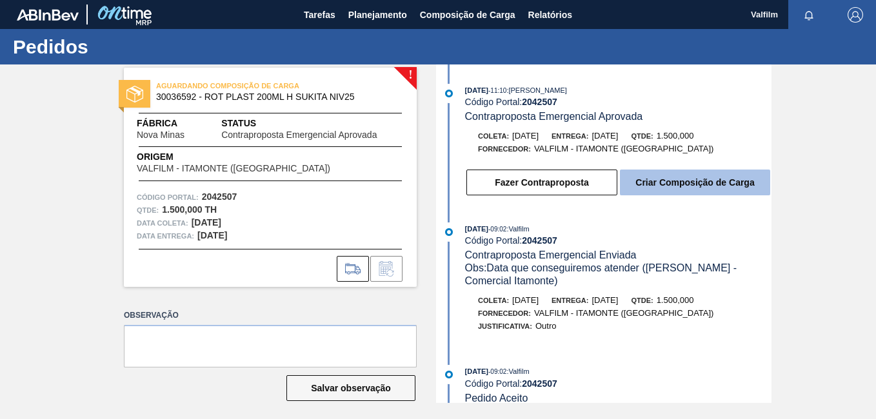
click at [699, 187] on button "Criar Composição de Carga" at bounding box center [695, 183] width 150 height 26
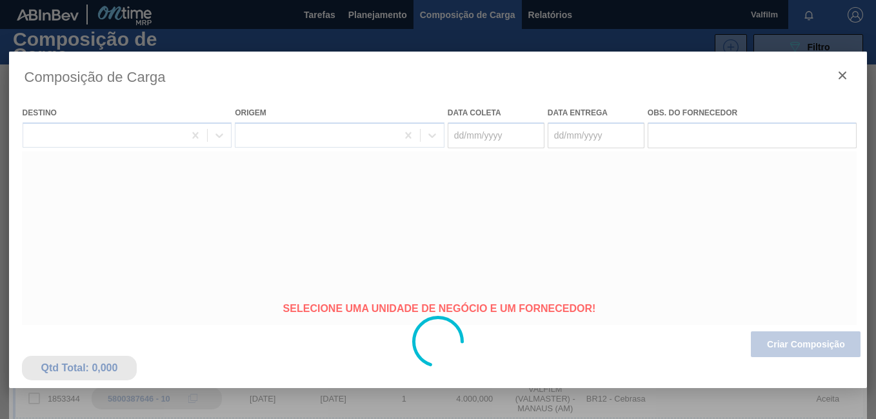
type coleta "[DATE]"
type Entrega "[DATE]"
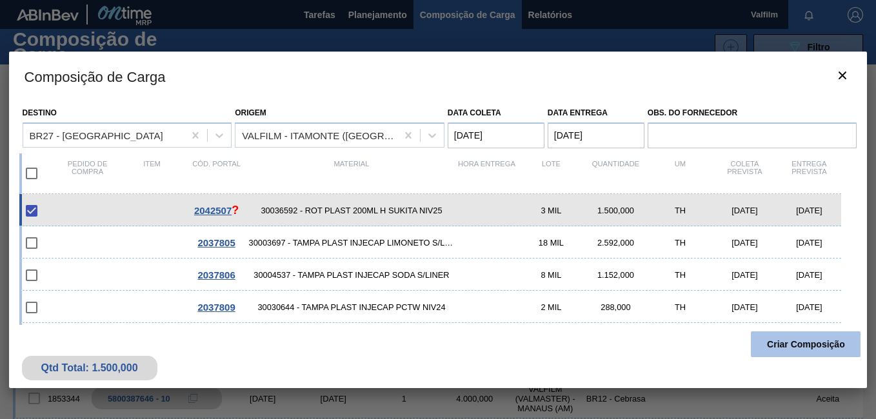
click at [780, 354] on button "Criar Composição" at bounding box center [806, 345] width 110 height 26
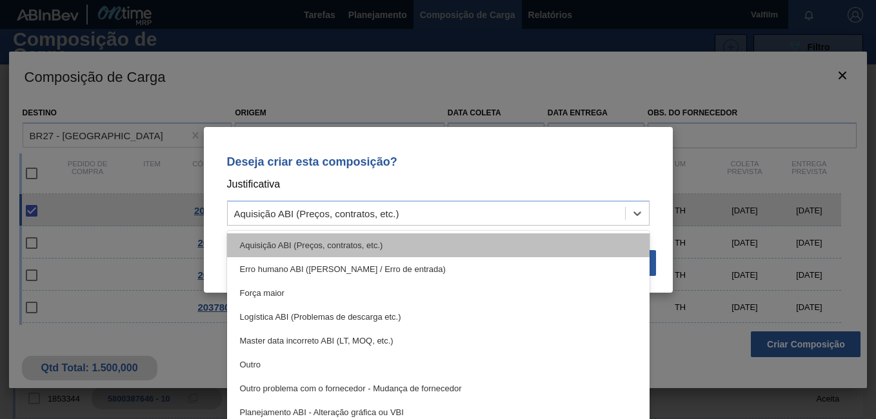
drag, startPoint x: 301, startPoint y: 219, endPoint x: 311, endPoint y: 252, distance: 34.5
click at [301, 219] on div "Aquisição ABI (Preços, contratos, etc.)" at bounding box center [426, 213] width 397 height 19
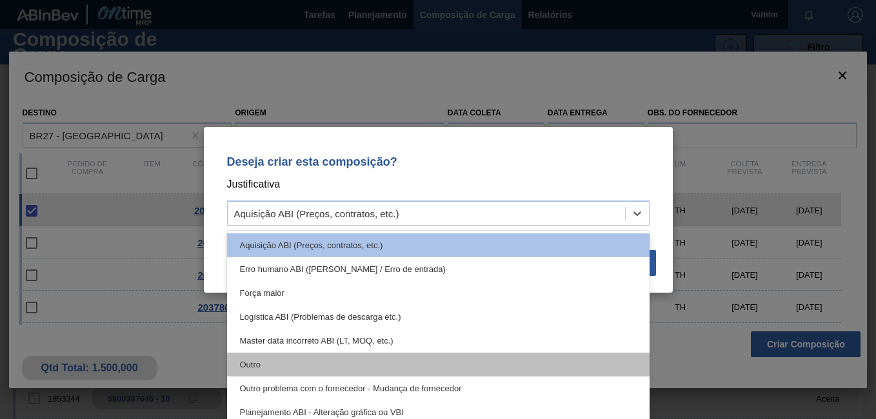
click at [324, 369] on div "Outro" at bounding box center [438, 365] width 423 height 24
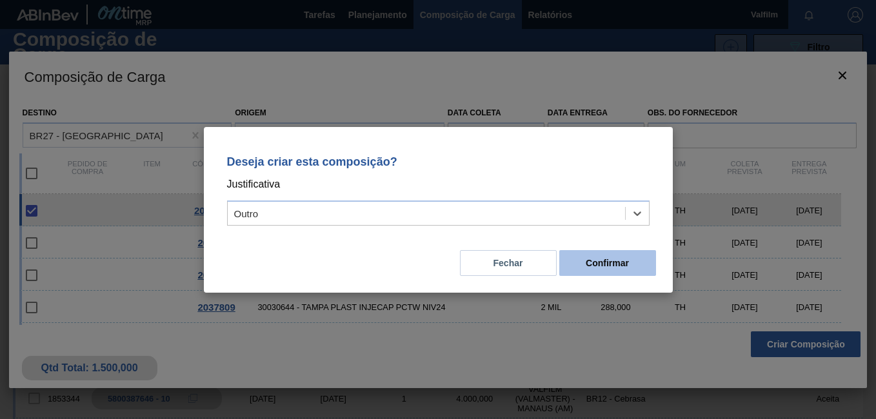
click at [640, 271] on button "Confirmar" at bounding box center [607, 263] width 97 height 26
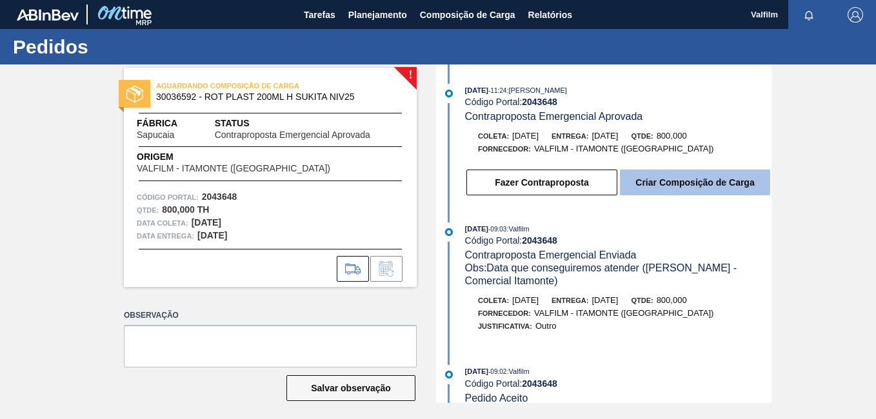
click at [670, 174] on button "Criar Composição de Carga" at bounding box center [695, 183] width 150 height 26
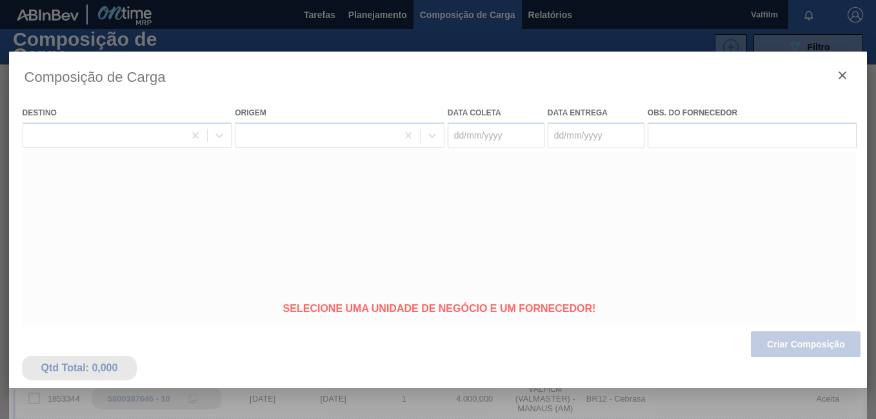
type coleta "[DATE]"
type Entrega "[DATE]"
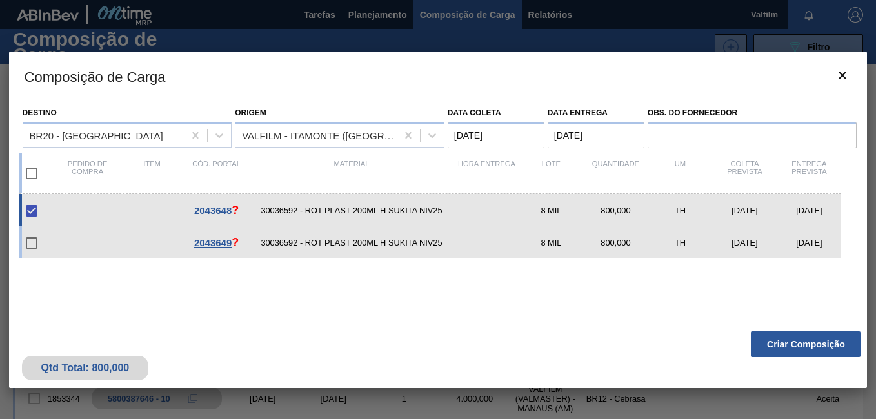
click at [769, 346] on button "Criar Composição" at bounding box center [806, 345] width 110 height 26
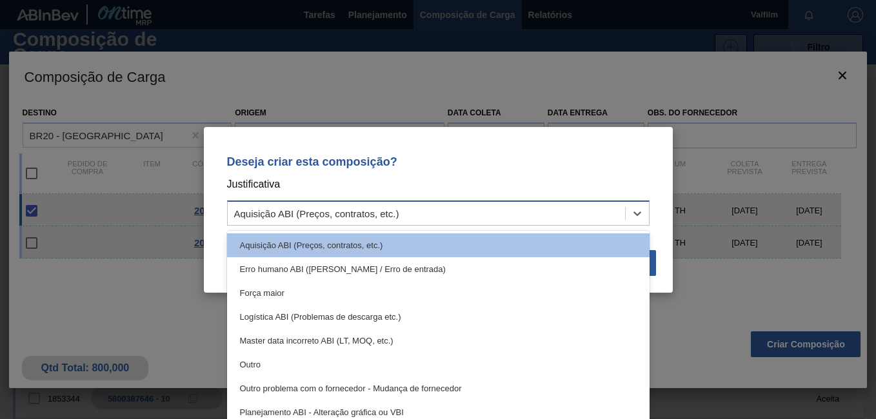
click at [306, 223] on div "Aquisição ABI (Preços, contratos, etc.)" at bounding box center [438, 213] width 423 height 25
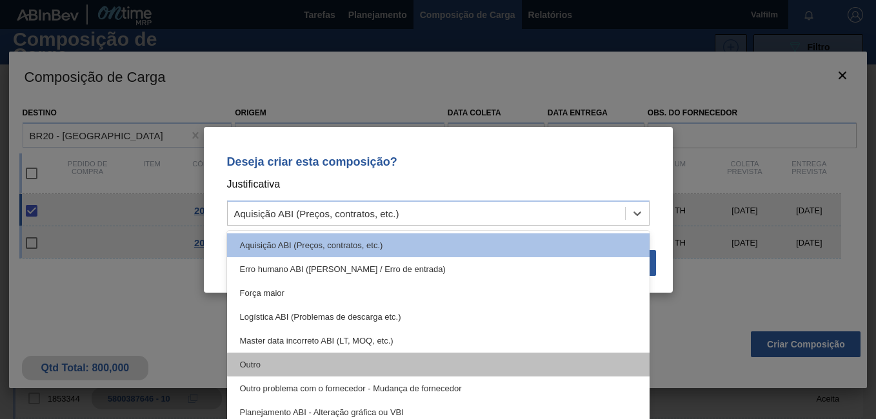
click at [312, 354] on div "Outro" at bounding box center [438, 365] width 423 height 24
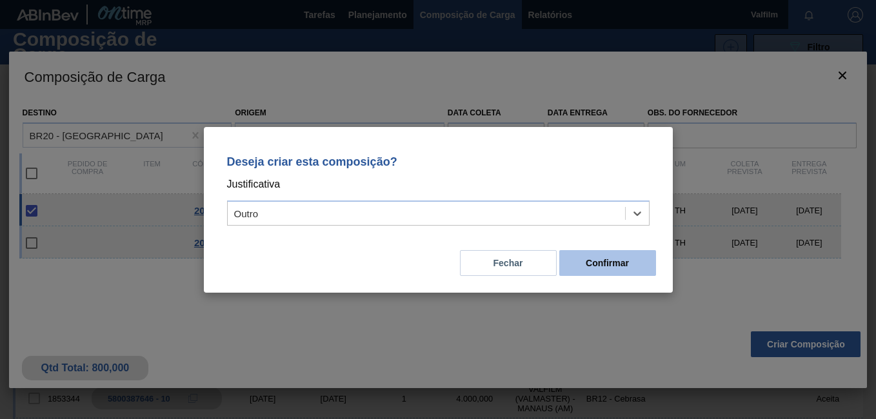
click at [655, 264] on button "Confirmar" at bounding box center [607, 263] width 97 height 26
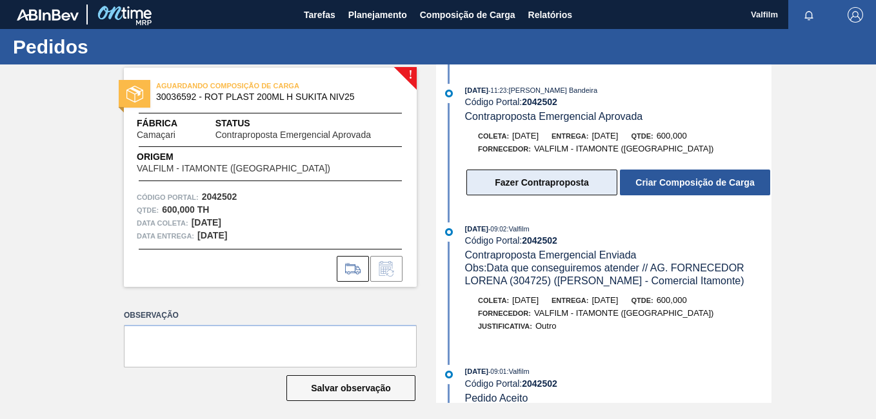
click at [496, 185] on button "Fazer Contraproposta" at bounding box center [542, 183] width 151 height 26
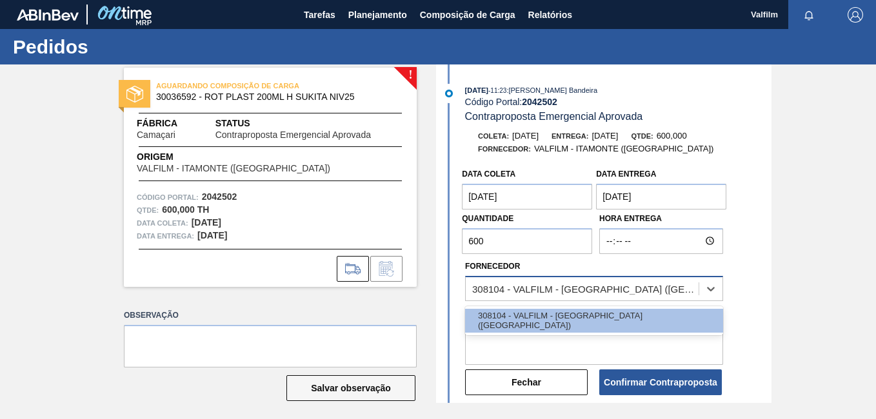
click at [527, 291] on div "308104 - VALFILM - ITAMONTE (MG)" at bounding box center [586, 288] width 228 height 11
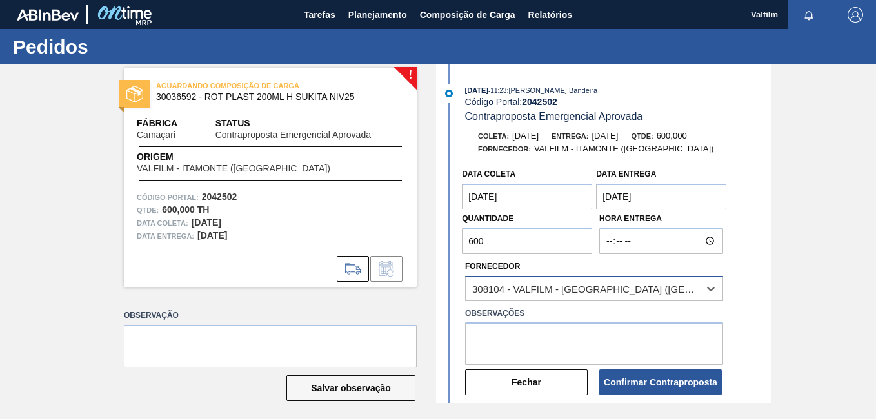
click at [530, 291] on div "308104 - VALFILM - ITAMONTE (MG)" at bounding box center [586, 288] width 228 height 11
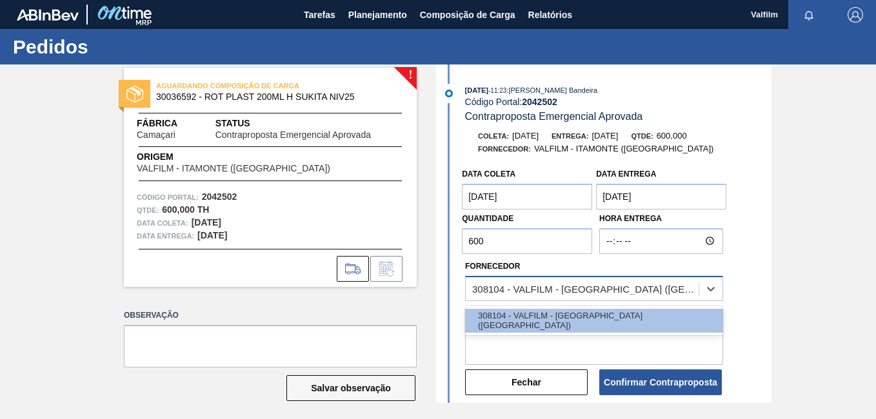
click at [530, 291] on div "308104 - VALFILM - ITAMONTE (MG)" at bounding box center [586, 288] width 228 height 11
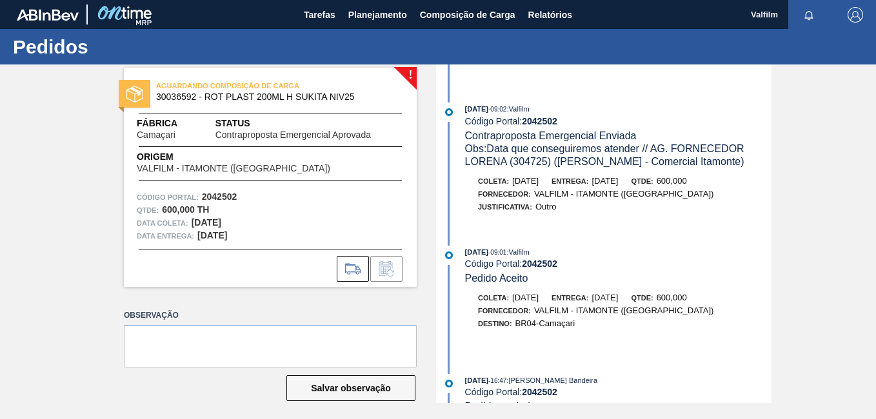
scroll to position [323, 0]
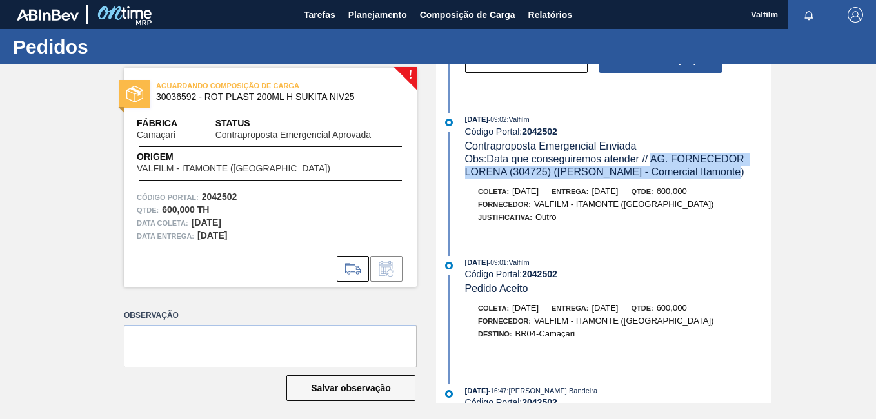
drag, startPoint x: 655, startPoint y: 161, endPoint x: 721, endPoint y: 176, distance: 68.0
click at [721, 176] on div "Obs: Data que conseguiremos atender // AG. FORNECEDOR LORENA (304725) (Ana Caro…" at bounding box center [618, 166] width 307 height 26
copy span "AG. FORNECEDOR LORENA (304725) (Ana Carolina - Comercial Itamonte)"
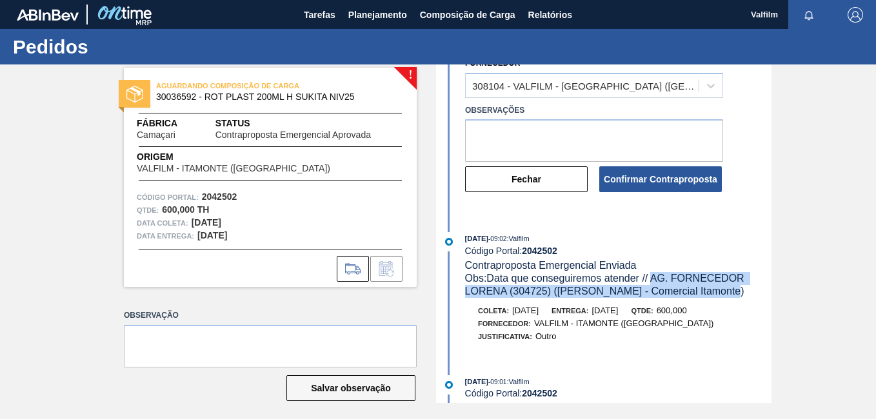
scroll to position [65, 0]
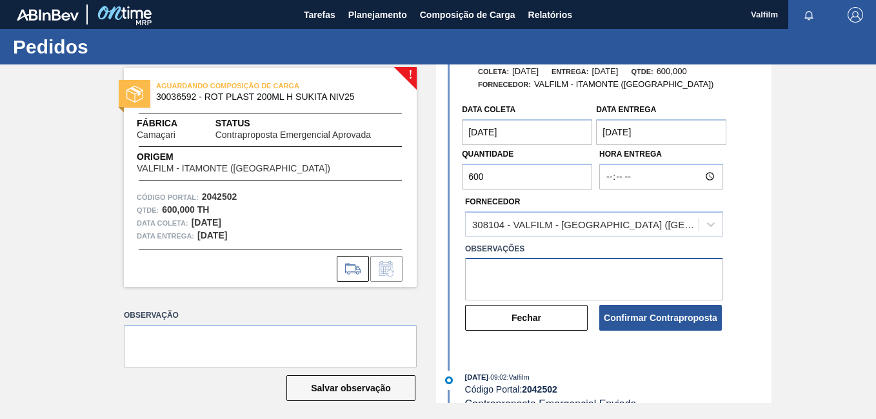
click at [589, 278] on textarea at bounding box center [594, 279] width 258 height 43
paste textarea "AG. FORNECEDOR LORENA (304725) (Ana Carolina - Comercial Itamonte)"
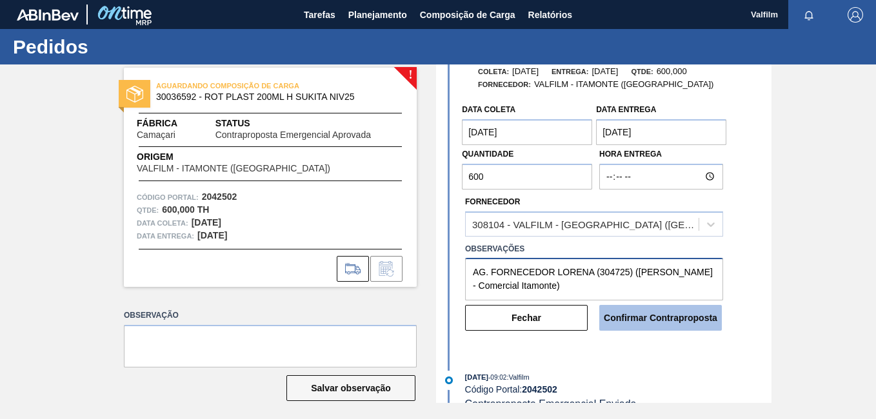
type textarea "AG. FORNECEDOR LORENA (304725) (Ana Carolina - Comercial Itamonte)"
click at [669, 328] on button "Confirmar Contraproposta" at bounding box center [660, 318] width 123 height 26
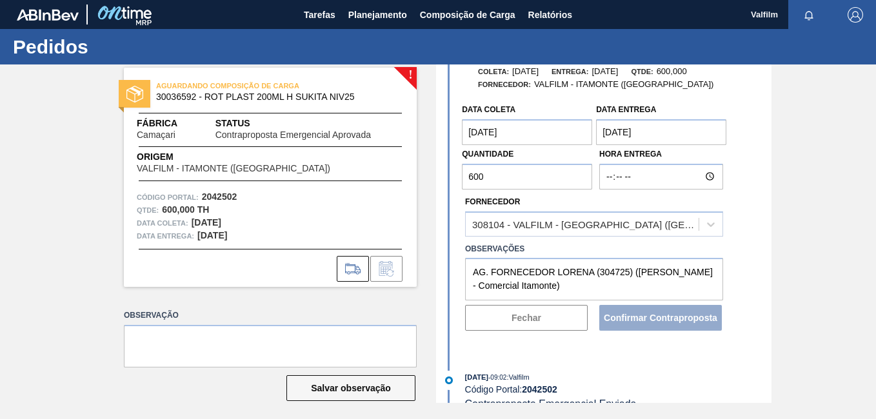
click at [698, 321] on div "Confirmar Contraproposta" at bounding box center [661, 318] width 134 height 28
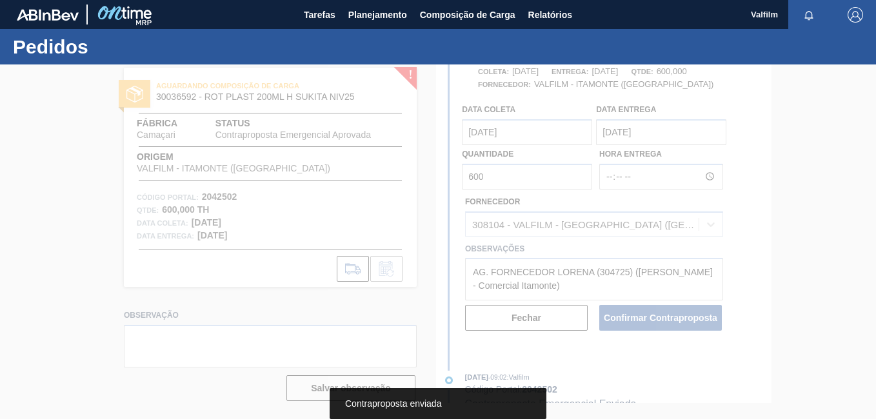
scroll to position [194, 0]
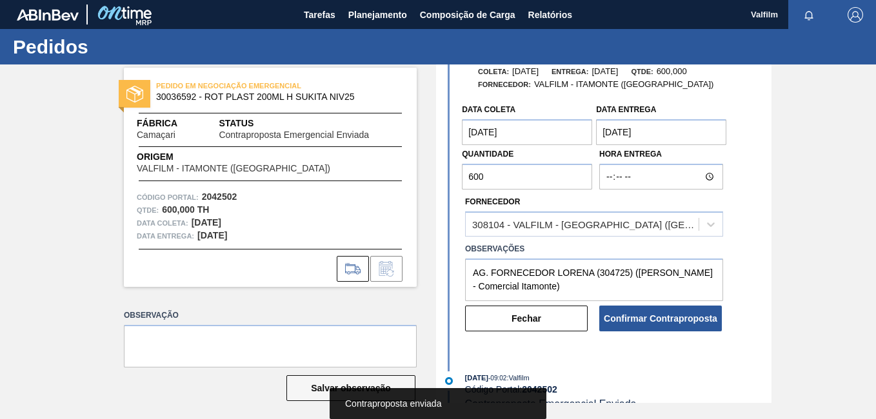
drag, startPoint x: 526, startPoint y: 317, endPoint x: 504, endPoint y: 260, distance: 61.5
click at [526, 319] on button "Fechar" at bounding box center [526, 319] width 123 height 26
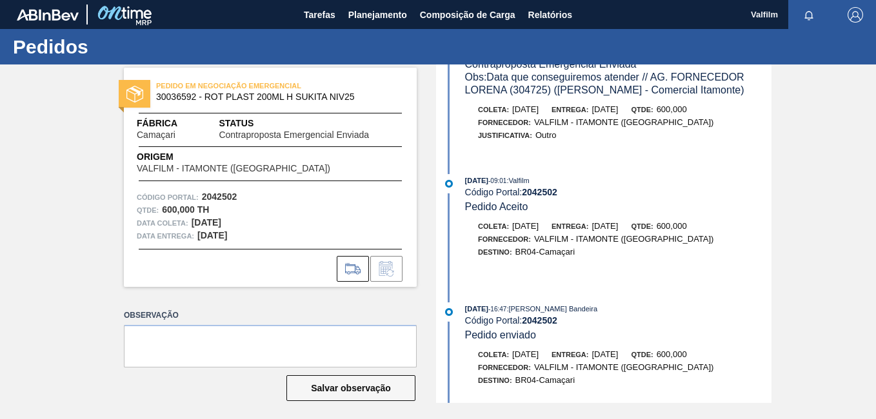
scroll to position [302, 0]
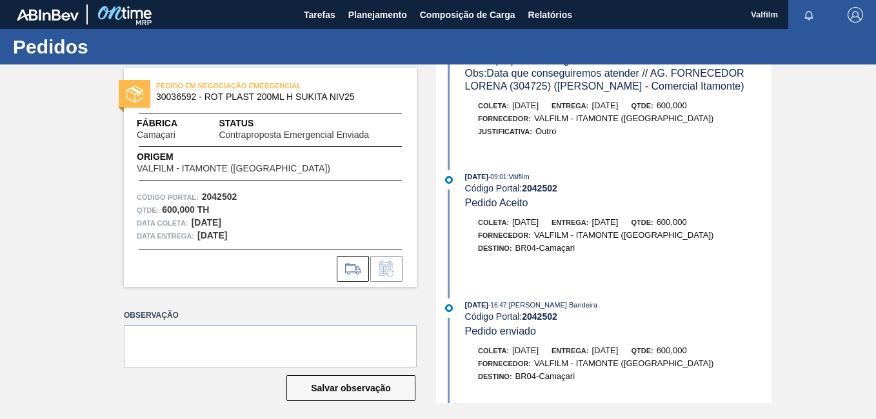
click at [766, 232] on div "Fornecedor: VALFILM - ITAMONTE (MG)" at bounding box center [618, 235] width 307 height 13
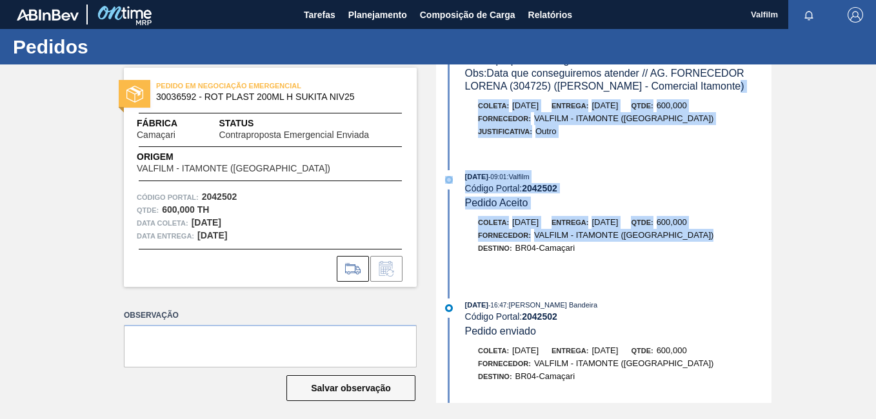
drag, startPoint x: 769, startPoint y: 232, endPoint x: 770, endPoint y: 86, distance: 145.8
click at [770, 86] on div "08/10/2025 - 11:41 : Valfilm Código Portal: 2042502 Contraproposta Emergencial …" at bounding box center [605, 234] width 332 height 339
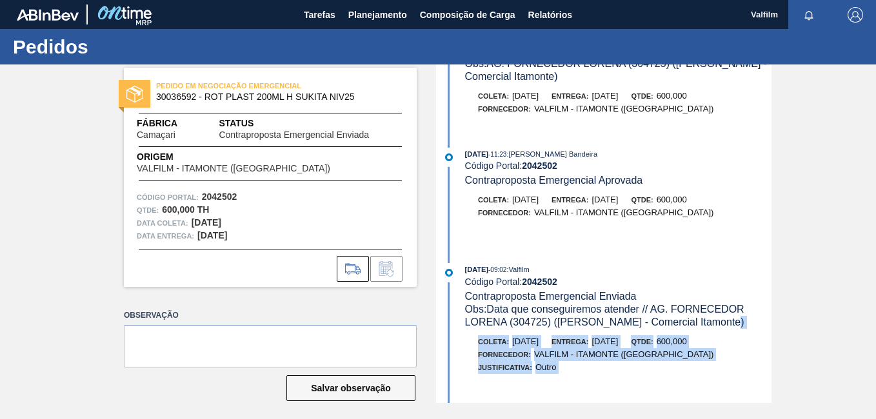
scroll to position [0, 0]
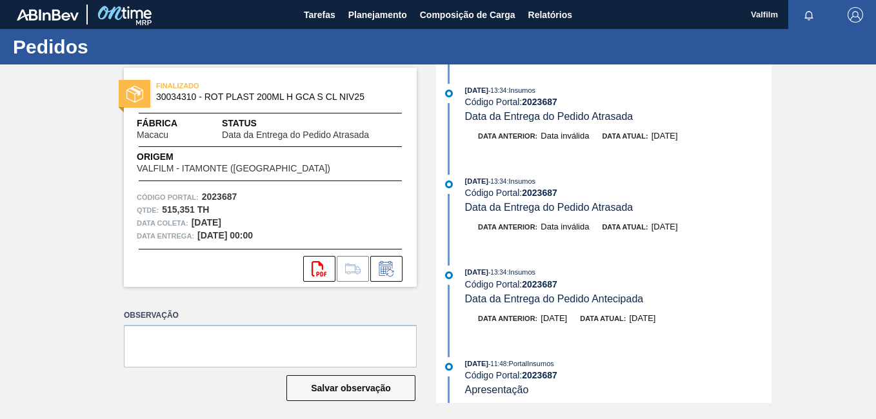
click at [859, 248] on div "FINALIZADO 30034310 - ROT PLAST 200ML H GCA S CL NIV25 Fábrica Macacu Status Da…" at bounding box center [438, 234] width 876 height 339
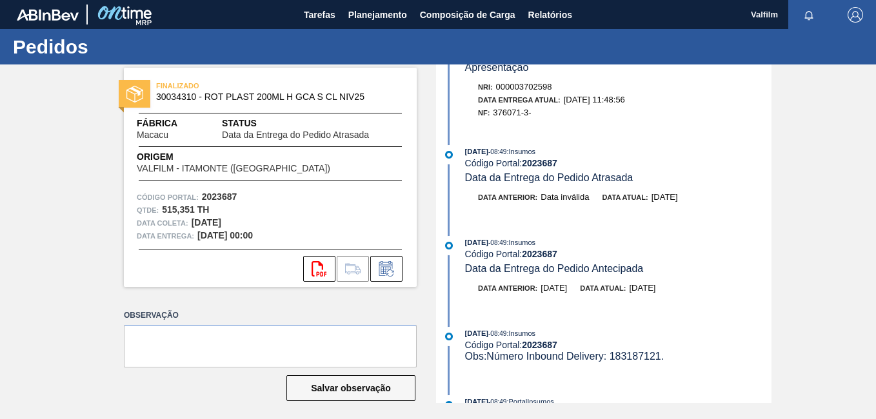
scroll to position [258, 0]
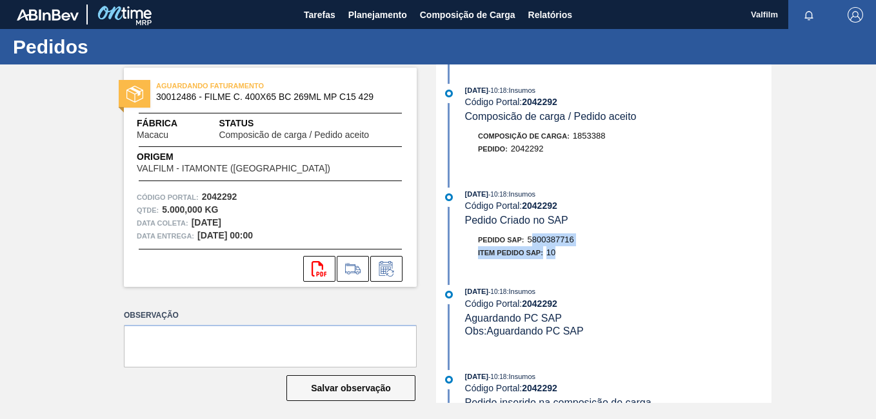
drag, startPoint x: 587, startPoint y: 247, endPoint x: 532, endPoint y: 237, distance: 55.7
click at [532, 237] on div "Pedido SAP: 5800387716 Item pedido SAP: 10" at bounding box center [618, 247] width 307 height 26
click at [549, 242] on span "5800387716" at bounding box center [551, 240] width 46 height 10
